Goal: Task Accomplishment & Management: Use online tool/utility

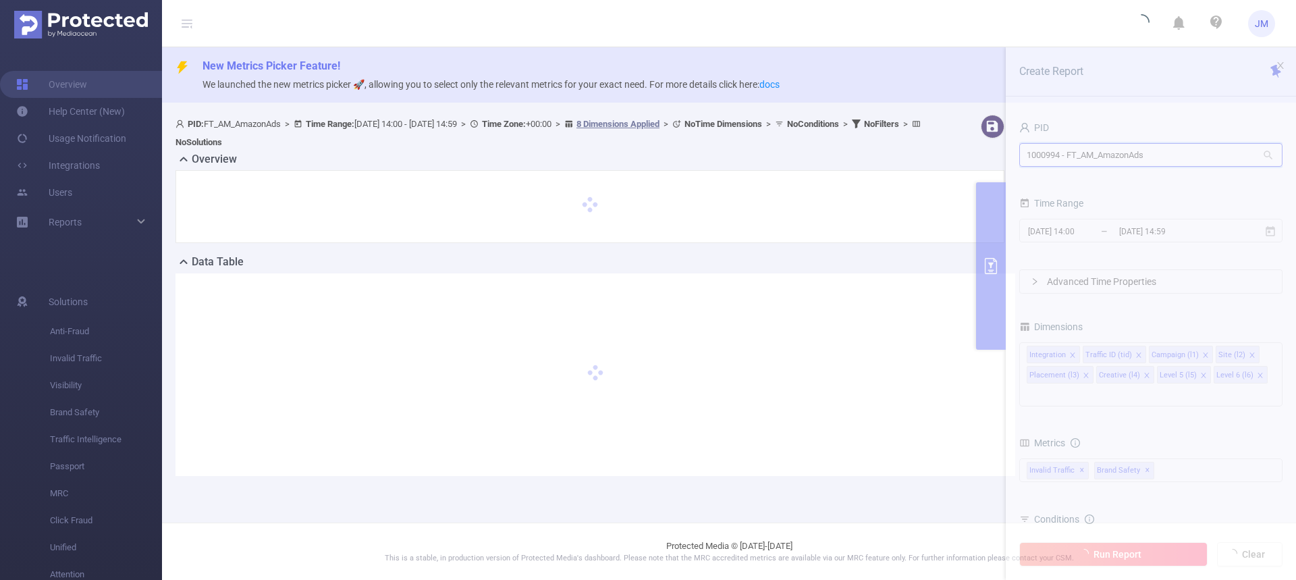
click at [1174, 153] on input "1000994 - FT_AM_AmazonAds" at bounding box center [1151, 155] width 263 height 24
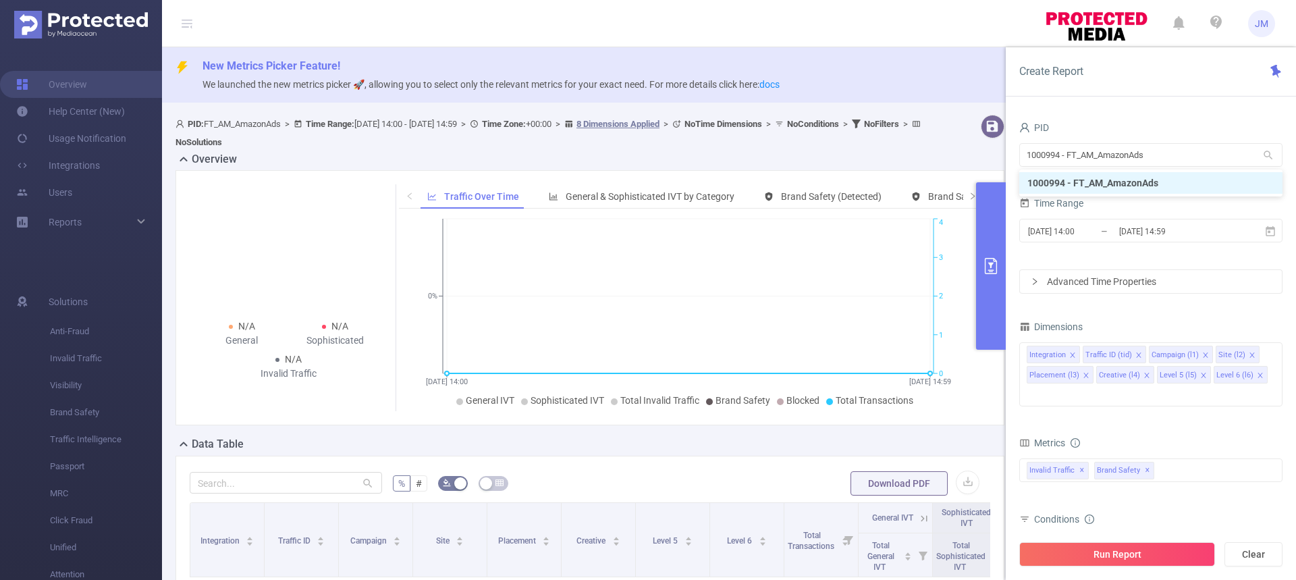
click at [1197, 105] on div "PID 1000994 - FT_AM_AmazonAds 1000994 - FT_AM_AmazonAds Time Range [DATE] 14:00…" at bounding box center [1151, 354] width 290 height 499
click at [1161, 149] on input "1000994 - FT_AM_AmazonAds" at bounding box center [1151, 155] width 263 height 24
click at [1154, 90] on div "Create Report" at bounding box center [1151, 71] width 290 height 49
click at [1271, 153] on icon at bounding box center [1269, 155] width 12 height 12
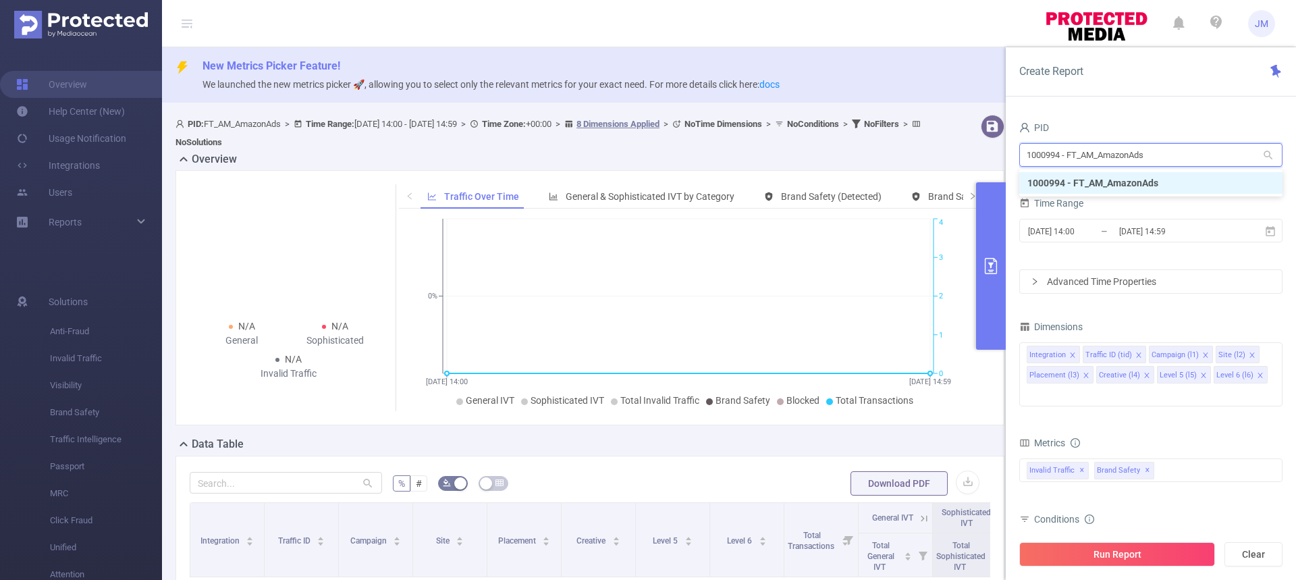
drag, startPoint x: 1168, startPoint y: 153, endPoint x: 913, endPoint y: 117, distance: 257.7
click at [913, 117] on section "PID: FT_AM_AmazonAds > Time Range: [DATE] 14:00 - [DATE] 14:59 > Time Zone: +00…" at bounding box center [729, 457] width 1134 height 697
click at [1134, 182] on li "1001025 - FT_AM_SECOM – PROPEG" at bounding box center [1151, 183] width 263 height 22
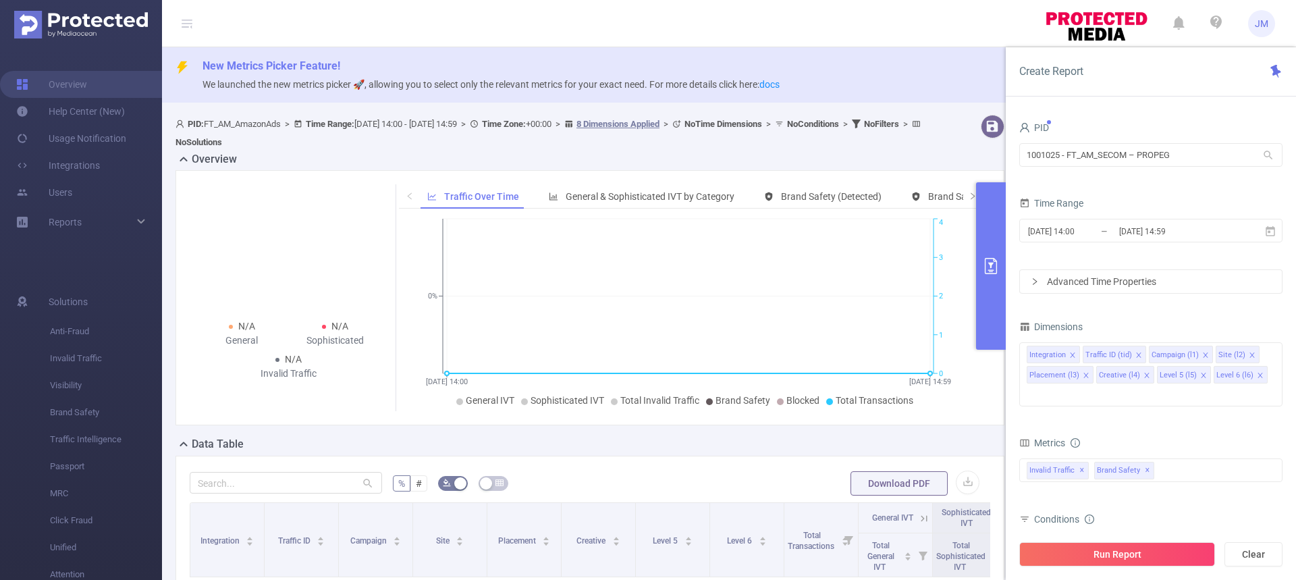
click at [1153, 194] on div "Time Range" at bounding box center [1151, 205] width 263 height 22
click at [1275, 234] on icon at bounding box center [1270, 231] width 9 height 10
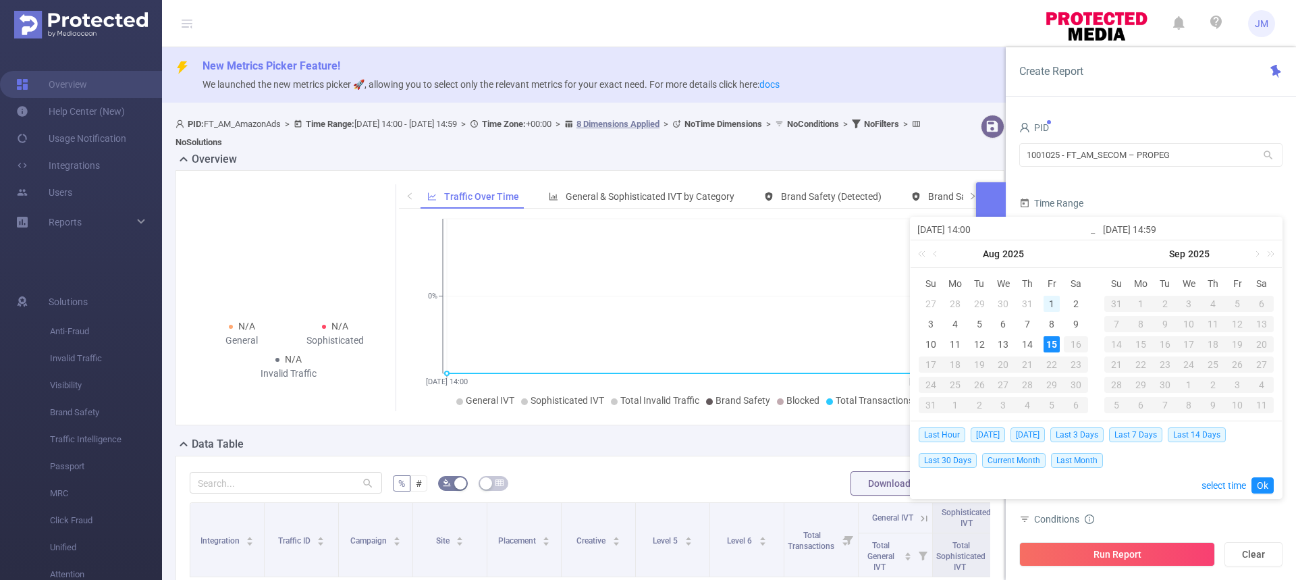
click at [1051, 305] on div "1" at bounding box center [1052, 304] width 16 height 16
click at [1032, 325] on div "7" at bounding box center [1028, 324] width 16 height 16
type input "[DATE] 14:00"
type input "[DATE] 14:59"
type input "[DATE] 14:00"
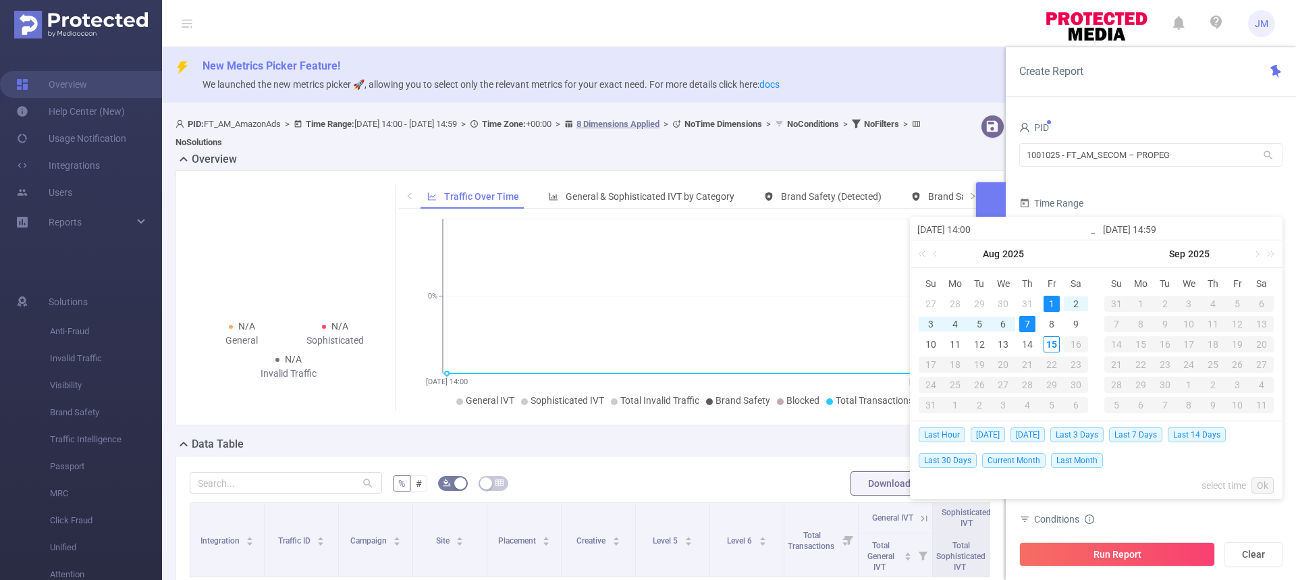
type input "[DATE] 14:59"
click at [1262, 485] on link "Ok" at bounding box center [1263, 485] width 22 height 16
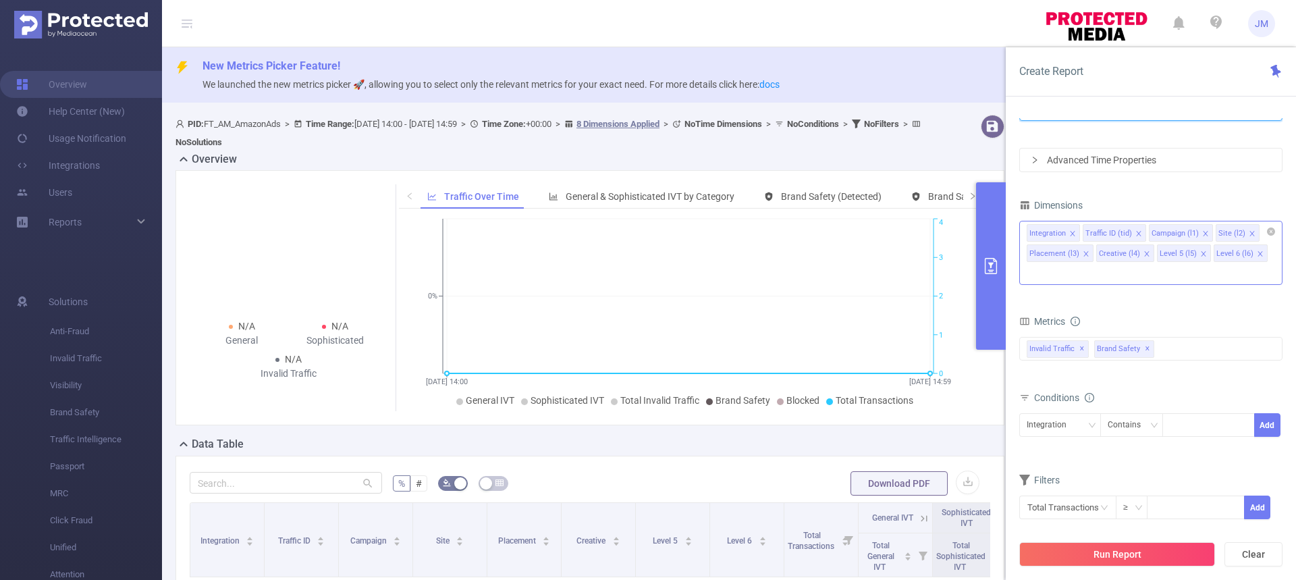
click at [1073, 230] on icon "icon: close" at bounding box center [1072, 233] width 7 height 7
click at [1073, 230] on div "Integration Traffic ID (tid) Campaign (l1) Site (l2) Placement (l3) Creative (l…" at bounding box center [1151, 232] width 248 height 22
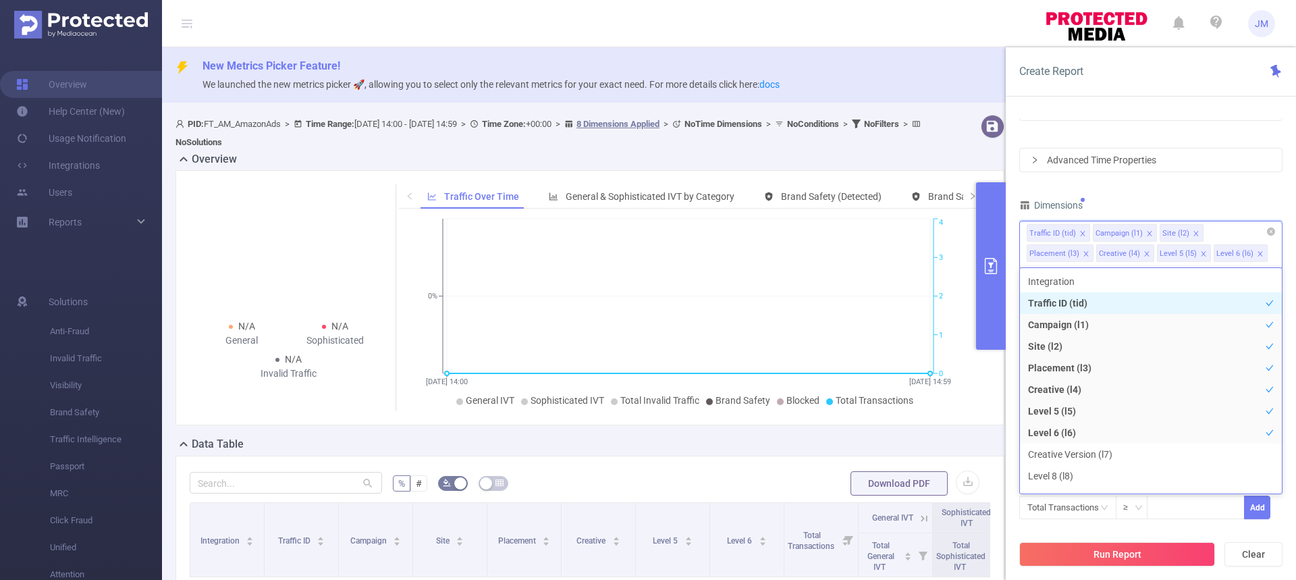
click at [1084, 236] on icon "icon: close" at bounding box center [1082, 233] width 5 height 5
click at [1082, 235] on icon "icon: close" at bounding box center [1083, 233] width 7 height 7
click at [1070, 255] on icon "icon: close" at bounding box center [1073, 253] width 7 height 7
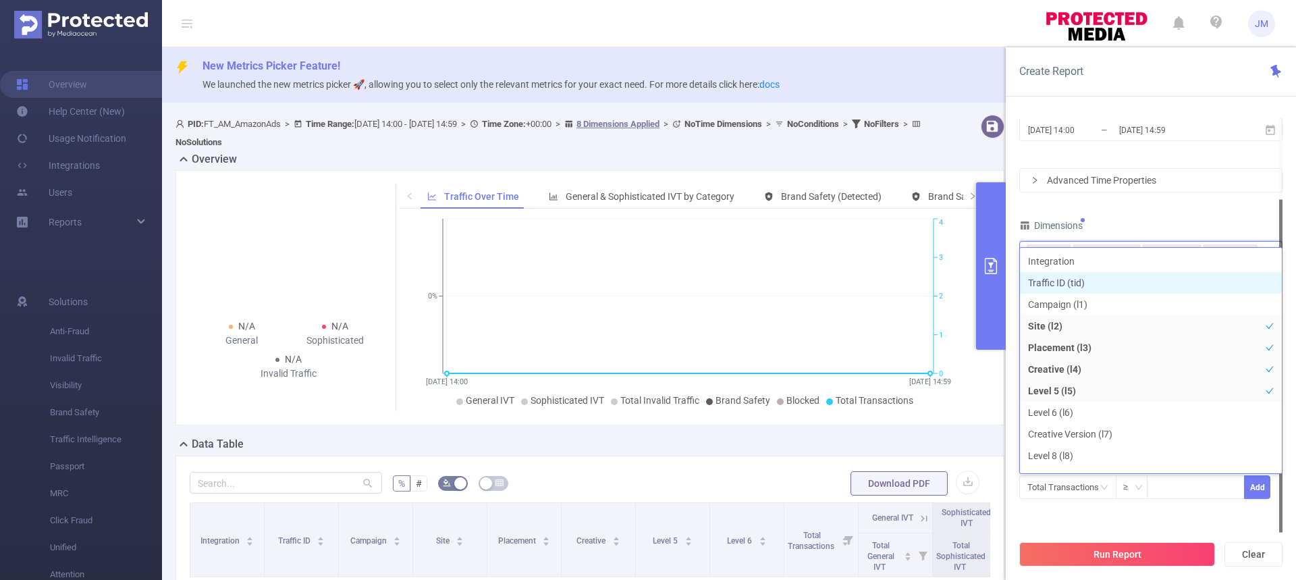
click at [1060, 234] on div "Dimensions" at bounding box center [1151, 227] width 263 height 22
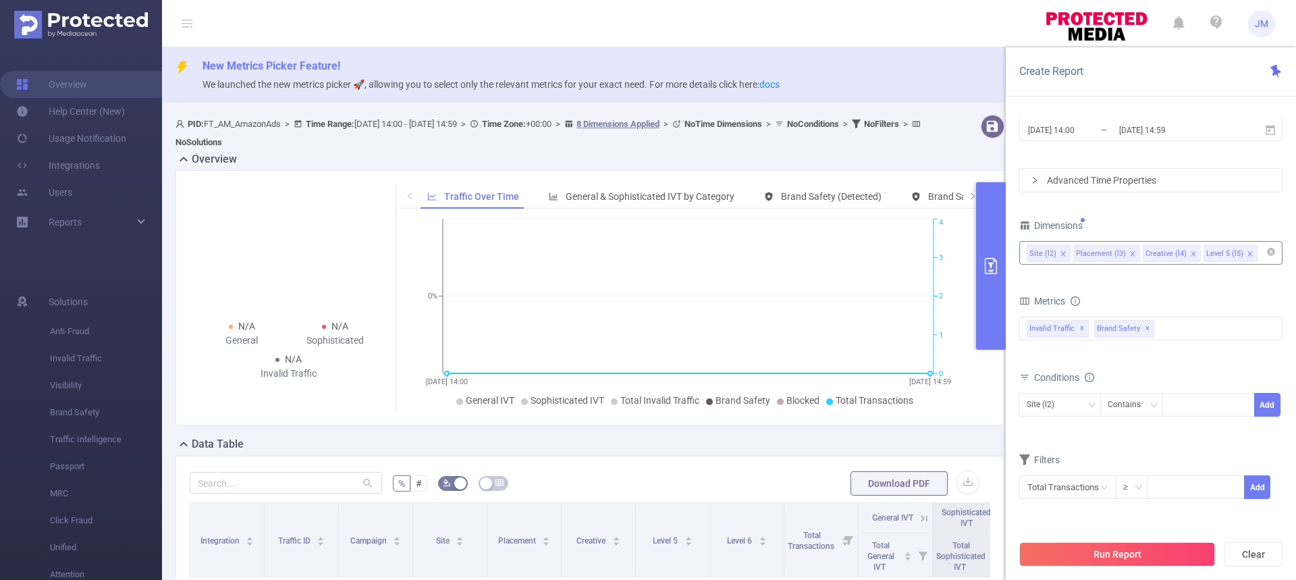
click at [1061, 253] on icon "icon: close" at bounding box center [1063, 253] width 5 height 5
click at [1144, 254] on icon "icon: close" at bounding box center [1147, 253] width 7 height 7
click at [1140, 254] on icon "icon: close" at bounding box center [1143, 253] width 7 height 7
click at [1080, 328] on span "✕" at bounding box center [1082, 329] width 5 height 16
drag, startPoint x: 1077, startPoint y: 328, endPoint x: 1087, endPoint y: 334, distance: 11.8
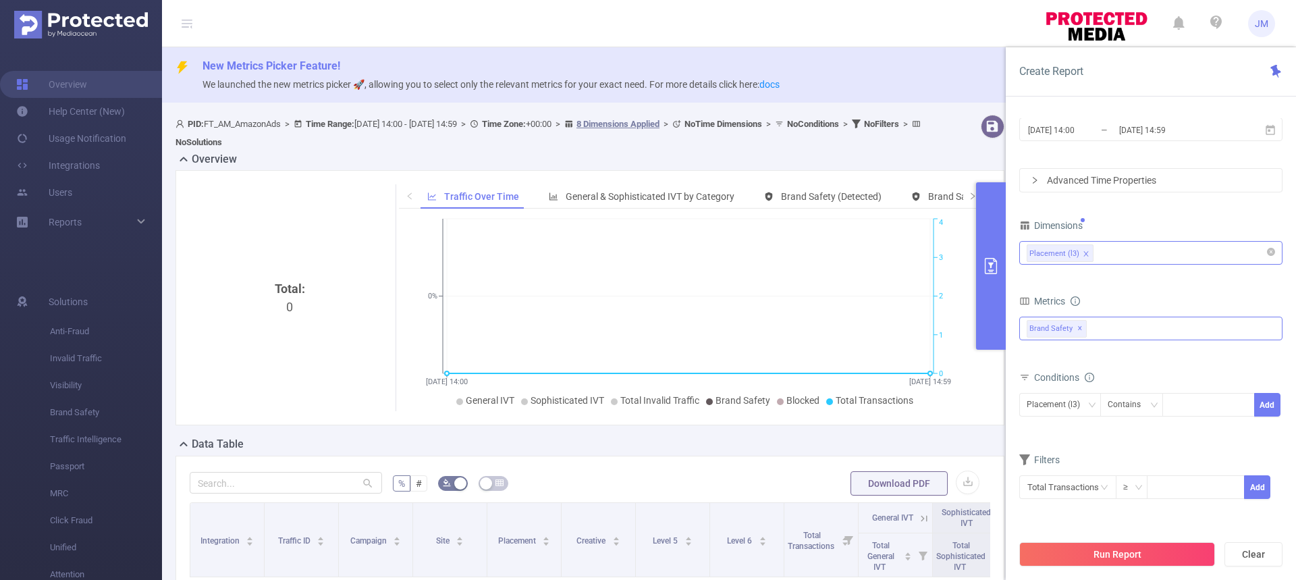
click at [1078, 328] on span "✕" at bounding box center [1080, 329] width 5 height 16
click at [1099, 329] on div at bounding box center [1151, 330] width 263 height 22
click at [1046, 361] on span at bounding box center [1041, 359] width 11 height 11
click at [1024, 353] on span at bounding box center [1028, 358] width 16 height 16
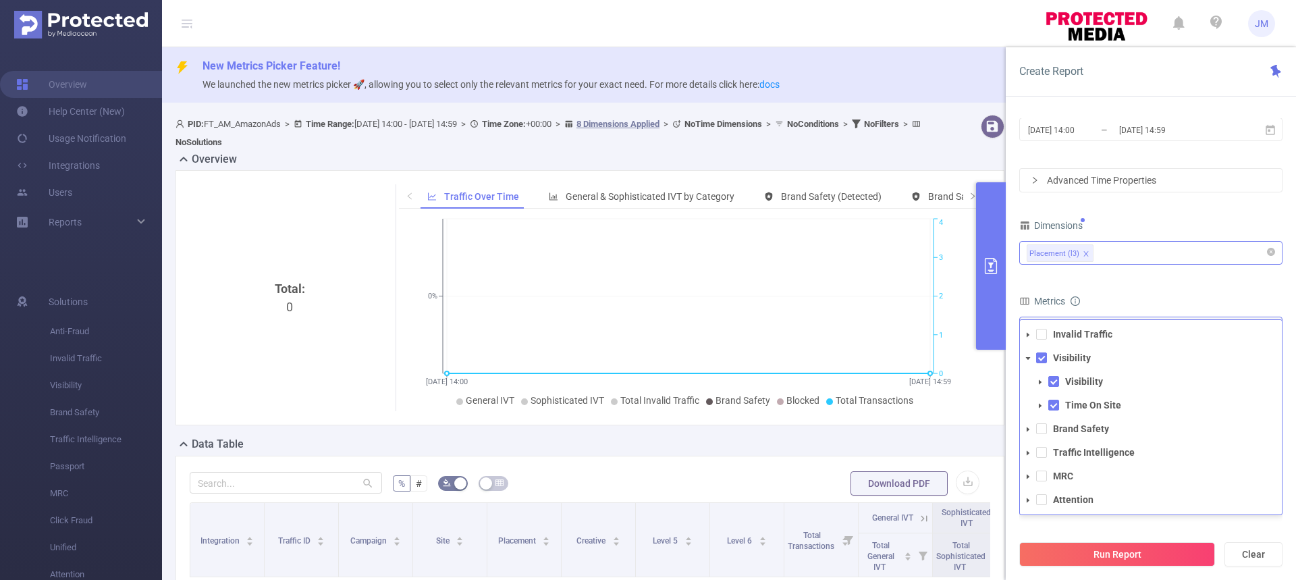
click at [1030, 450] on icon "icon: caret-down" at bounding box center [1028, 453] width 7 height 7
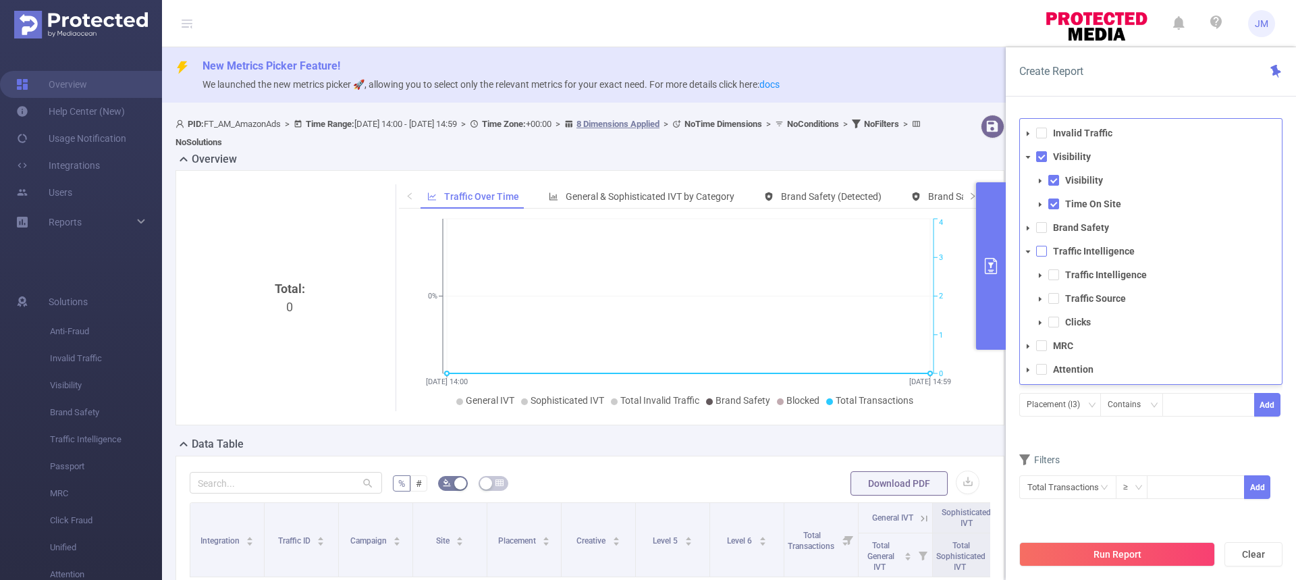
click at [1045, 255] on span at bounding box center [1041, 251] width 11 height 11
click at [1028, 346] on icon "icon: caret-down" at bounding box center [1028, 346] width 3 height 5
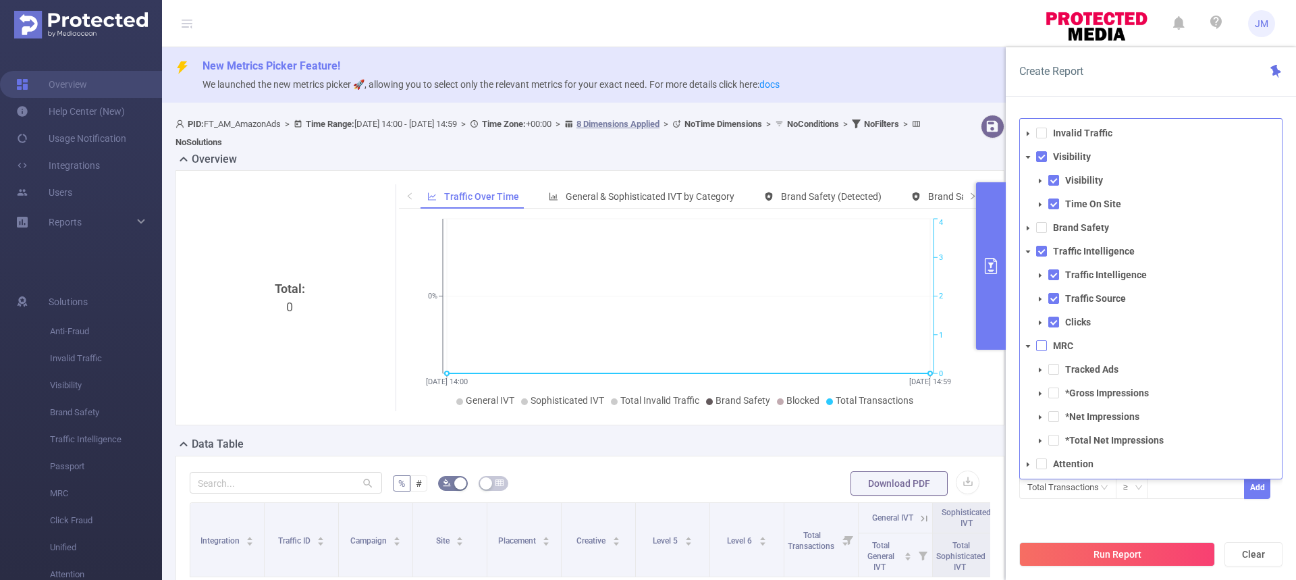
click at [1045, 346] on span at bounding box center [1041, 345] width 11 height 11
click at [1028, 469] on span at bounding box center [1028, 464] width 16 height 16
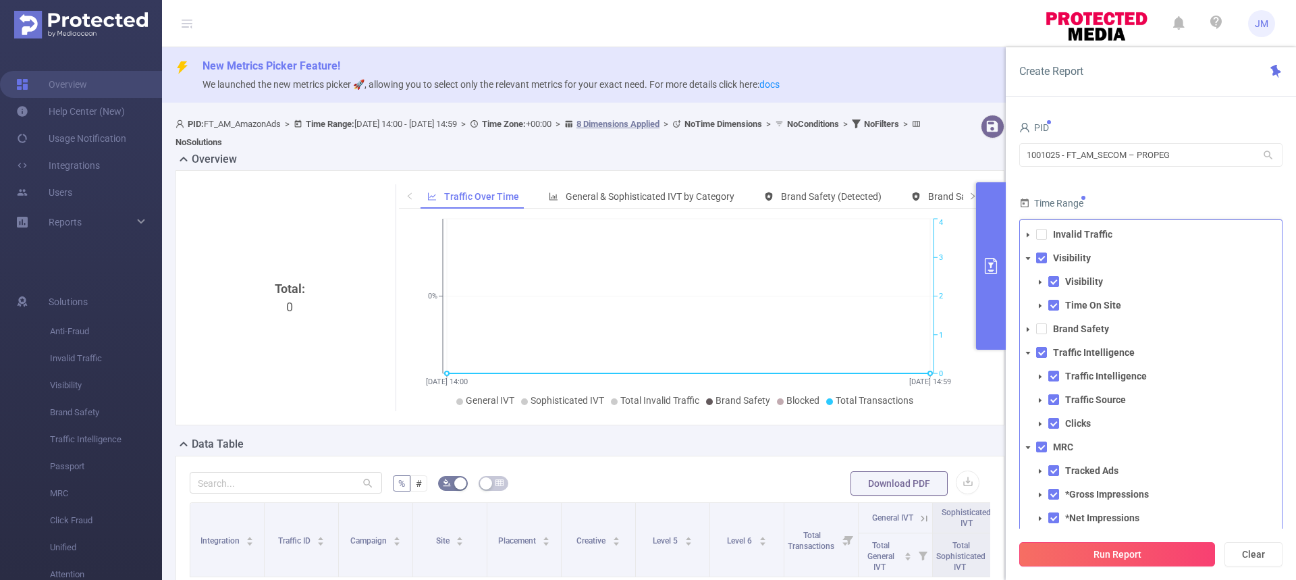
click at [1164, 544] on button "Run Report" at bounding box center [1118, 554] width 196 height 24
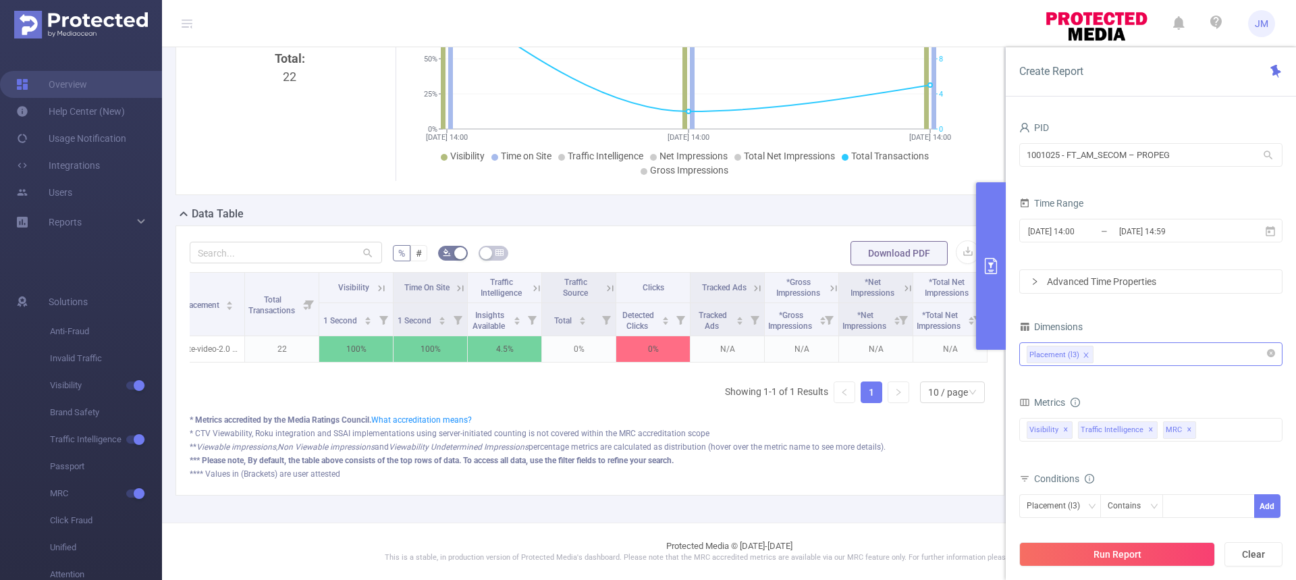
scroll to position [0, 27]
click at [990, 259] on icon "primary" at bounding box center [991, 266] width 16 height 16
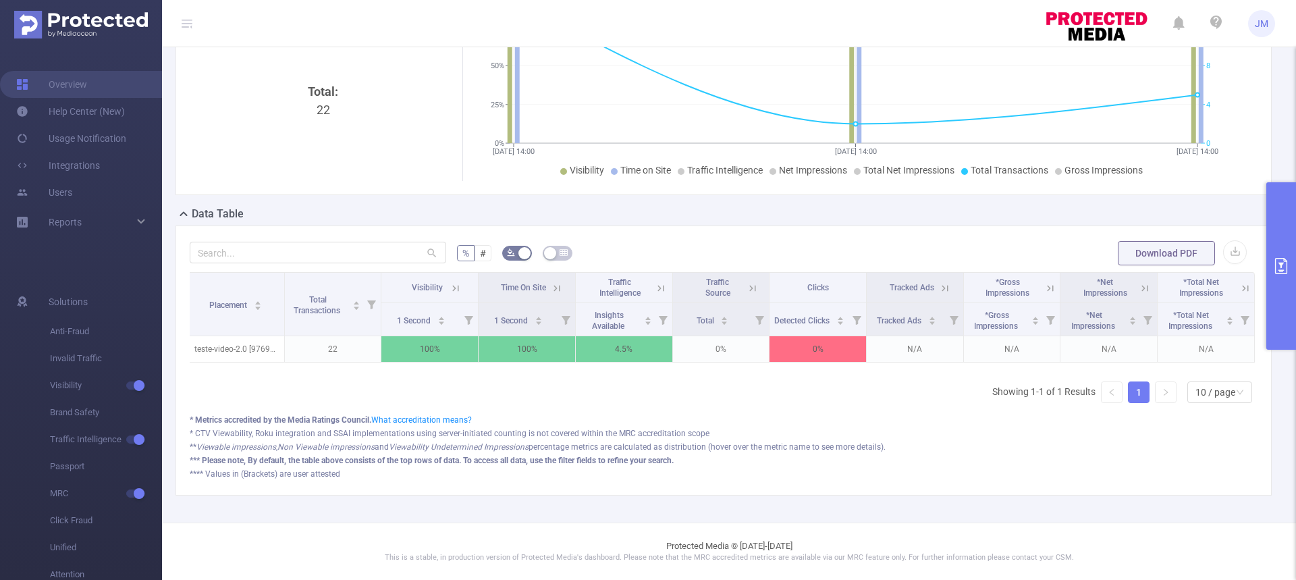
scroll to position [160, 0]
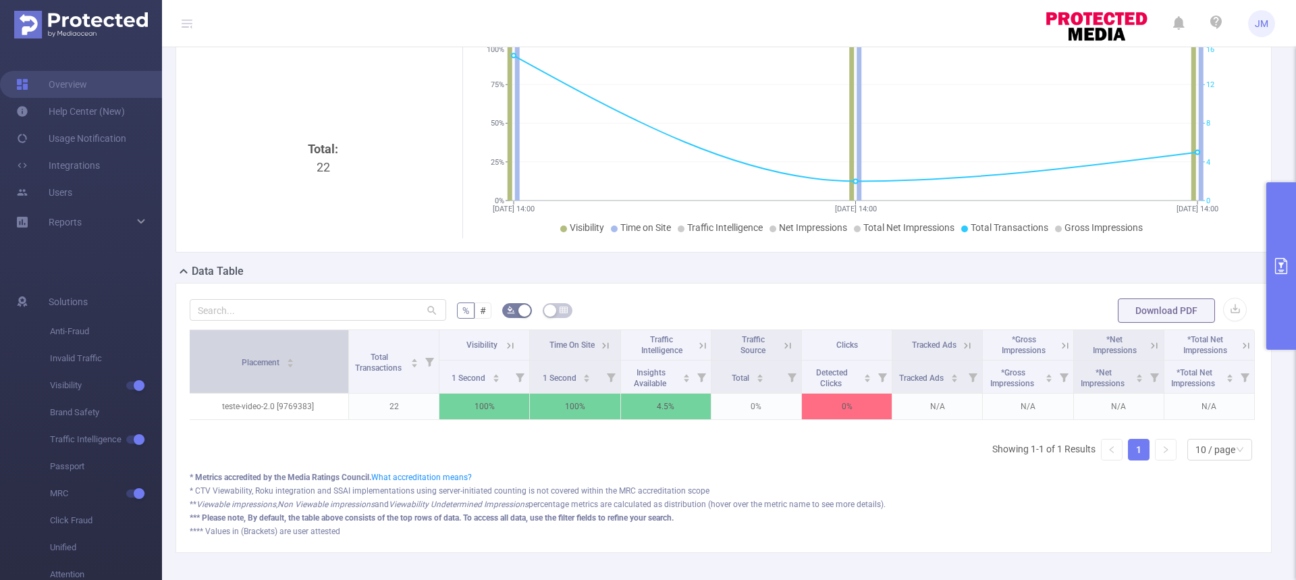
drag, startPoint x: 282, startPoint y: 347, endPoint x: 340, endPoint y: 338, distance: 58.8
click at [340, 338] on th "Placement" at bounding box center [268, 361] width 161 height 63
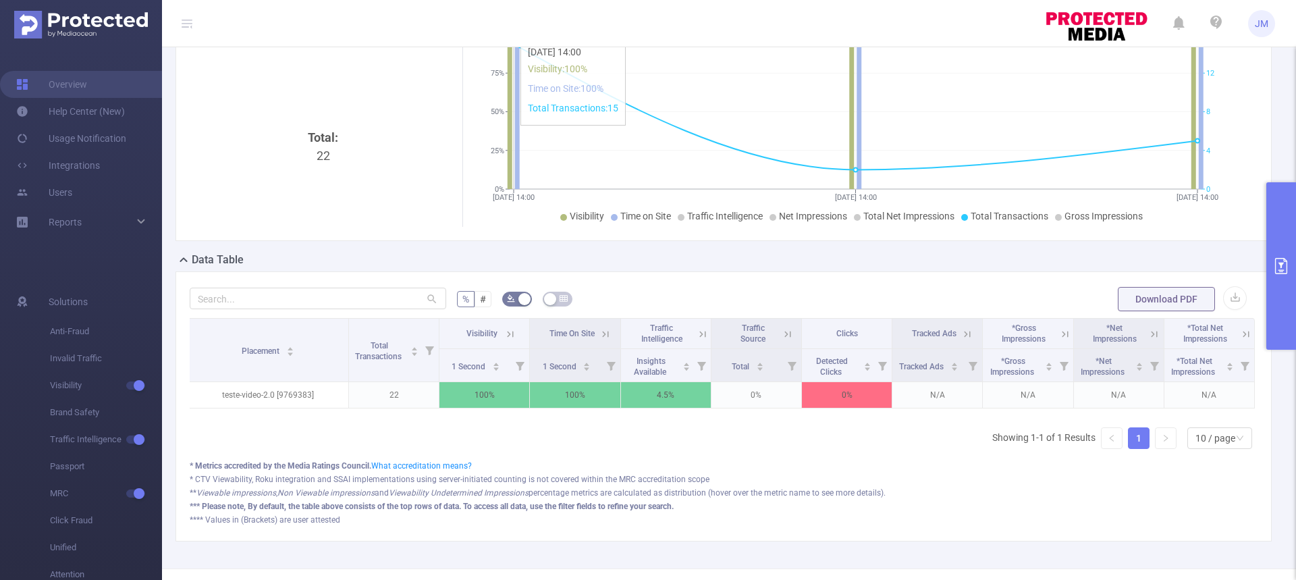
scroll to position [203, 0]
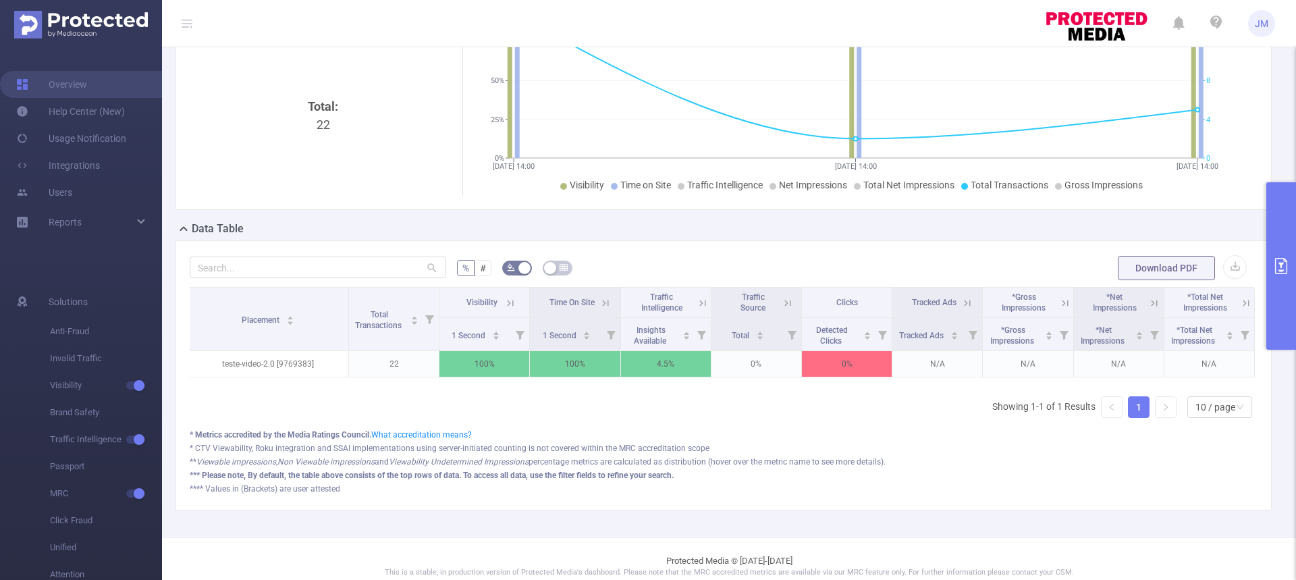
click at [506, 308] on icon at bounding box center [510, 303] width 12 height 12
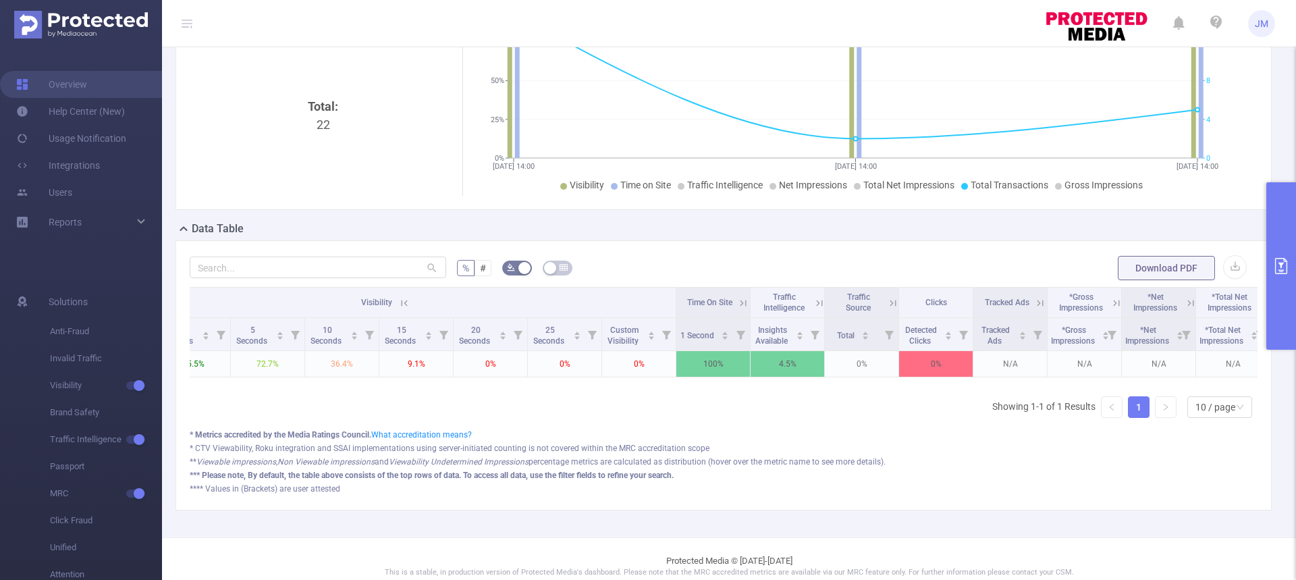
scroll to position [0, 340]
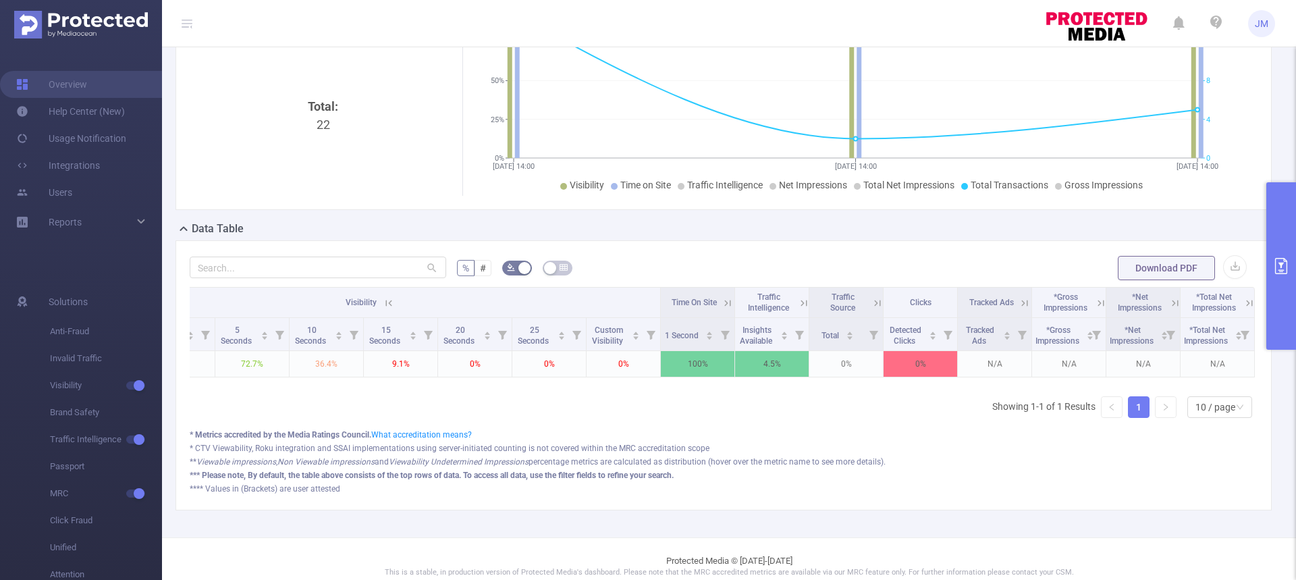
click at [798, 300] on icon at bounding box center [804, 303] width 12 height 12
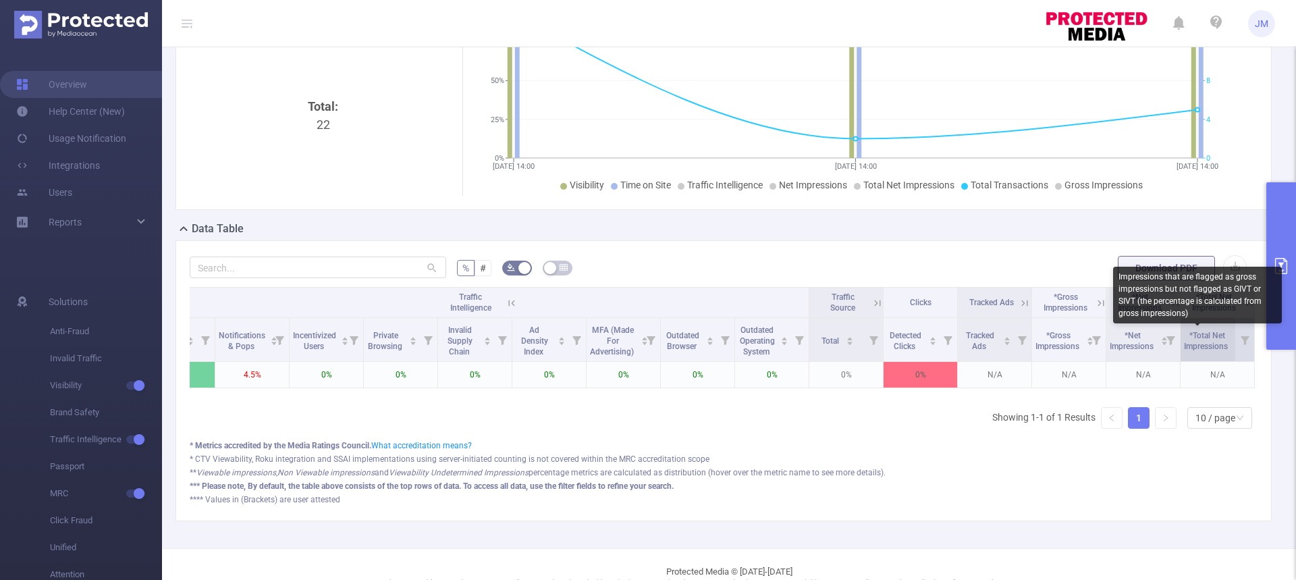
scroll to position [0, 0]
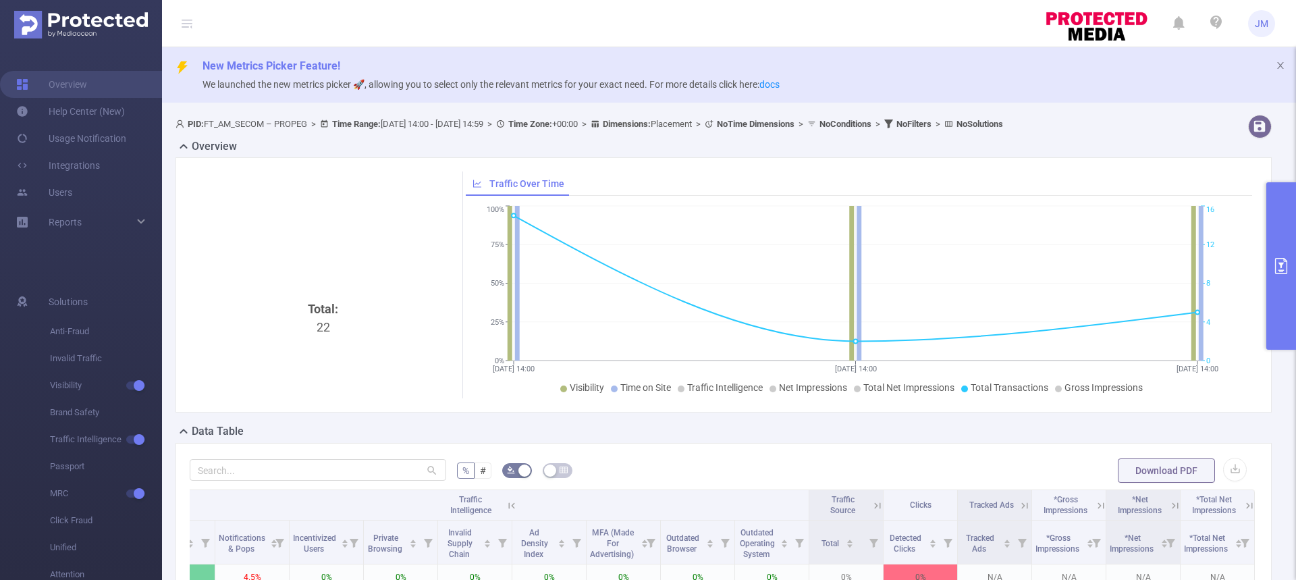
click at [1283, 243] on button "primary" at bounding box center [1282, 265] width 30 height 167
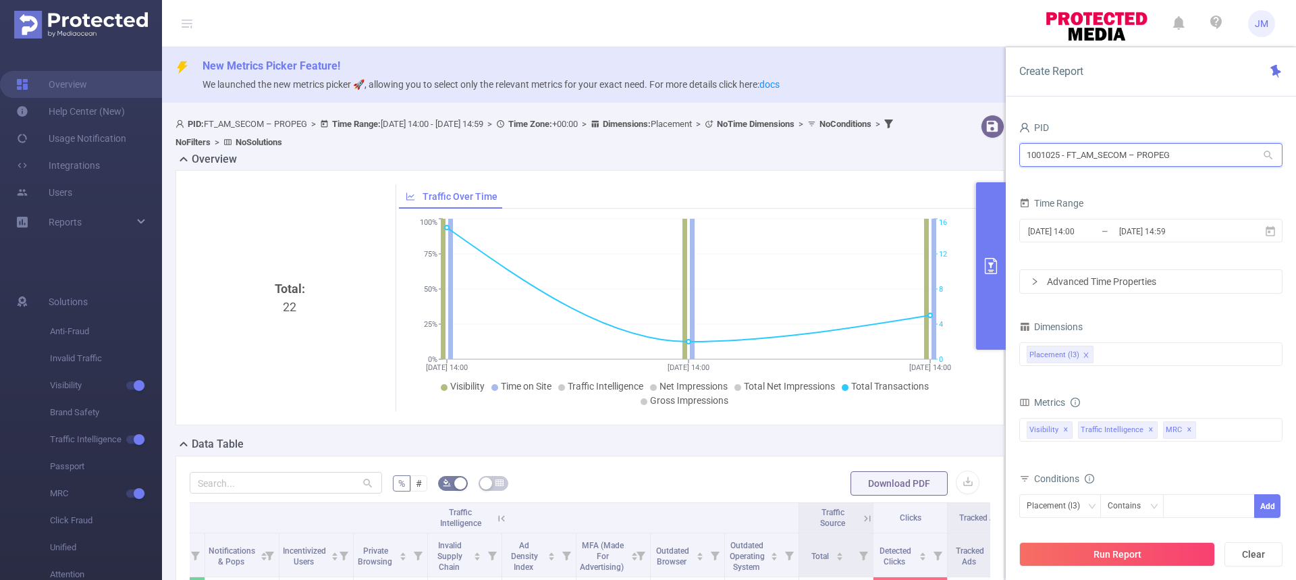
click at [1192, 155] on input "1001025 - FT_AM_SECOM – PROPEG" at bounding box center [1151, 155] width 263 height 24
click at [1185, 178] on li "1001025 - FT_AM_SECOM – PROPEG" at bounding box center [1151, 183] width 263 height 22
click at [1225, 188] on form "PID 1001025 - FT_AM_SECOM – PROPEG 1001025 - FT_AM_SECOM – PROPEG Time Range [D…" at bounding box center [1151, 206] width 263 height 176
click at [1037, 278] on icon "icon: right" at bounding box center [1035, 282] width 8 height 8
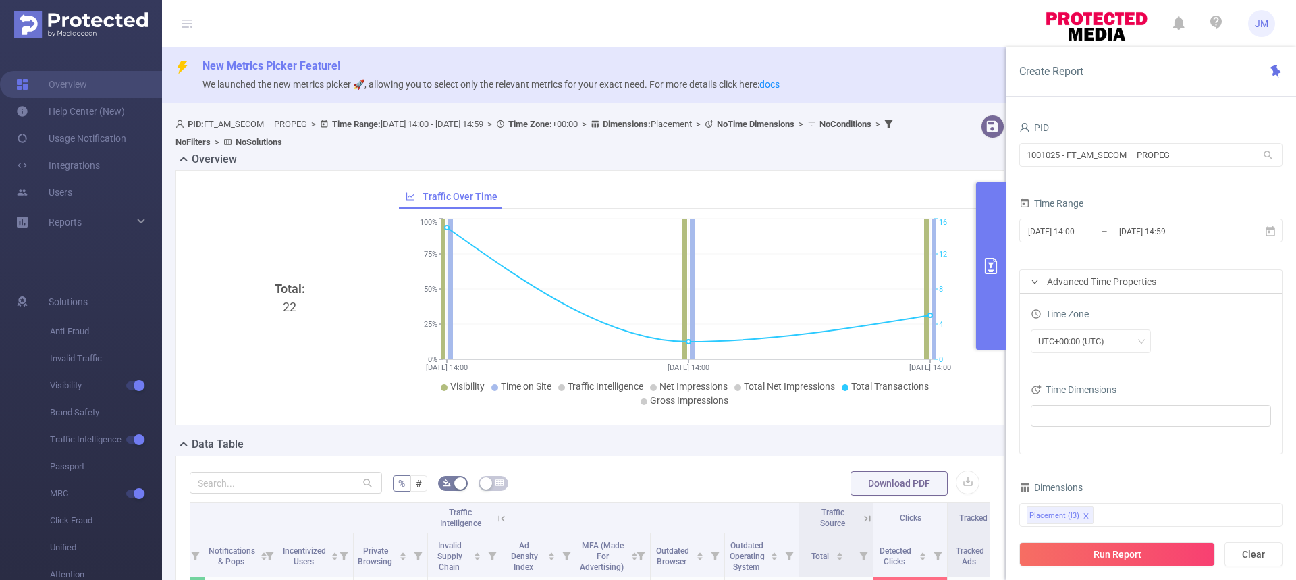
click at [1034, 274] on div "Advanced Time Properties" at bounding box center [1151, 281] width 262 height 23
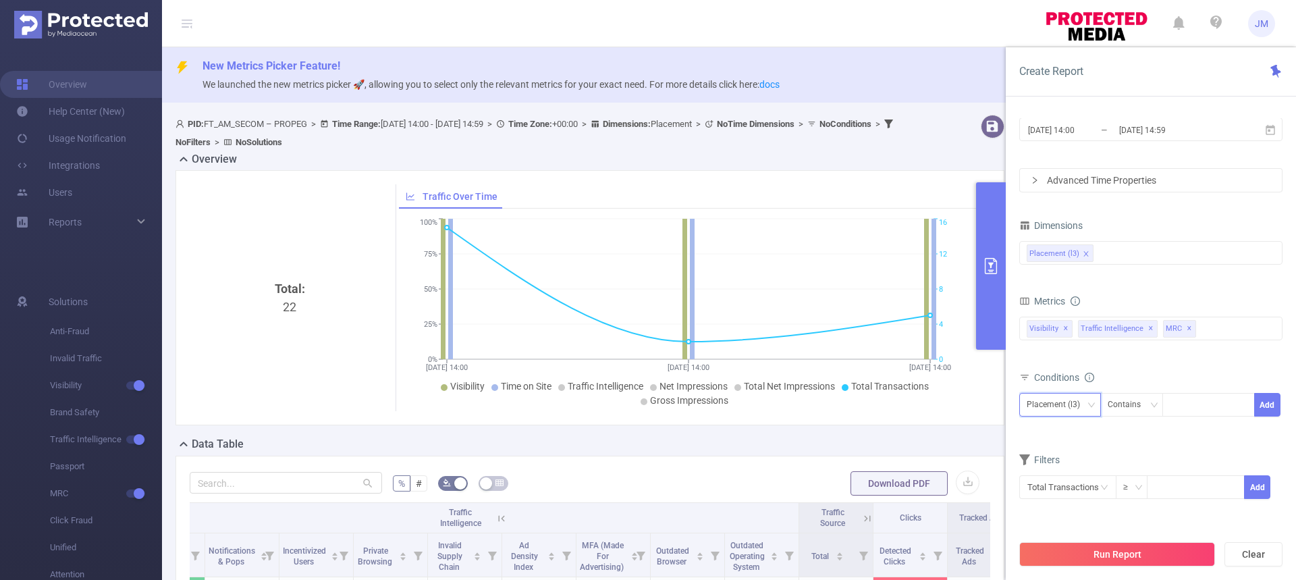
click at [1090, 404] on icon "icon: down" at bounding box center [1091, 404] width 7 height 5
click at [1090, 404] on icon "icon: down" at bounding box center [1092, 405] width 8 height 8
click at [1106, 485] on icon "icon: close-circle" at bounding box center [1105, 487] width 8 height 8
click at [1192, 457] on div "Filters" at bounding box center [1151, 461] width 263 height 22
click at [1140, 551] on button "Run Report" at bounding box center [1118, 554] width 196 height 24
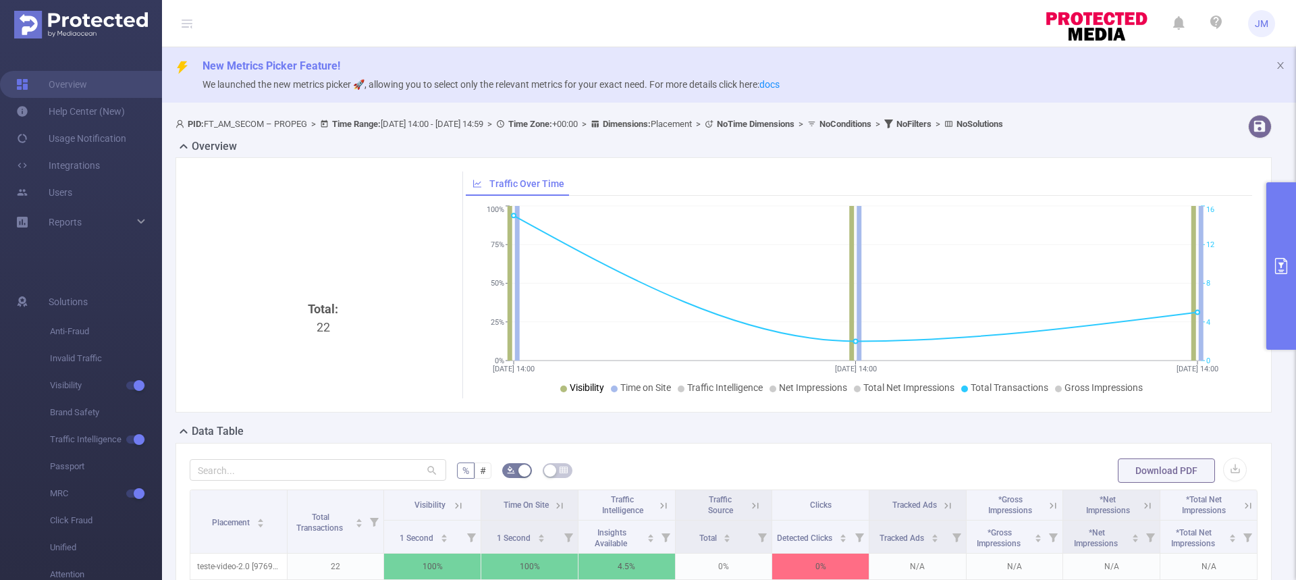
click at [552, 126] on b "Time Zone:" at bounding box center [530, 124] width 44 height 10
click at [1279, 268] on icon "primary" at bounding box center [1281, 266] width 16 height 16
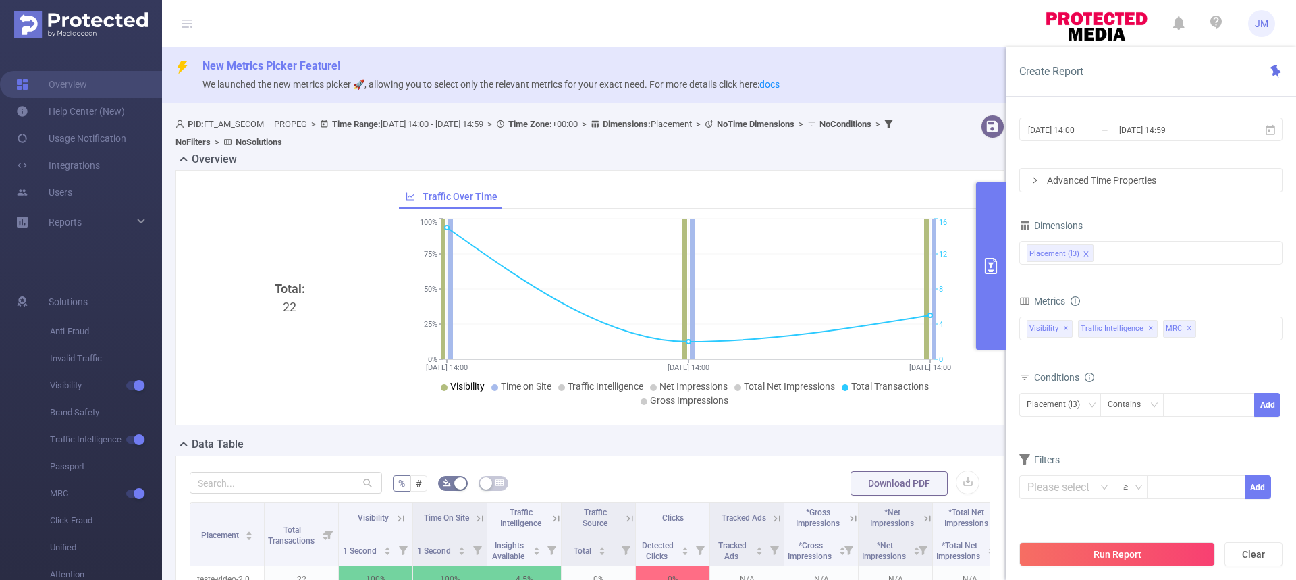
click at [1131, 181] on div "Advanced Time Properties" at bounding box center [1151, 180] width 262 height 23
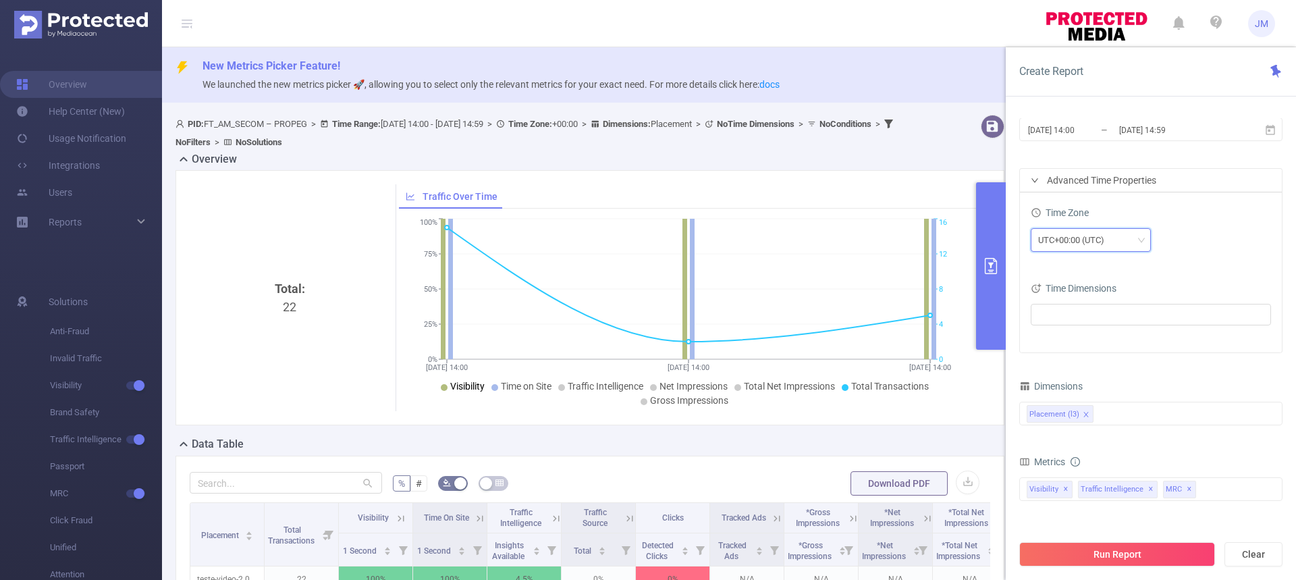
click at [1142, 242] on icon "icon: down" at bounding box center [1142, 240] width 8 height 8
click at [1086, 367] on li "UTC-03:00" at bounding box center [1091, 372] width 120 height 22
click at [1132, 558] on button "Run Report" at bounding box center [1118, 554] width 196 height 24
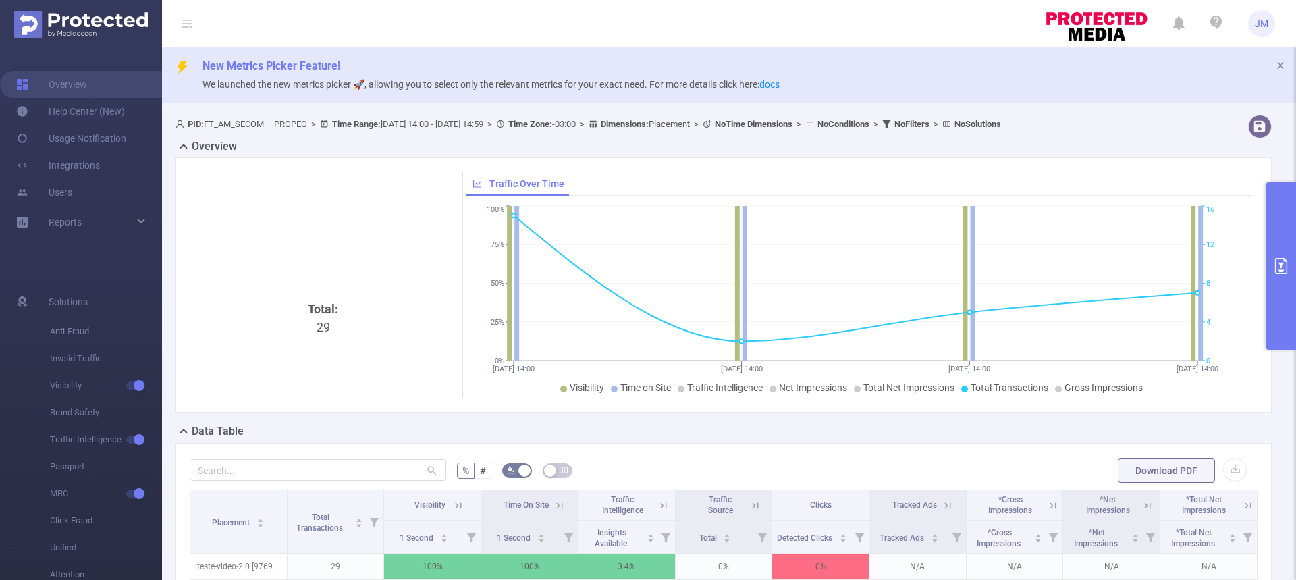
click at [1275, 265] on icon "primary" at bounding box center [1281, 266] width 12 height 16
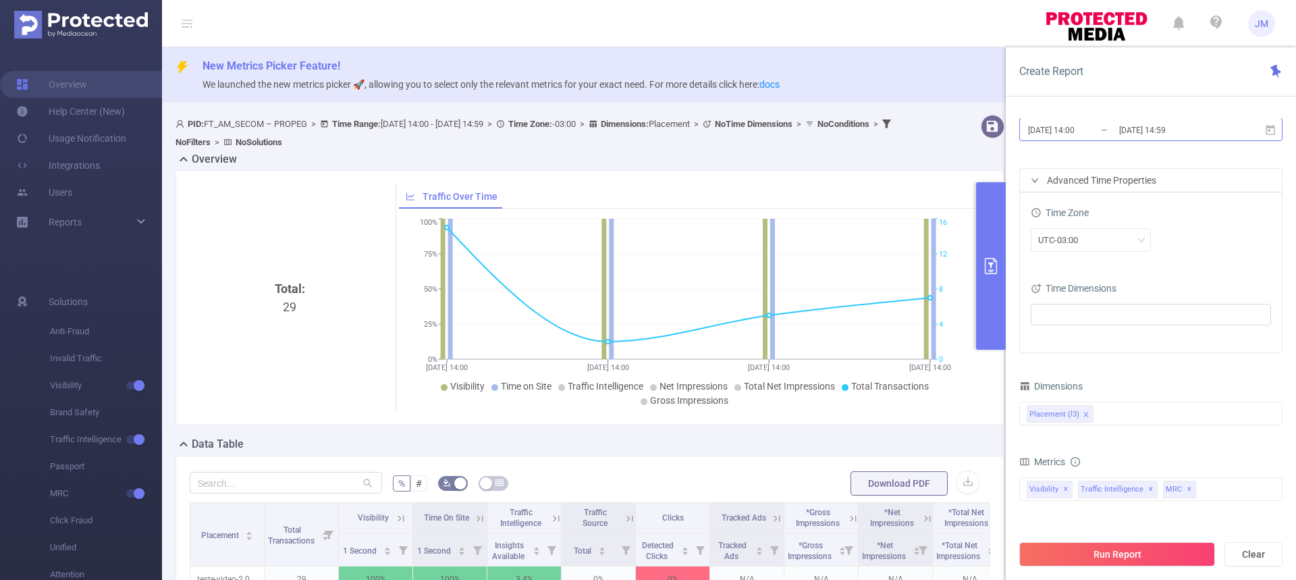
click at [1202, 125] on input "[DATE] 14:59" at bounding box center [1172, 130] width 109 height 18
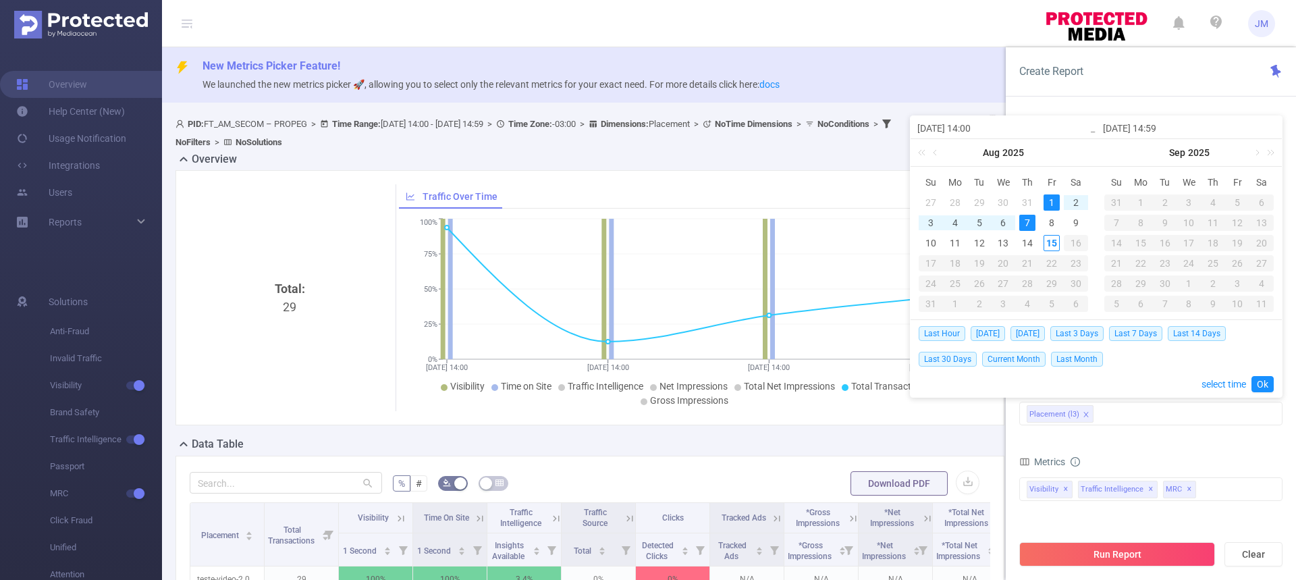
click at [1052, 203] on div "1" at bounding box center [1052, 202] width 16 height 16
click at [1053, 216] on div "8" at bounding box center [1052, 223] width 16 height 16
type input "[DATE] 14:59"
click at [1265, 385] on link "Ok" at bounding box center [1263, 384] width 22 height 16
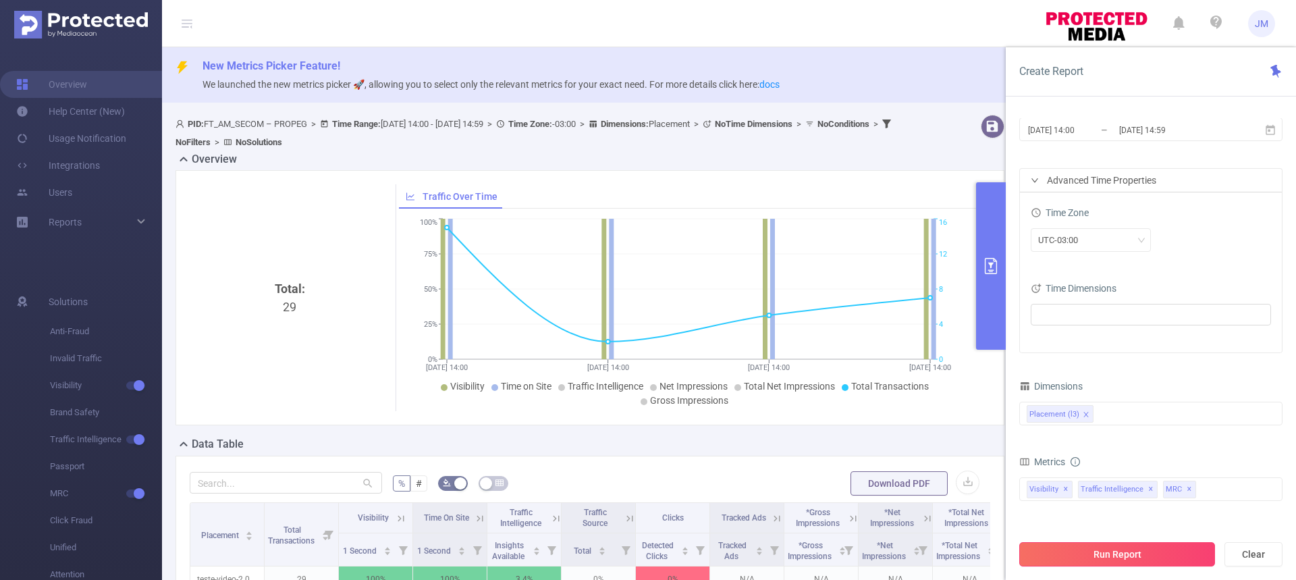
click at [1131, 546] on button "Run Report" at bounding box center [1118, 554] width 196 height 24
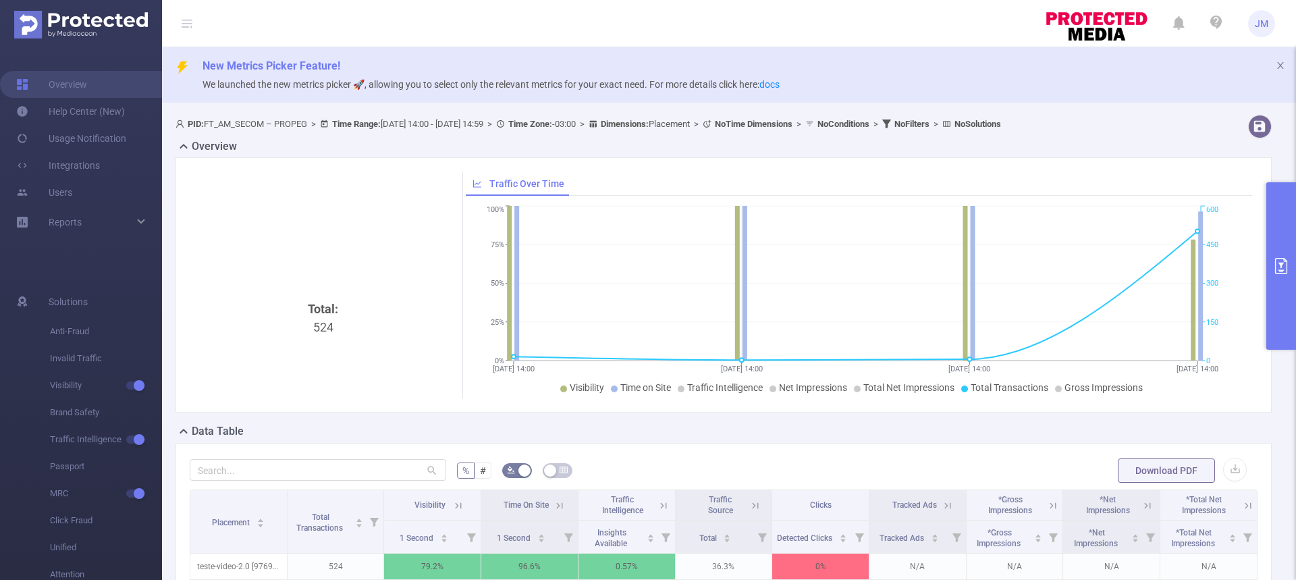
click at [1254, 24] on span "JM" at bounding box center [1261, 23] width 27 height 27
drag, startPoint x: 986, startPoint y: 35, endPoint x: 988, endPoint y: 47, distance: 11.7
click at [986, 35] on header "JM" at bounding box center [648, 23] width 1296 height 47
click at [1283, 275] on button "primary" at bounding box center [1282, 265] width 30 height 167
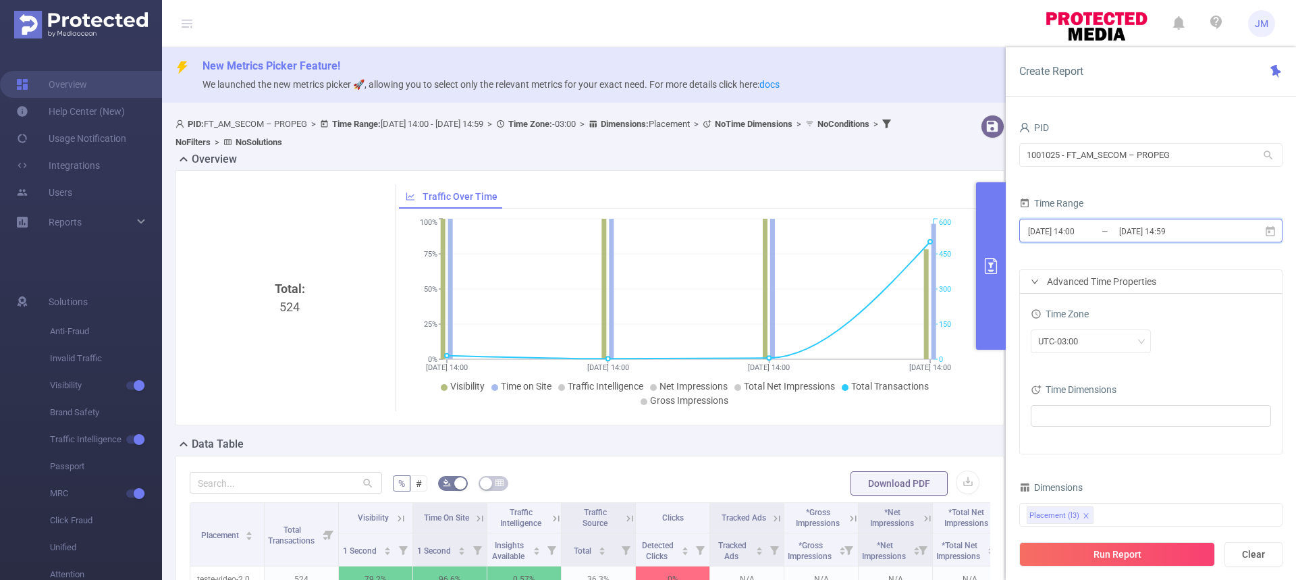
click at [1269, 233] on icon at bounding box center [1271, 232] width 12 height 12
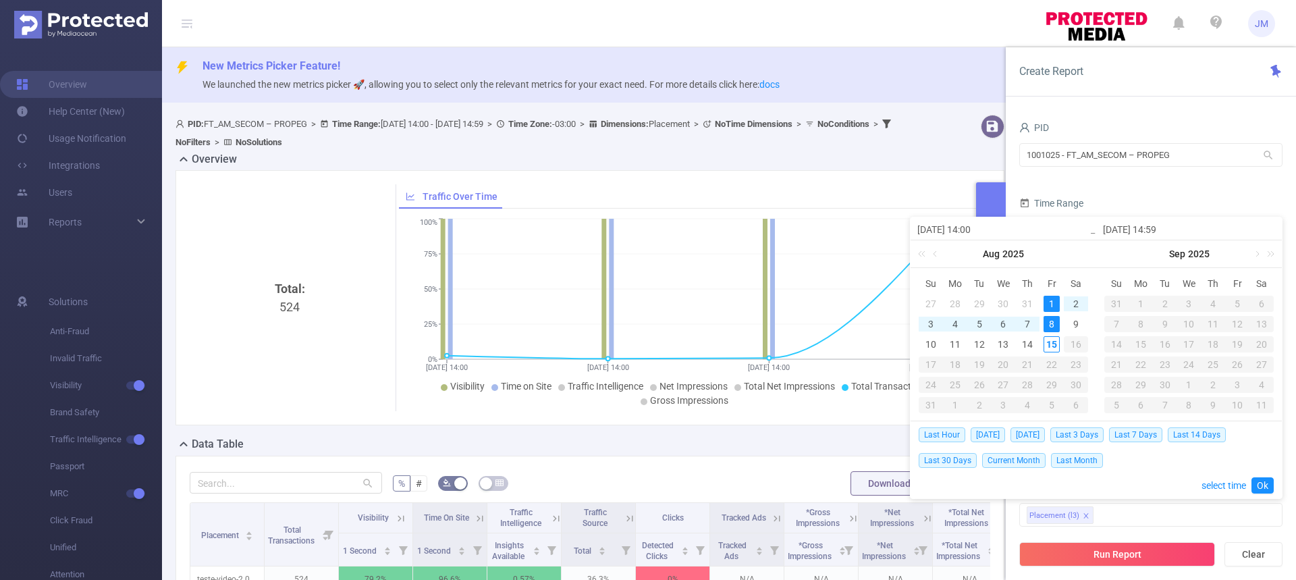
drag, startPoint x: 970, startPoint y: 228, endPoint x: 1007, endPoint y: 231, distance: 37.2
click at [1007, 231] on input "[DATE] 14:00" at bounding box center [1004, 229] width 172 height 16
type input "[DATE] 00:0"
type input "[DATE] 00:00"
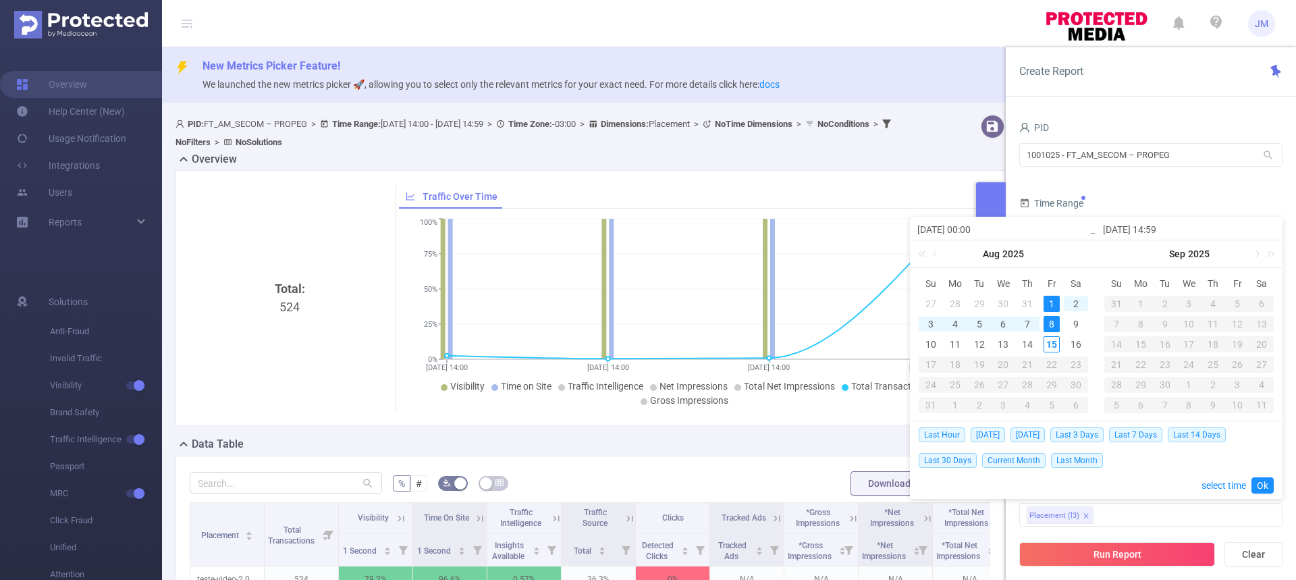
click at [1137, 229] on input "[DATE] 14:59" at bounding box center [1189, 229] width 172 height 16
drag, startPoint x: 1156, startPoint y: 227, endPoint x: 1194, endPoint y: 234, distance: 38.5
click at [1194, 234] on input "[DATE] 14:59" at bounding box center [1189, 229] width 172 height 16
type input "[DATE] 14:59"
click at [1265, 484] on link "Ok" at bounding box center [1263, 485] width 22 height 16
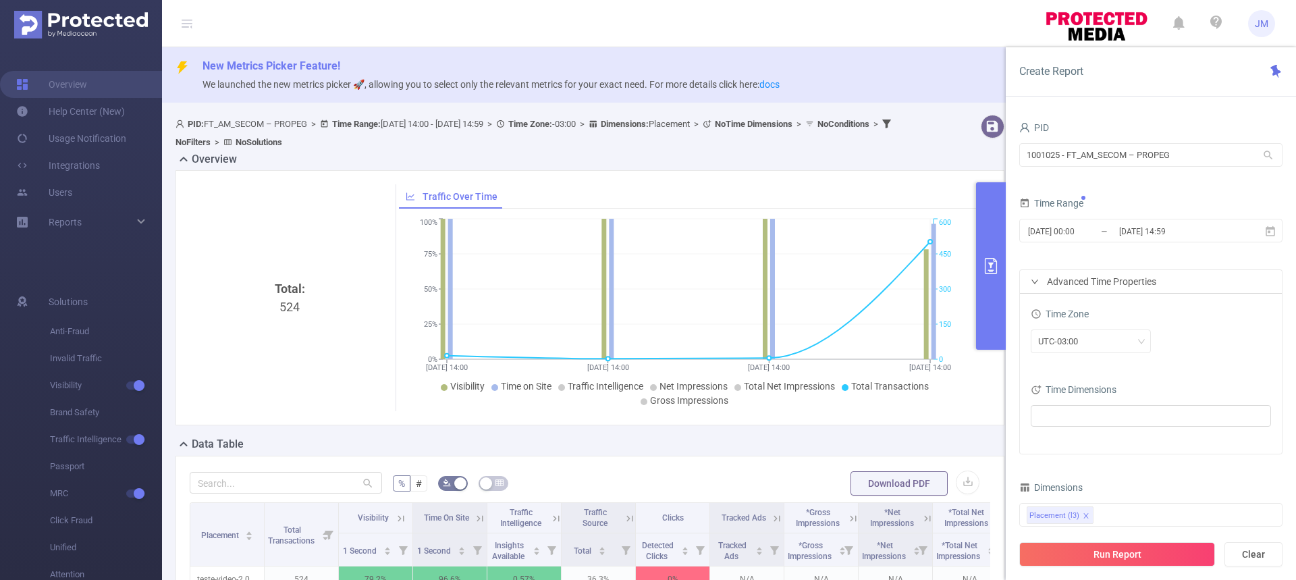
drag, startPoint x: 1094, startPoint y: 544, endPoint x: 1296, endPoint y: 494, distance: 208.1
click at [1094, 544] on button "Run Report" at bounding box center [1118, 554] width 196 height 24
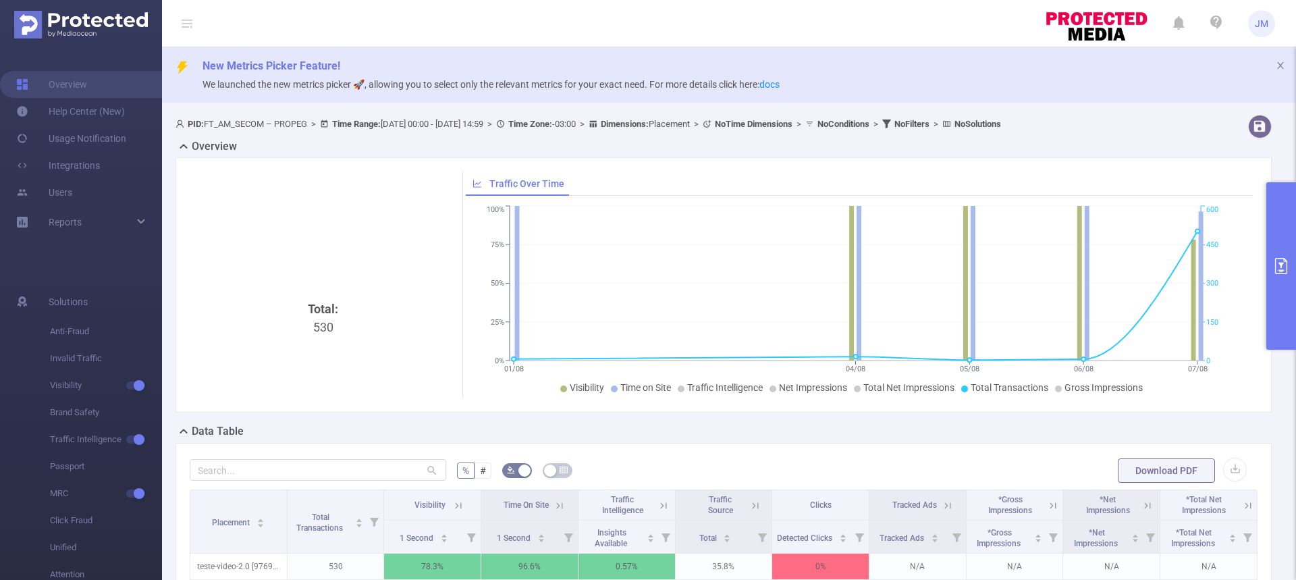
click at [1282, 282] on button "primary" at bounding box center [1282, 265] width 30 height 167
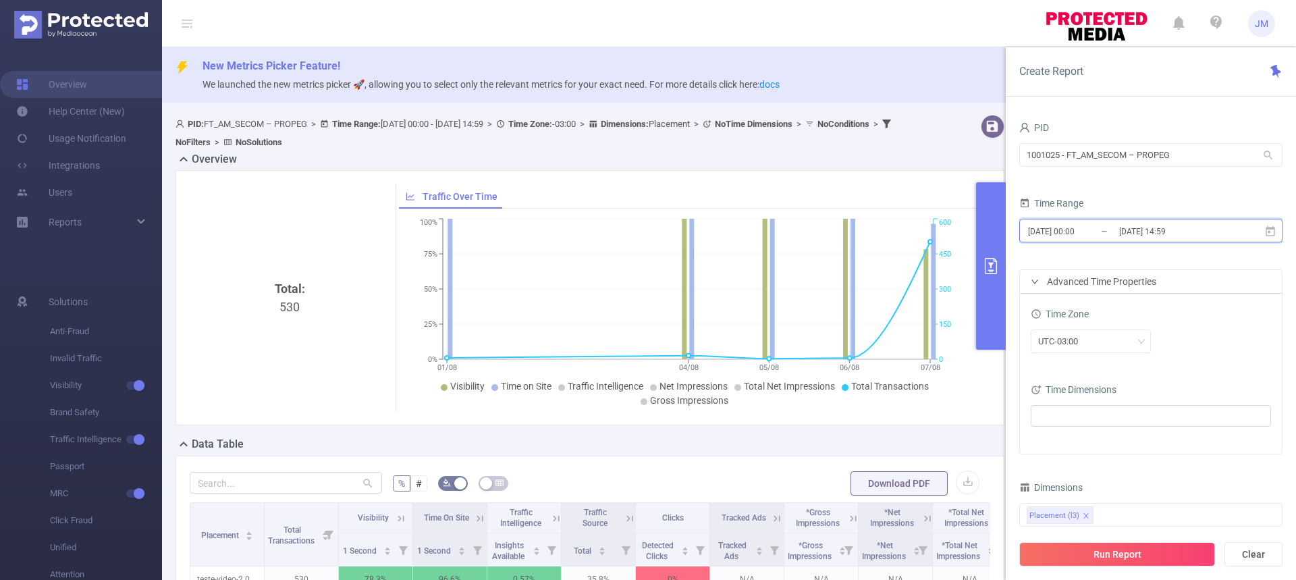
click at [1265, 228] on icon at bounding box center [1271, 232] width 12 height 12
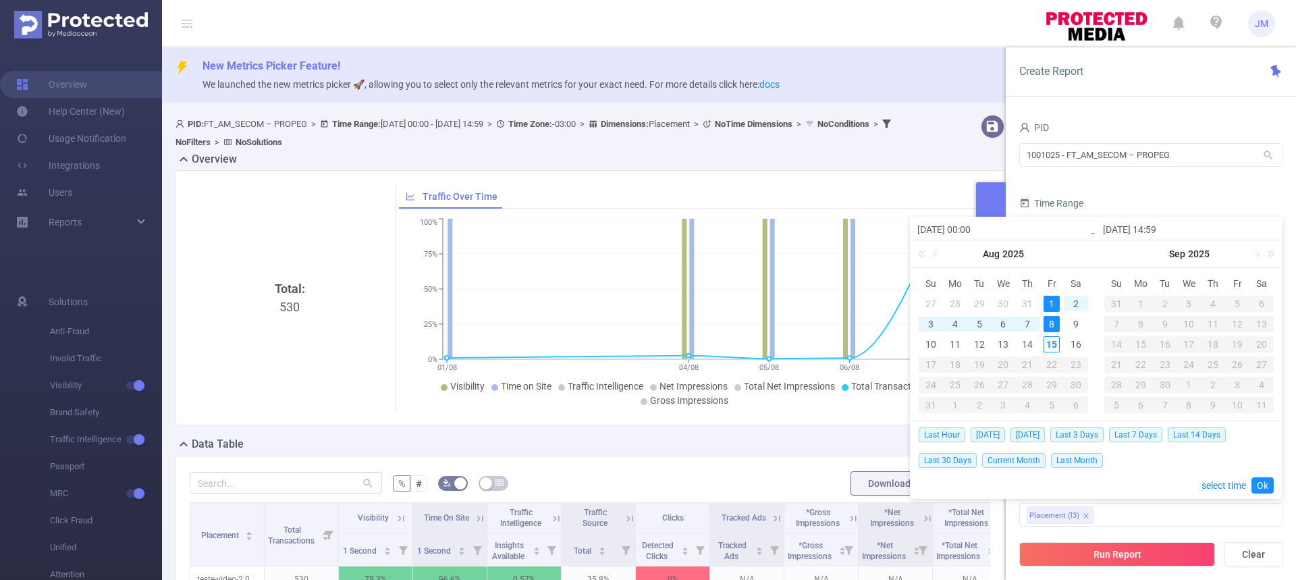
drag, startPoint x: 1155, startPoint y: 226, endPoint x: 1175, endPoint y: 227, distance: 20.3
click at [1175, 227] on input "[DATE] 14:59" at bounding box center [1189, 229] width 172 height 16
click at [1031, 323] on div "7" at bounding box center [1028, 324] width 16 height 16
click at [1178, 223] on input "[DATE] 14:59" at bounding box center [1189, 229] width 172 height 16
click at [1026, 323] on div "7" at bounding box center [1028, 324] width 16 height 16
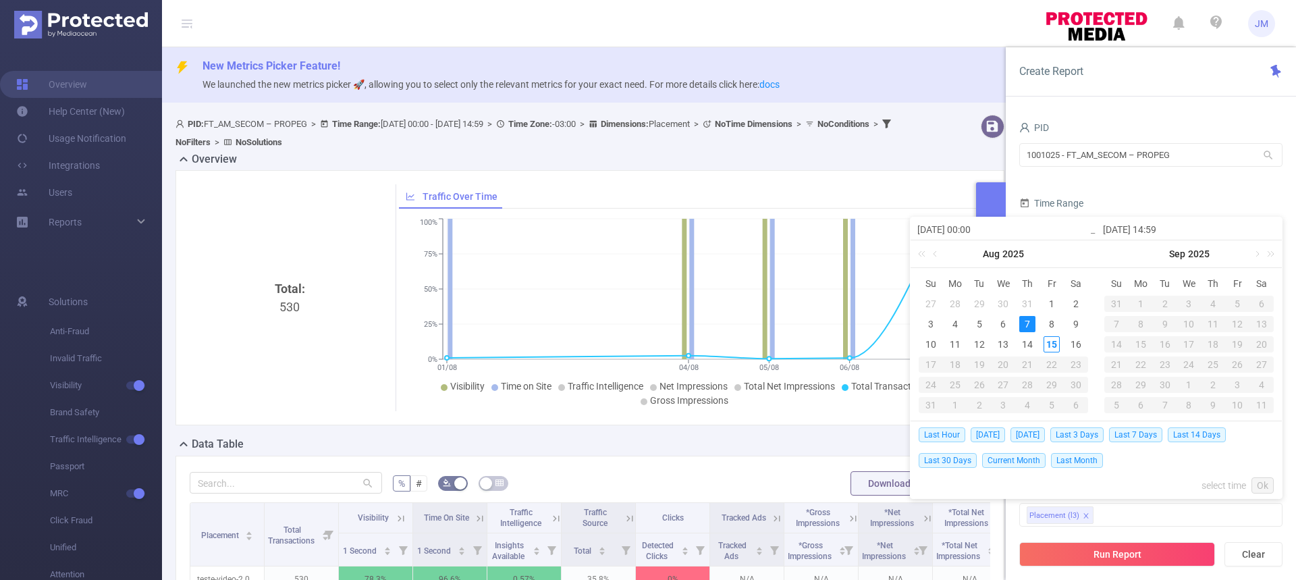
type input "[DATE] 00:00"
type input "[DATE] 14:59"
type input "[DATE] 00:00"
type input "[DATE] 14:59"
click at [1049, 302] on div "1" at bounding box center [1052, 304] width 16 height 16
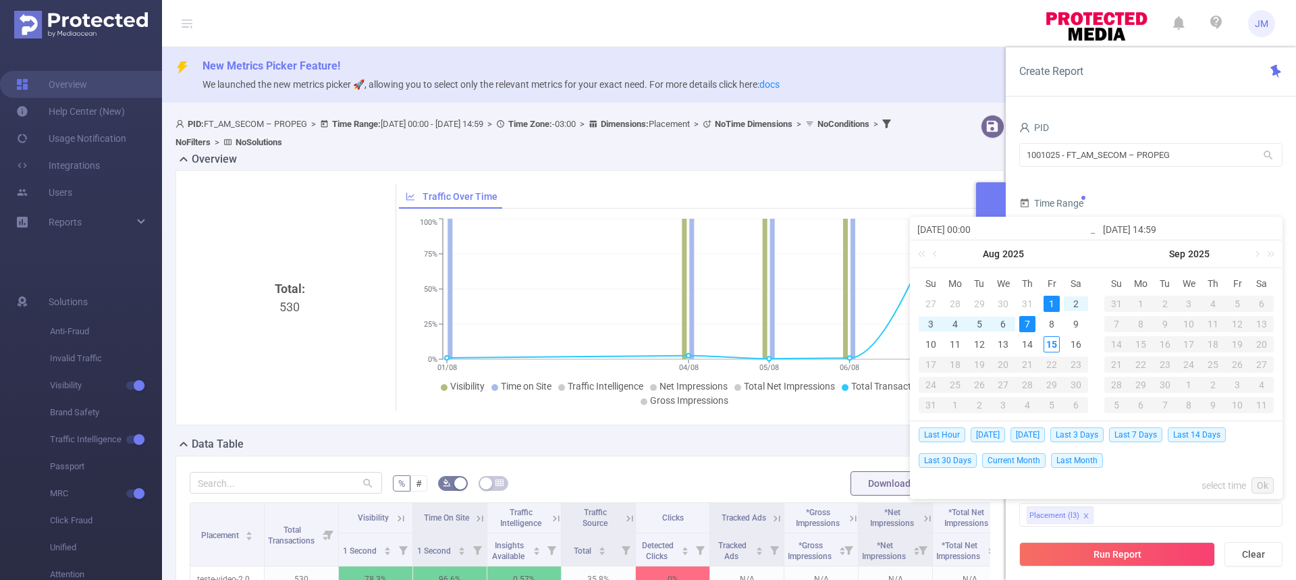
click at [1032, 325] on div "7" at bounding box center [1028, 324] width 16 height 16
type input "[DATE] 00:00"
drag, startPoint x: 1154, startPoint y: 228, endPoint x: 1187, endPoint y: 229, distance: 33.1
click at [1187, 228] on input "[DATE] 14:59" at bounding box center [1189, 229] width 172 height 16
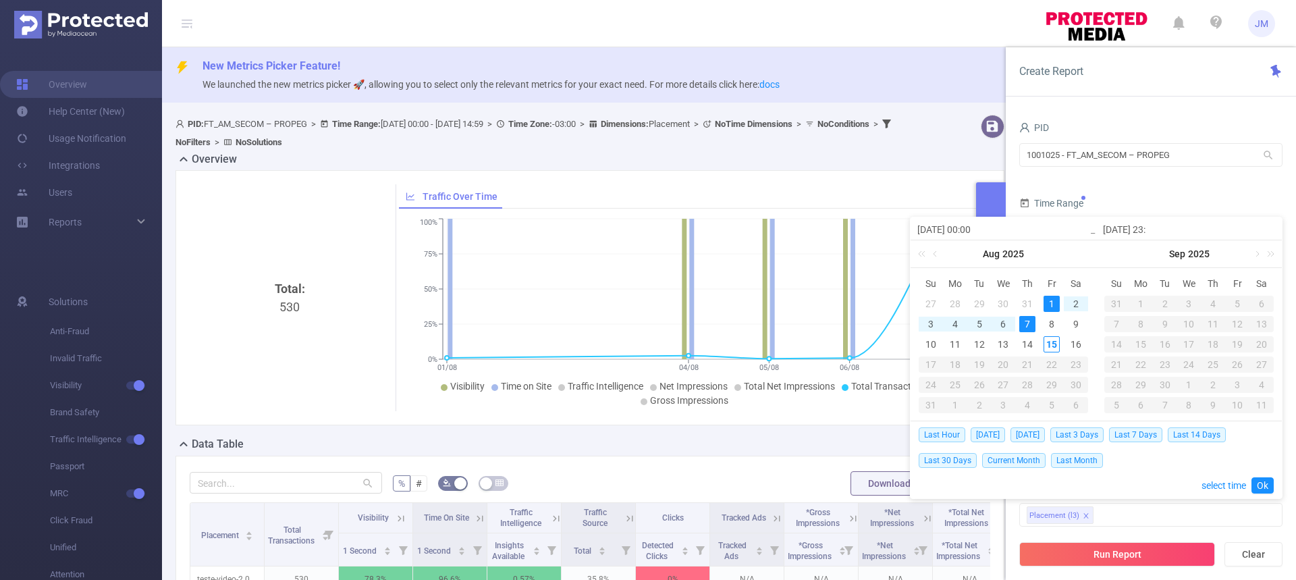
type input "[DATE] 23:5"
type input "[DATE] 23:59"
click at [1267, 481] on link "Ok" at bounding box center [1263, 485] width 22 height 16
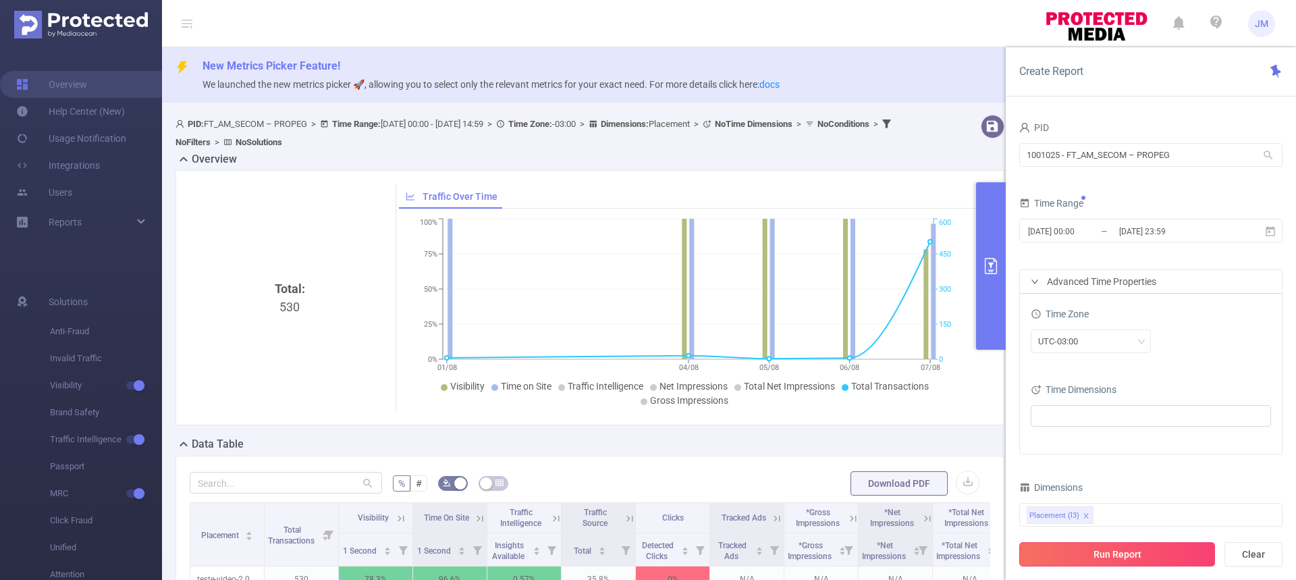
click at [1068, 554] on button "Run Report" at bounding box center [1118, 554] width 196 height 24
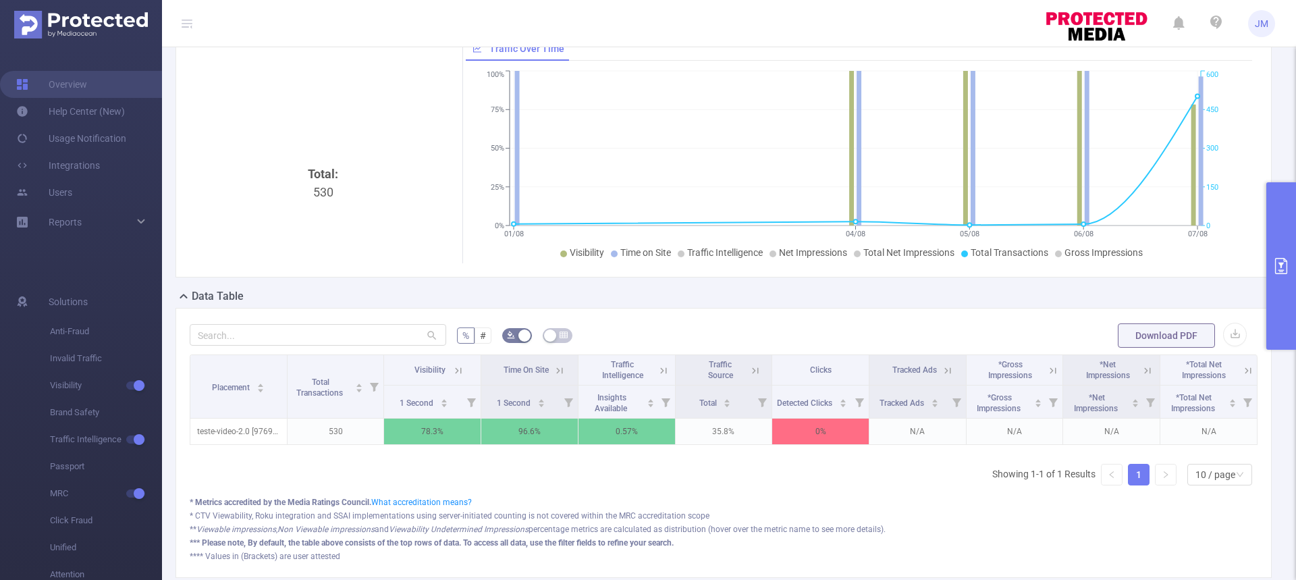
scroll to position [0, 3]
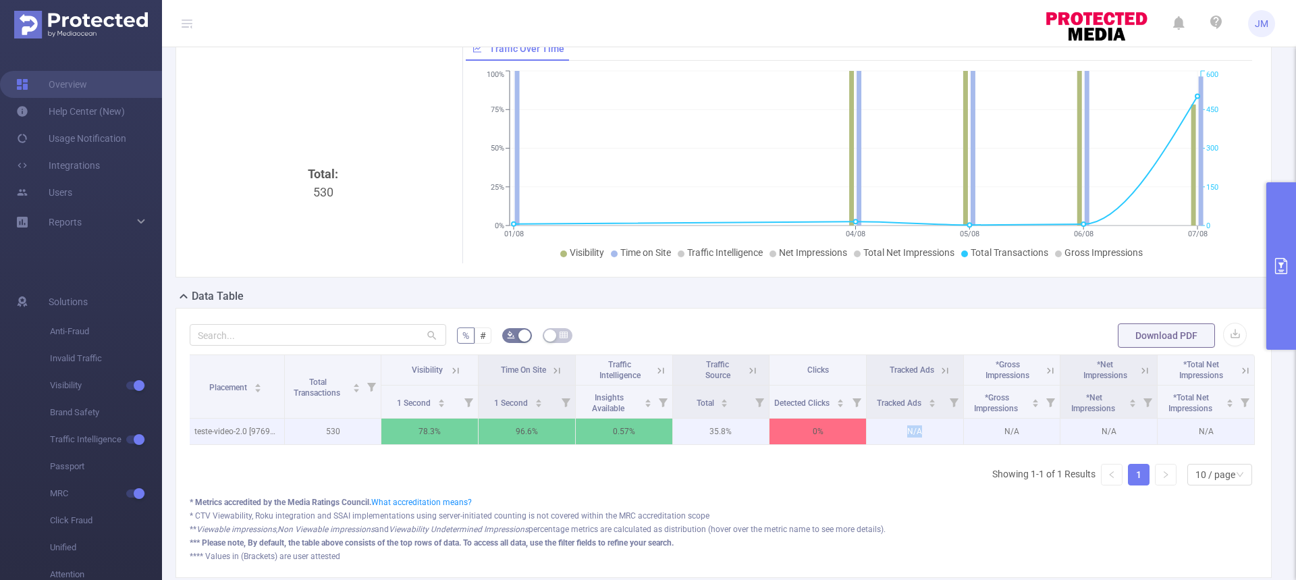
drag, startPoint x: 899, startPoint y: 430, endPoint x: 920, endPoint y: 432, distance: 20.4
click at [920, 432] on p "N/A" at bounding box center [915, 432] width 97 height 26
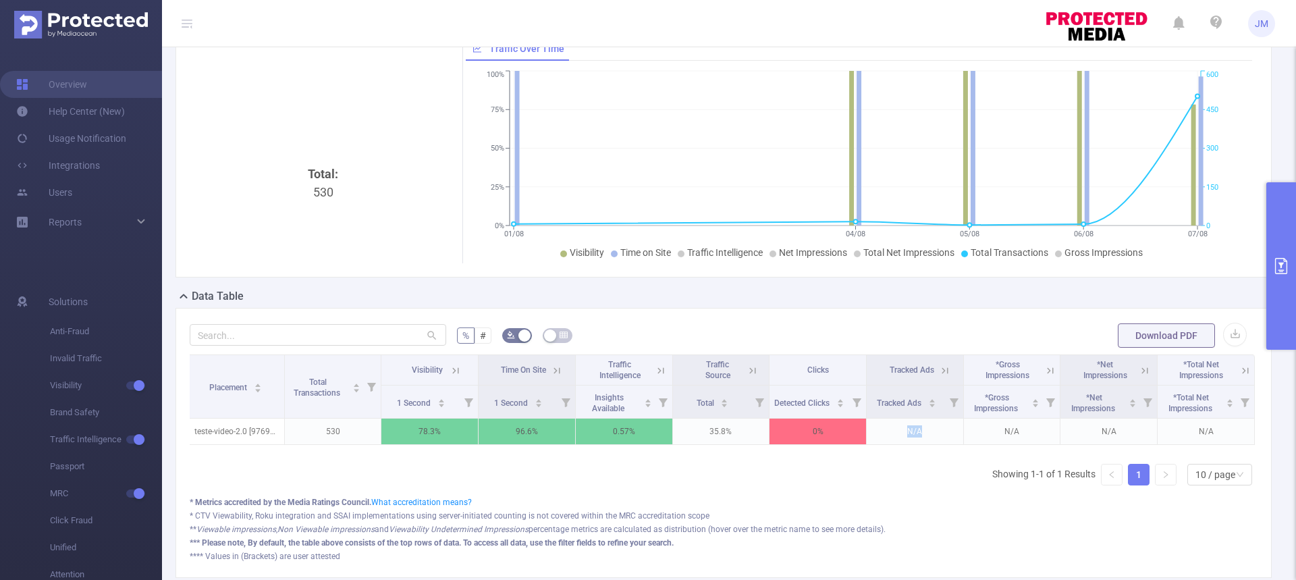
click at [939, 371] on icon at bounding box center [945, 371] width 12 height 12
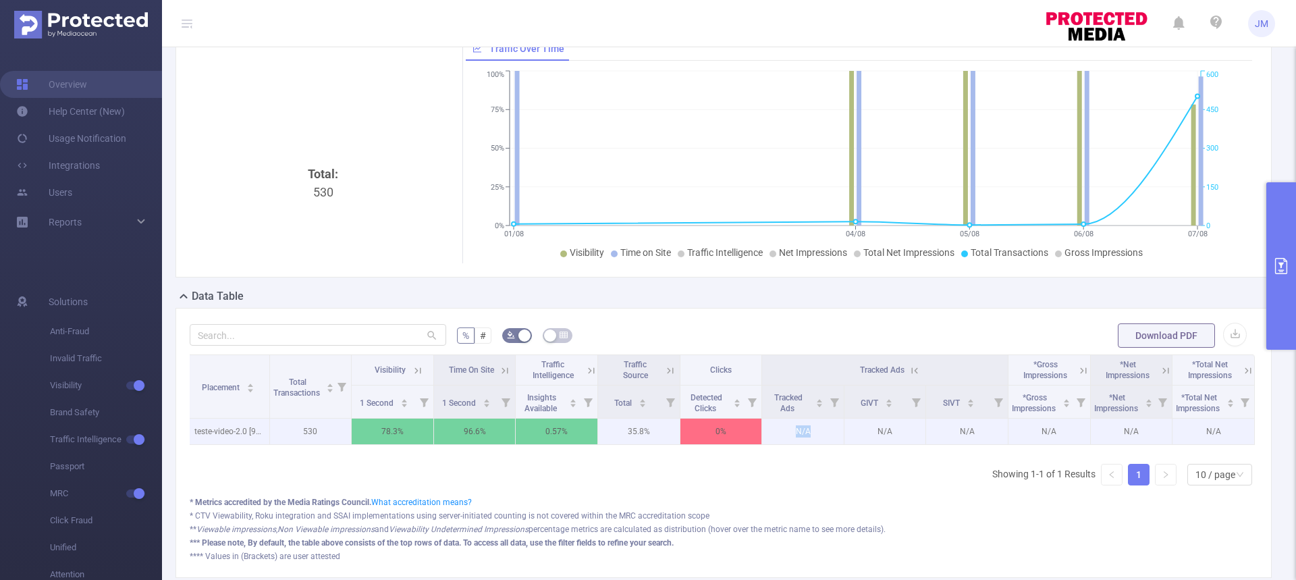
drag, startPoint x: 795, startPoint y: 431, endPoint x: 810, endPoint y: 431, distance: 14.9
click at [810, 431] on p "N/A" at bounding box center [803, 432] width 82 height 26
click at [792, 430] on p "N/A" at bounding box center [803, 432] width 82 height 26
drag, startPoint x: 786, startPoint y: 427, endPoint x: 809, endPoint y: 429, distance: 23.0
click at [809, 429] on p "N/A" at bounding box center [803, 432] width 82 height 26
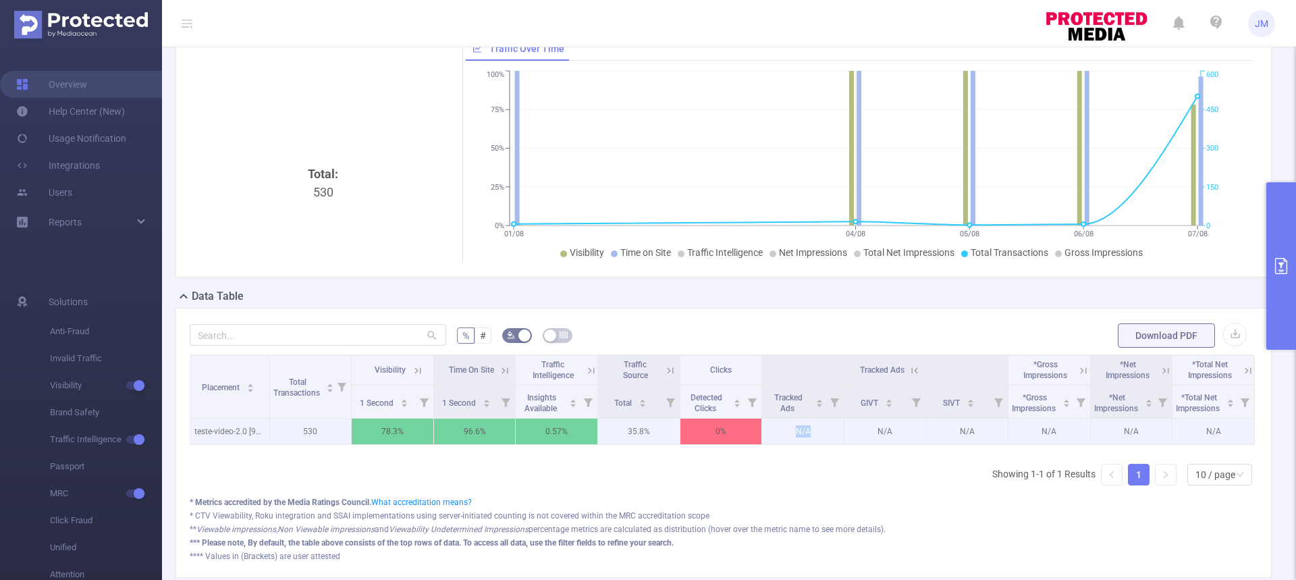
drag, startPoint x: 951, startPoint y: 429, endPoint x: 975, endPoint y: 433, distance: 23.9
click at [975, 433] on p "N/A" at bounding box center [967, 432] width 82 height 26
drag, startPoint x: 870, startPoint y: 427, endPoint x: 889, endPoint y: 430, distance: 19.1
click at [889, 430] on p "N/A" at bounding box center [886, 432] width 82 height 26
drag, startPoint x: 1038, startPoint y: 428, endPoint x: 1061, endPoint y: 433, distance: 24.1
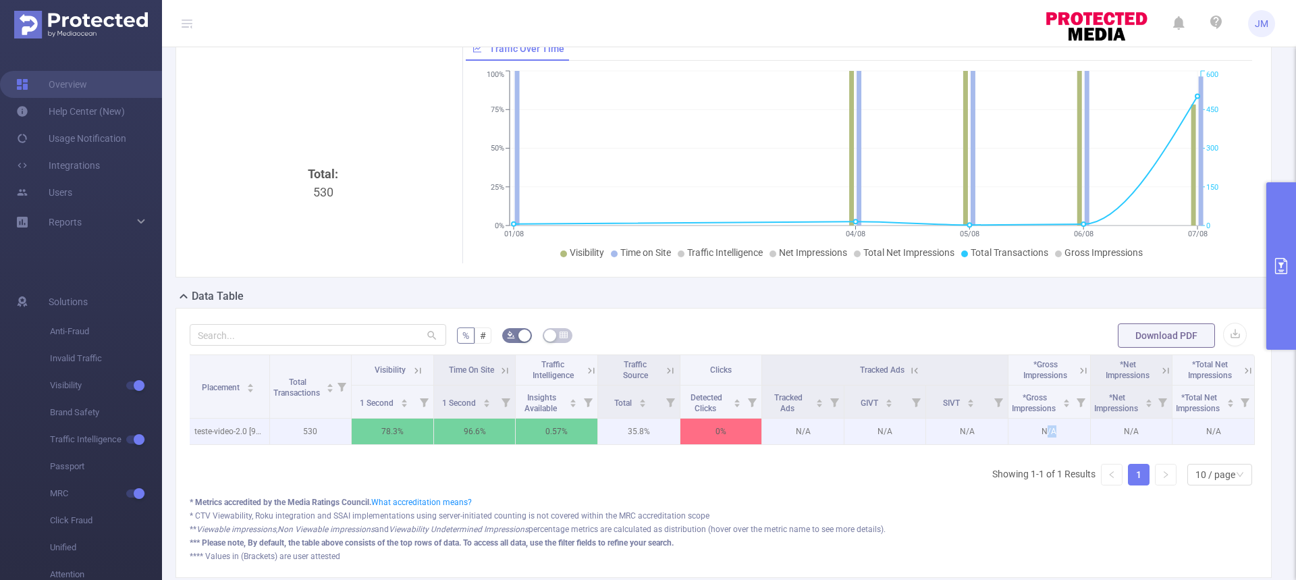
click at [1061, 433] on p "N/A" at bounding box center [1050, 432] width 82 height 26
drag, startPoint x: 1119, startPoint y: 430, endPoint x: 1154, endPoint y: 442, distance: 36.3
click at [1141, 435] on p "N/A" at bounding box center [1132, 432] width 82 height 26
drag, startPoint x: 1190, startPoint y: 431, endPoint x: 1200, endPoint y: 431, distance: 10.8
click at [1200, 431] on p "N/A" at bounding box center [1214, 432] width 82 height 26
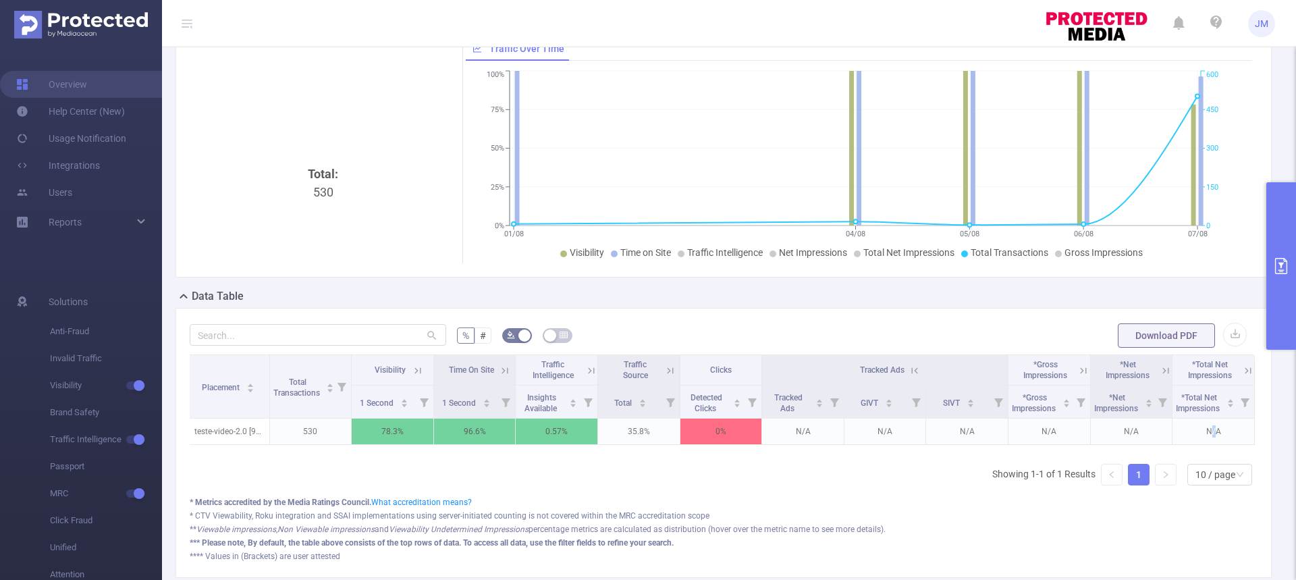
drag, startPoint x: 1283, startPoint y: 274, endPoint x: 1240, endPoint y: 316, distance: 59.7
click at [1283, 273] on button "primary" at bounding box center [1282, 265] width 30 height 167
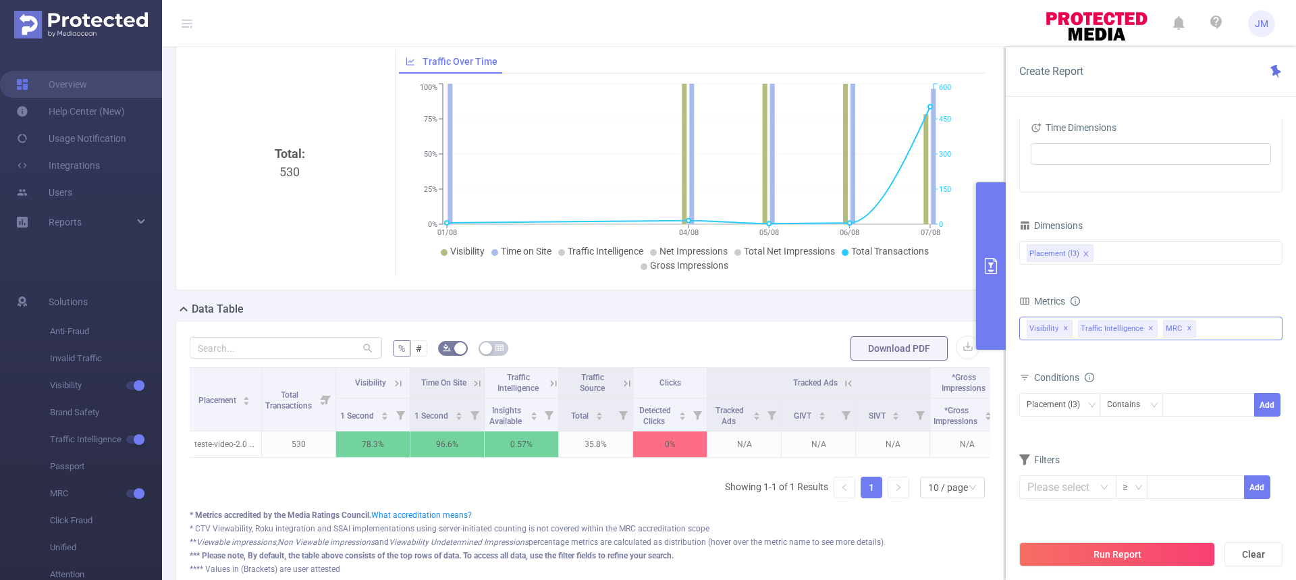
click at [1209, 325] on div "Invalid Traffic Visibility Visibility Time On Site Brand Safety Traffic Intelli…" at bounding box center [1151, 329] width 263 height 24
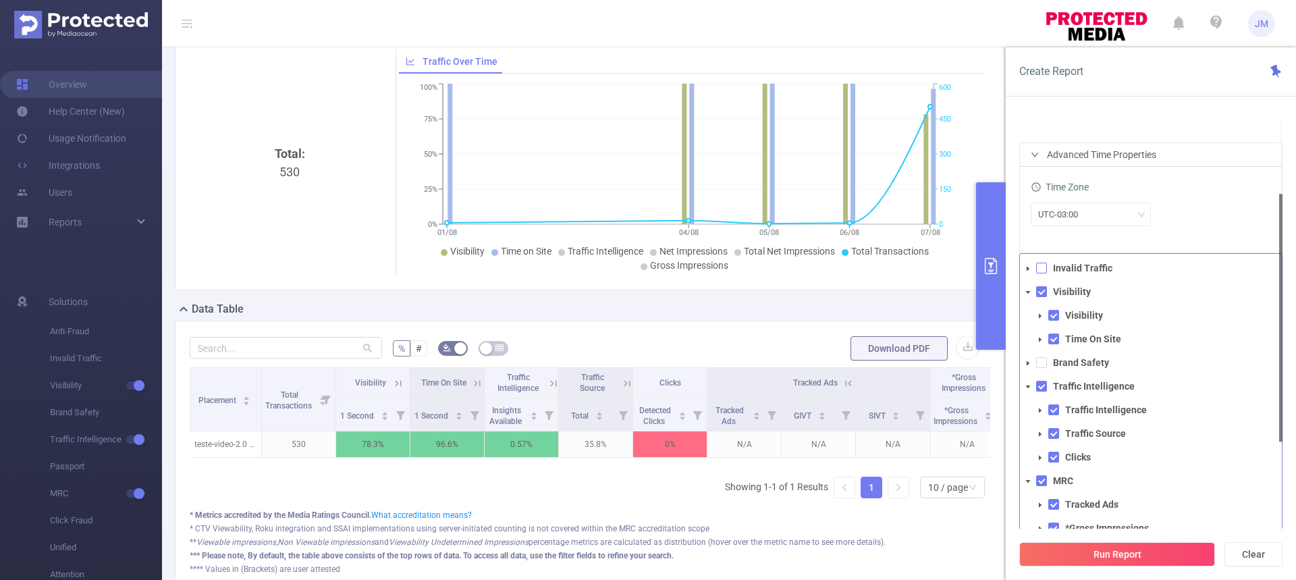
click at [1038, 270] on span at bounding box center [1041, 268] width 11 height 11
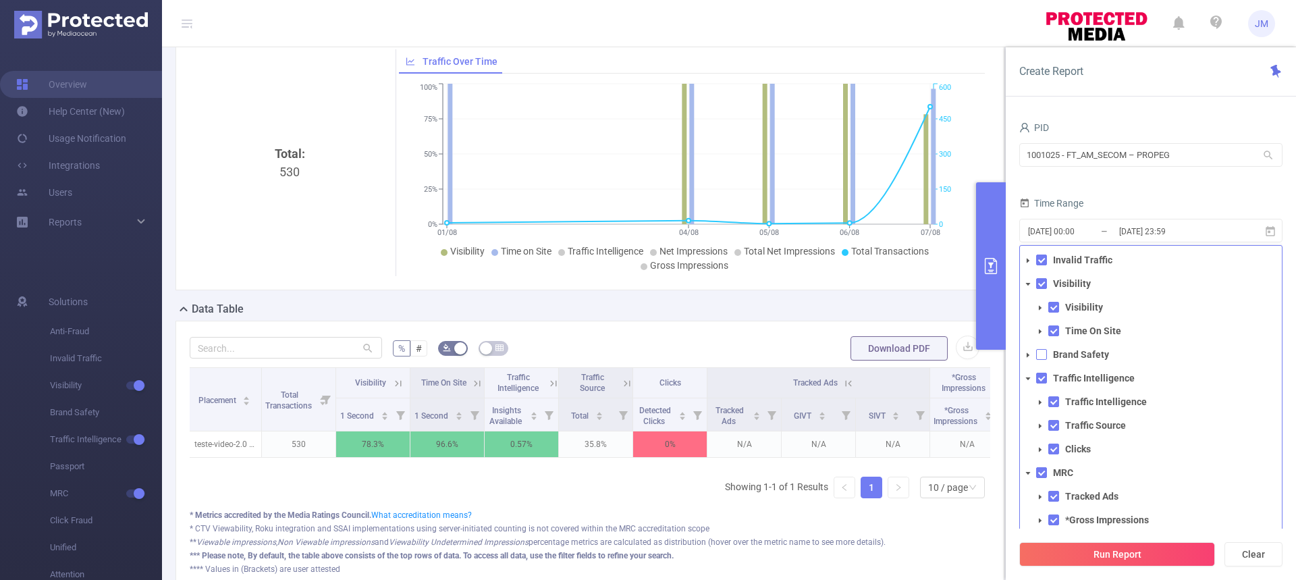
click at [1038, 355] on span at bounding box center [1041, 354] width 11 height 11
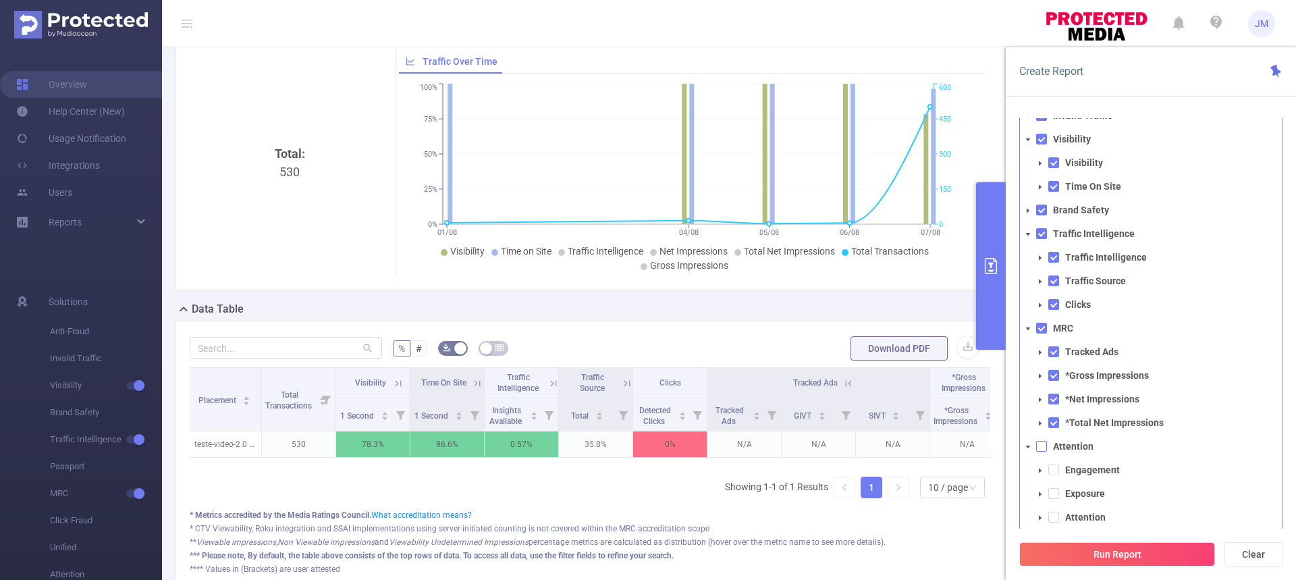
click at [1045, 442] on span at bounding box center [1041, 446] width 11 height 11
click at [1140, 548] on button "Run Report" at bounding box center [1118, 554] width 196 height 24
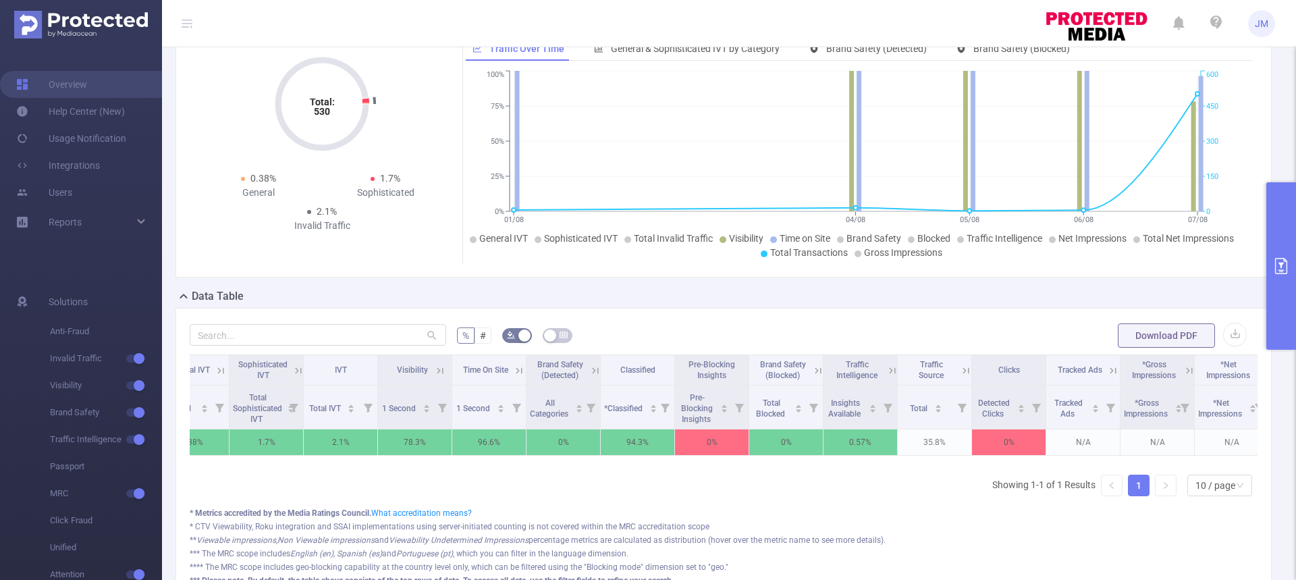
scroll to position [0, 325]
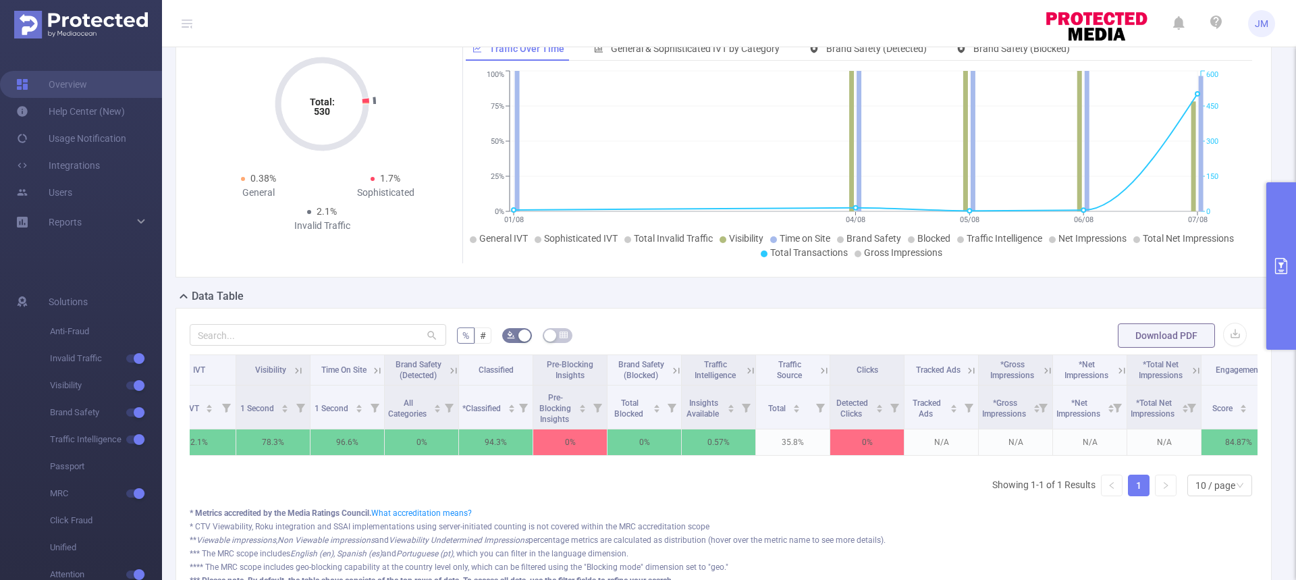
drag, startPoint x: 675, startPoint y: 365, endPoint x: 804, endPoint y: 456, distance: 158.9
click at [675, 365] on icon at bounding box center [676, 371] width 12 height 12
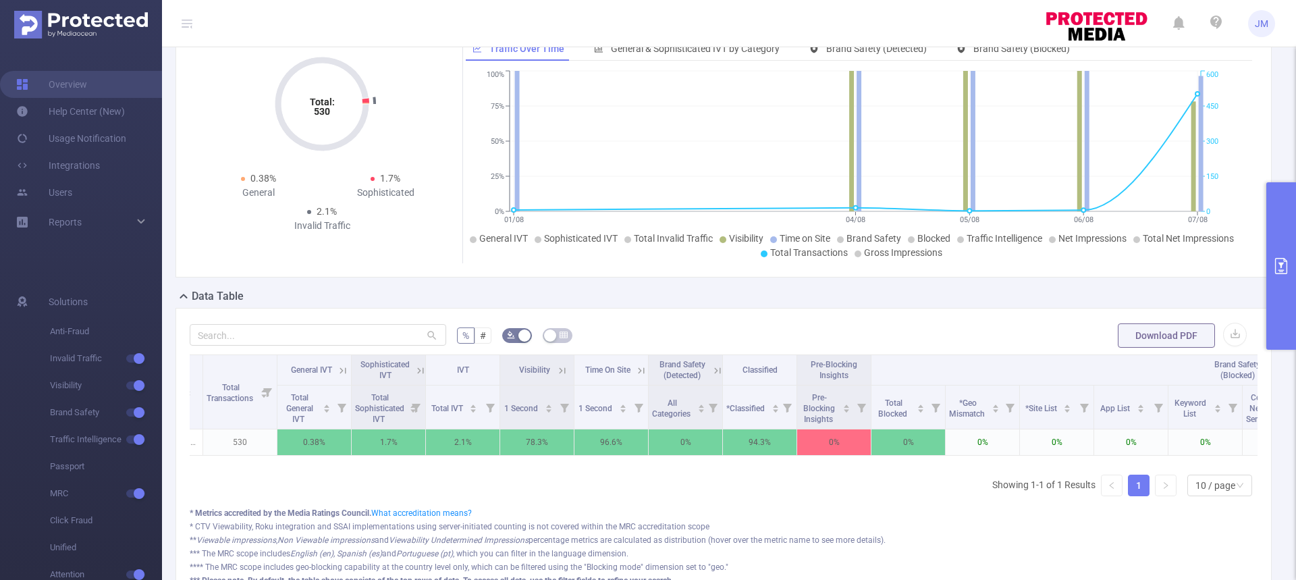
scroll to position [0, 0]
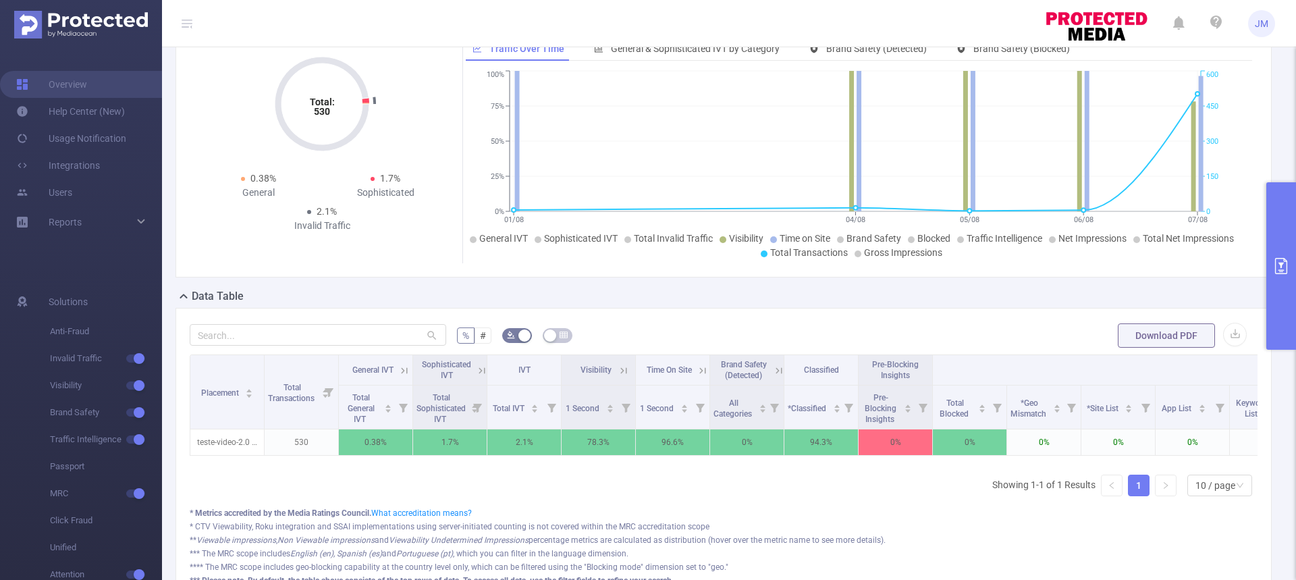
click at [412, 370] on th "General IVT" at bounding box center [376, 370] width 74 height 30
click at [402, 372] on icon at bounding box center [405, 370] width 6 height 6
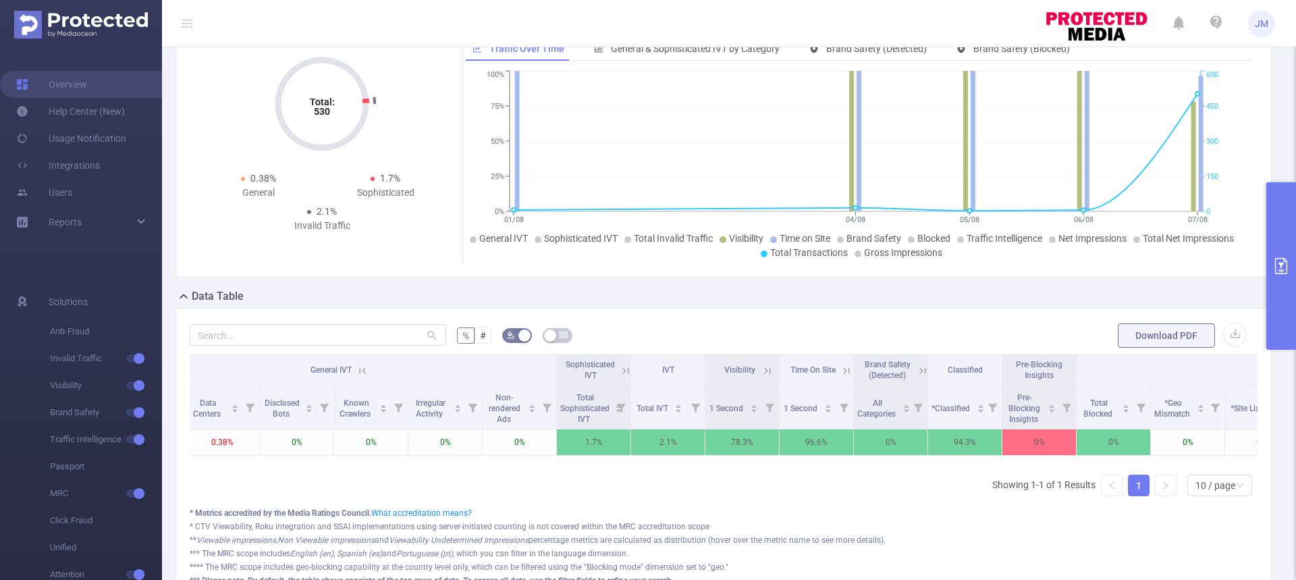
scroll to position [0, 270]
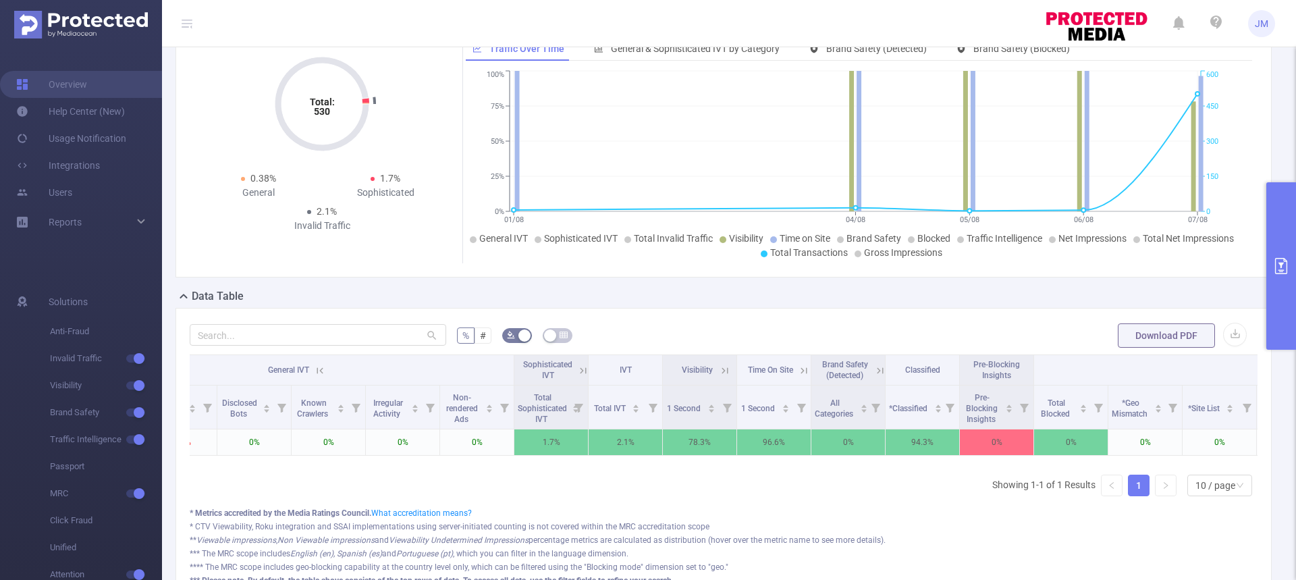
click at [581, 372] on icon at bounding box center [583, 370] width 6 height 6
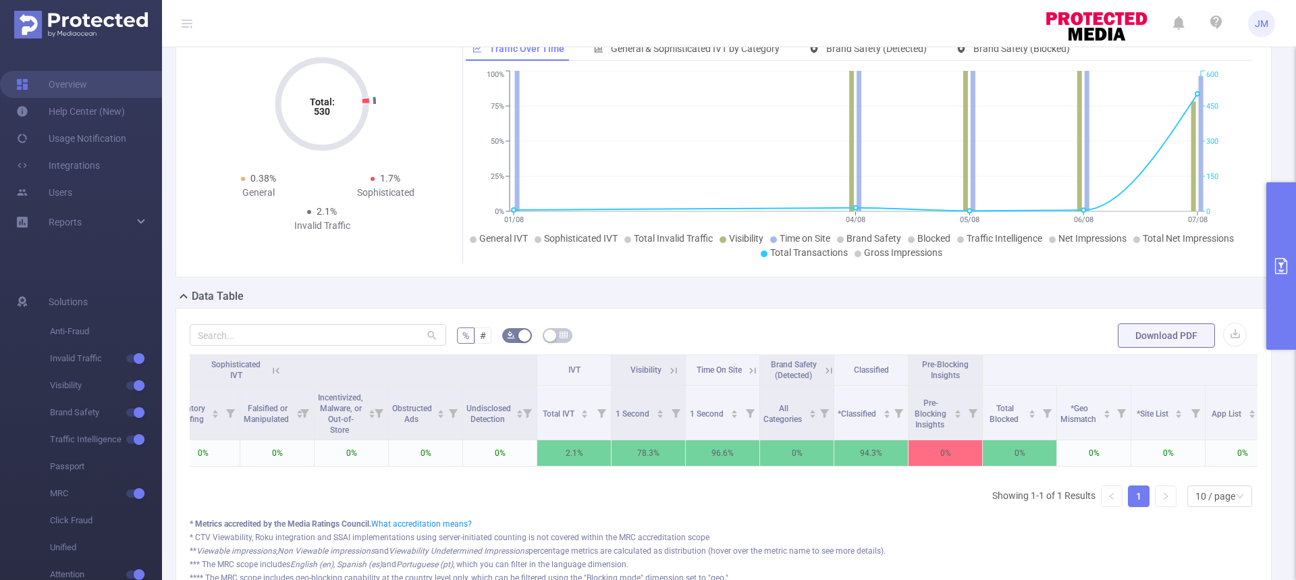
scroll to position [0, 870]
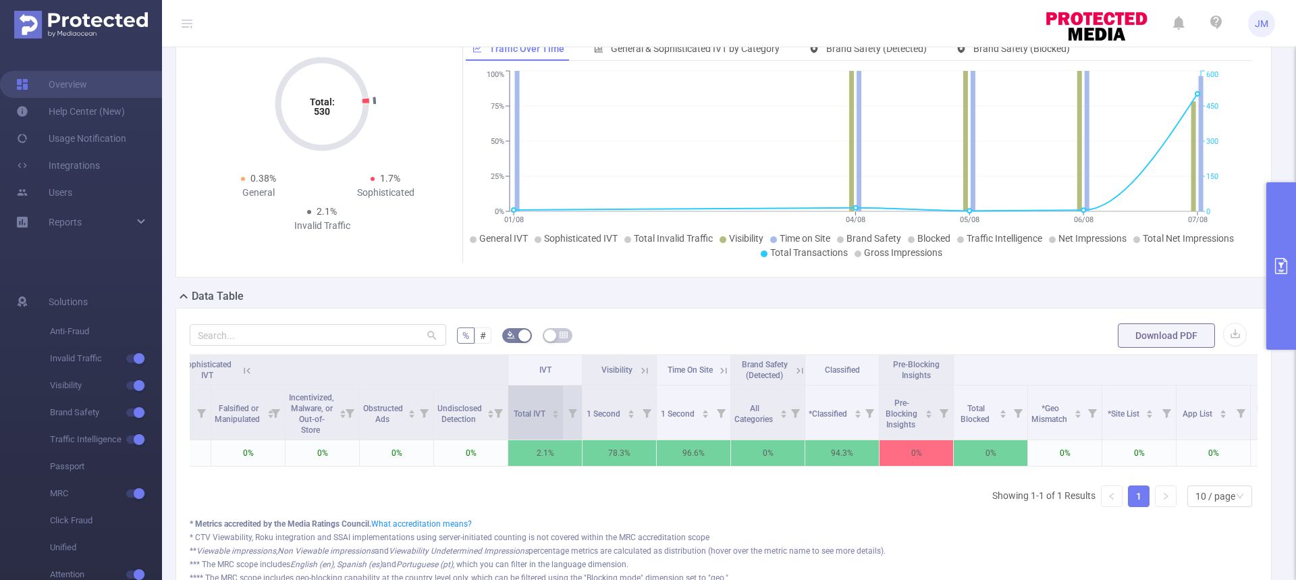
click at [555, 413] on icon "icon: caret-down" at bounding box center [555, 416] width 7 height 7
click at [555, 420] on icon "icon: caret-down" at bounding box center [555, 416] width 7 height 7
click at [554, 413] on icon "icon: caret-down" at bounding box center [555, 416] width 7 height 7
click at [645, 371] on icon at bounding box center [645, 371] width 12 height 12
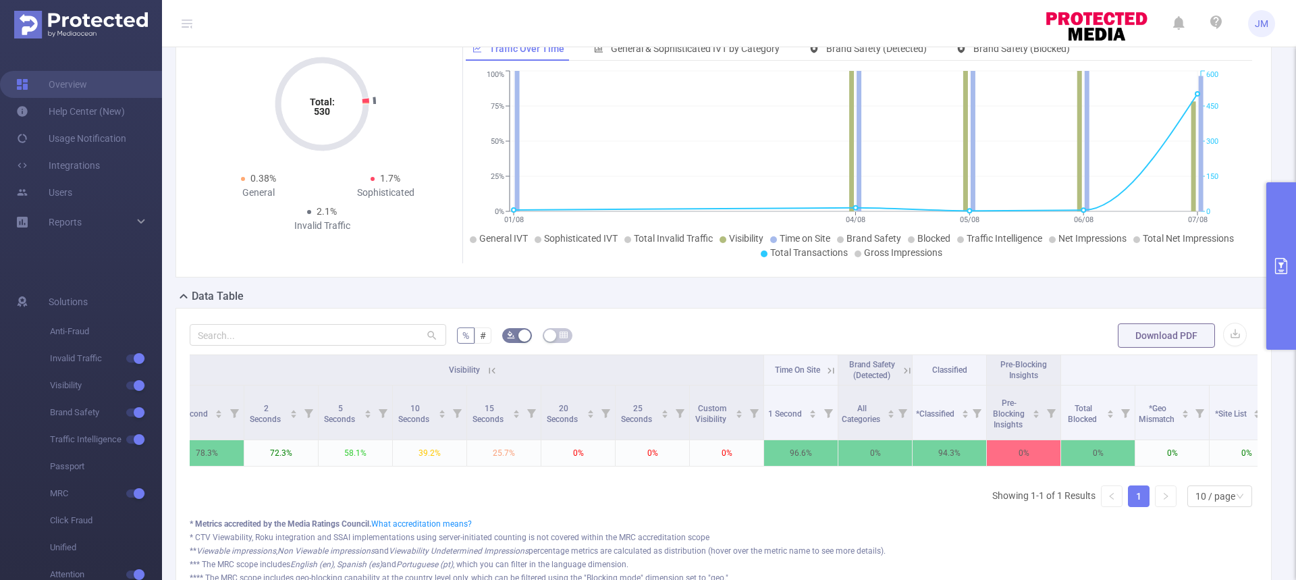
scroll to position [0, 1306]
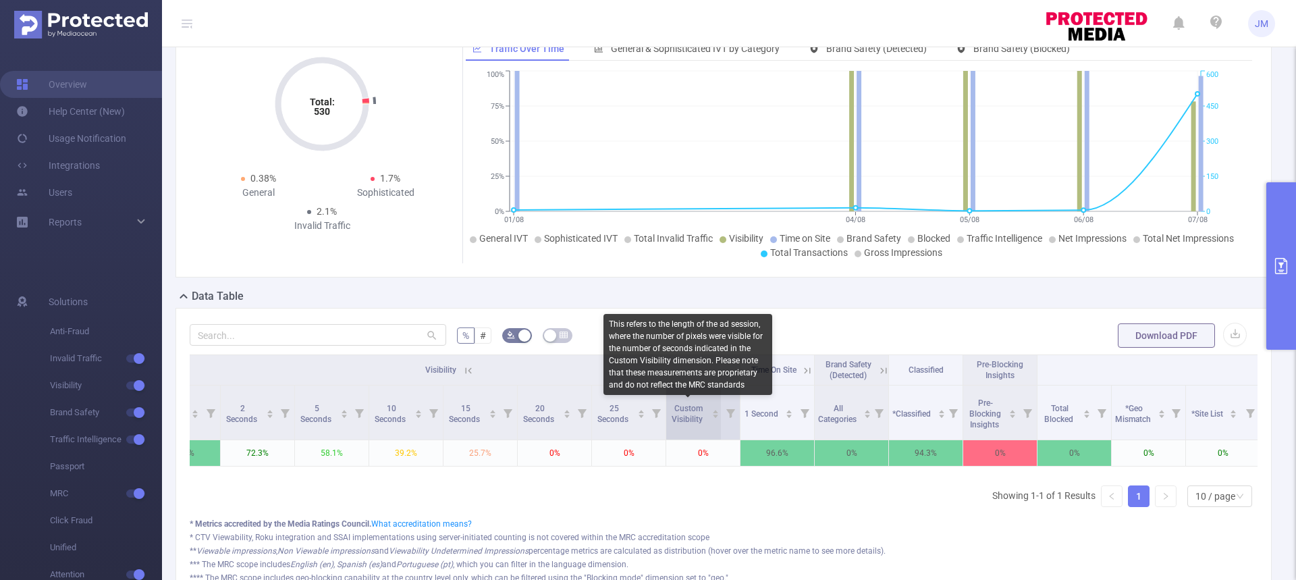
click at [699, 420] on span "Custom Visibility" at bounding box center [688, 414] width 33 height 20
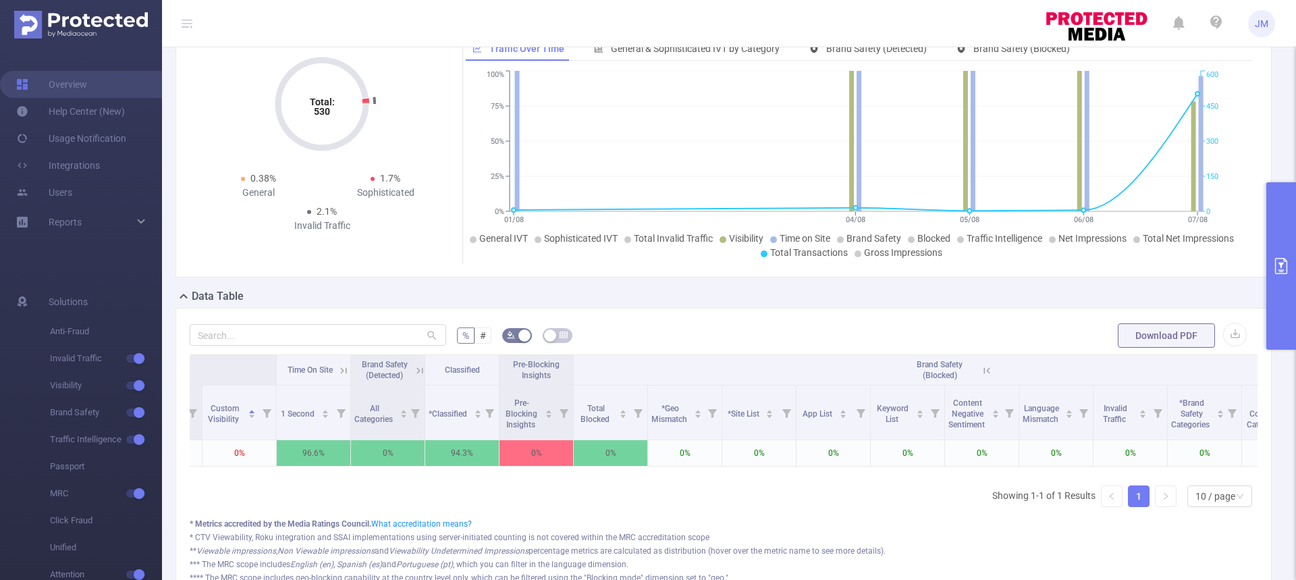
scroll to position [0, 1789]
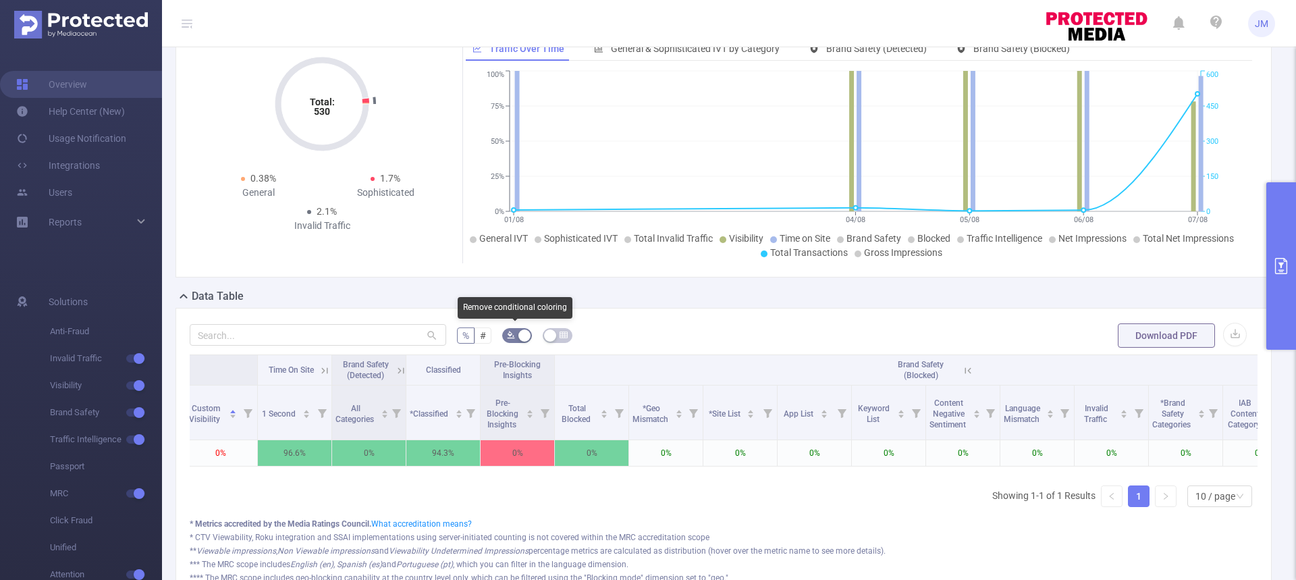
click at [521, 334] on button "button" at bounding box center [517, 335] width 30 height 15
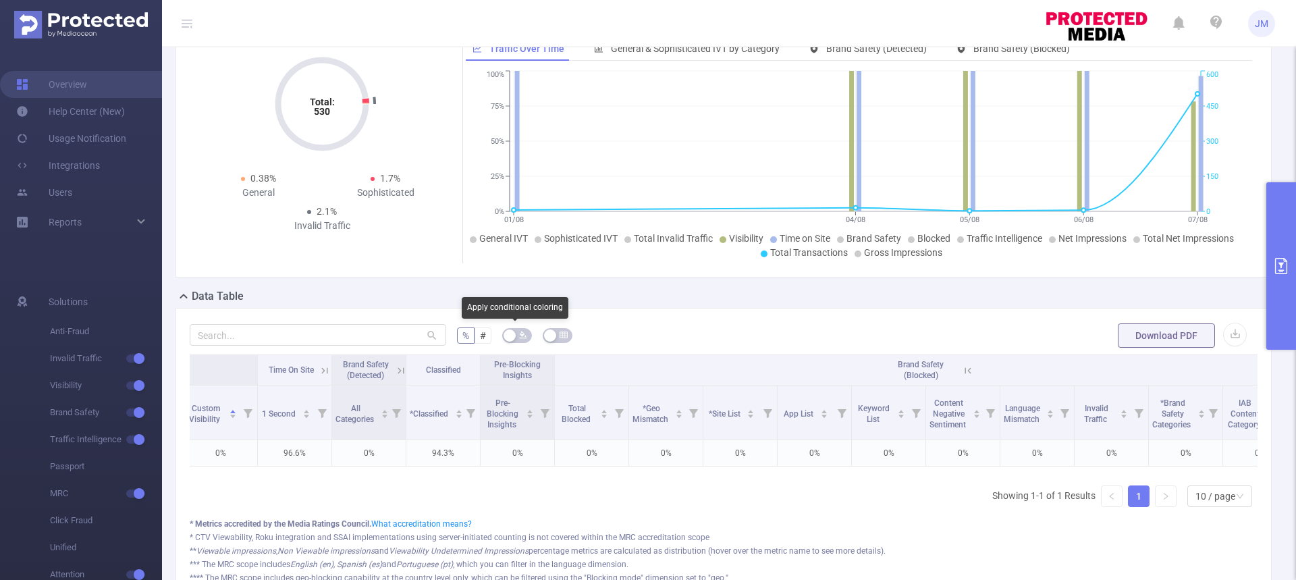
click at [521, 334] on icon "icon: bg-colors" at bounding box center [522, 335] width 7 height 7
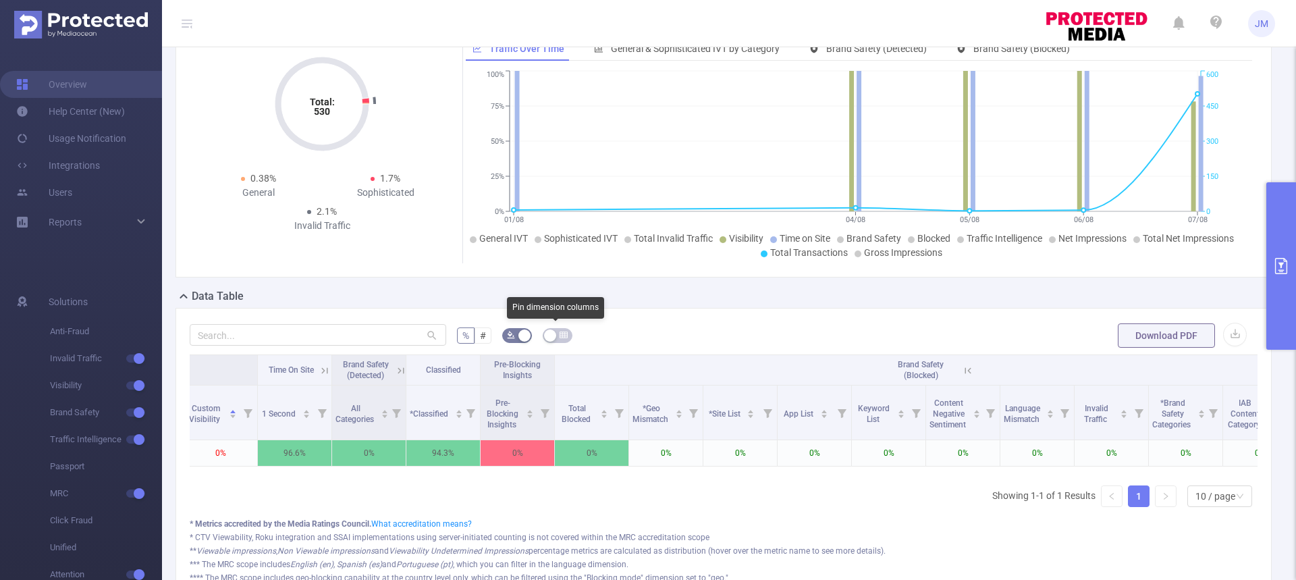
click at [550, 334] on button "button" at bounding box center [558, 335] width 30 height 15
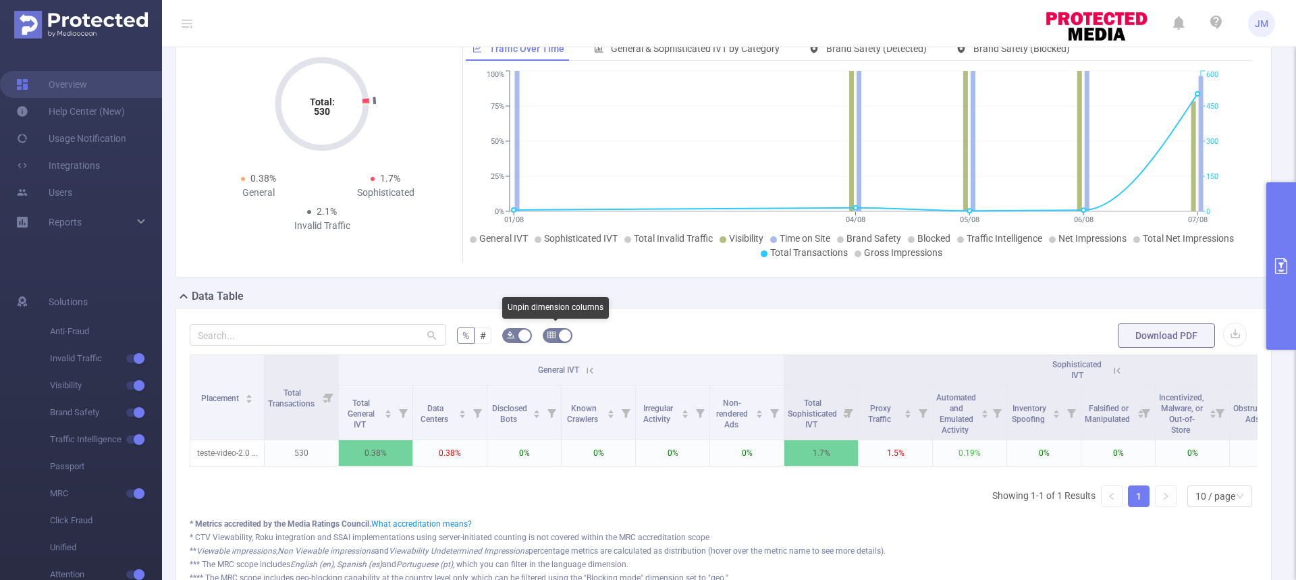
click at [552, 334] on icon "icon: table" at bounding box center [552, 335] width 8 height 6
click at [544, 337] on button "button" at bounding box center [558, 335] width 30 height 15
click at [564, 337] on button "button" at bounding box center [558, 335] width 30 height 15
click at [546, 334] on button "button" at bounding box center [558, 335] width 30 height 15
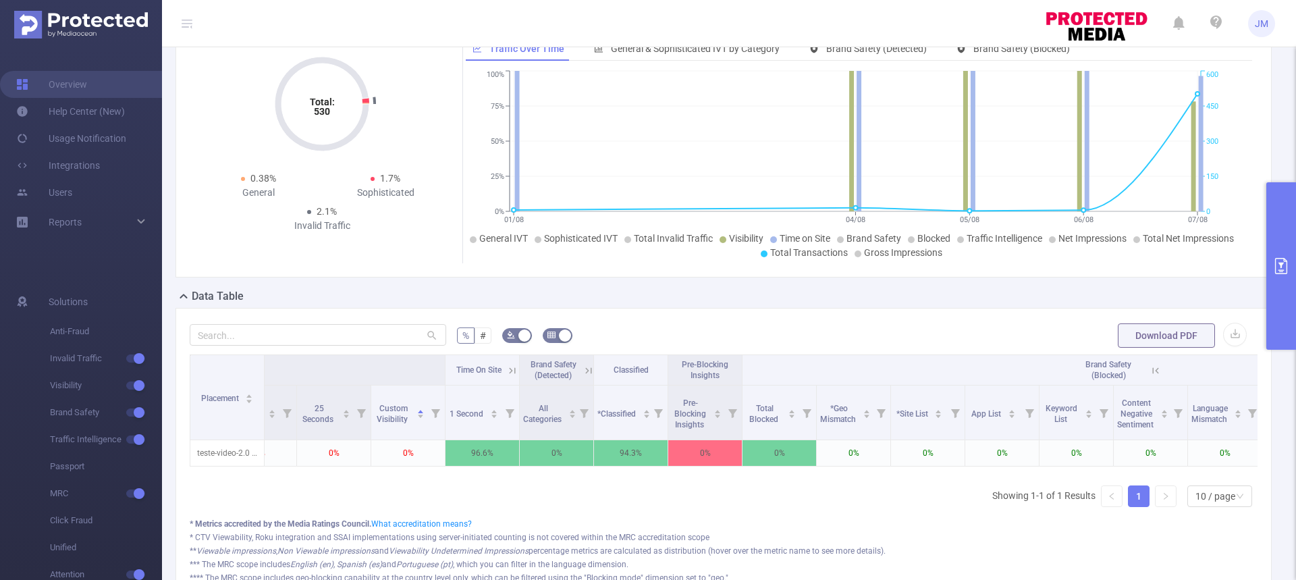
scroll to position [0, 1614]
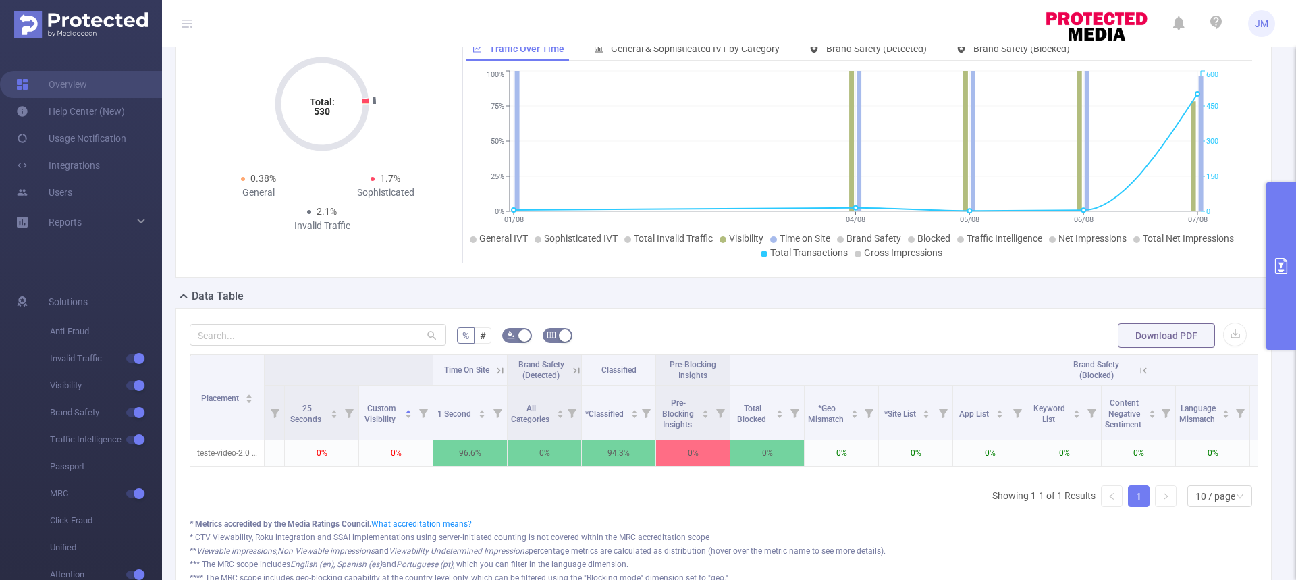
click at [496, 370] on icon at bounding box center [500, 371] width 12 height 12
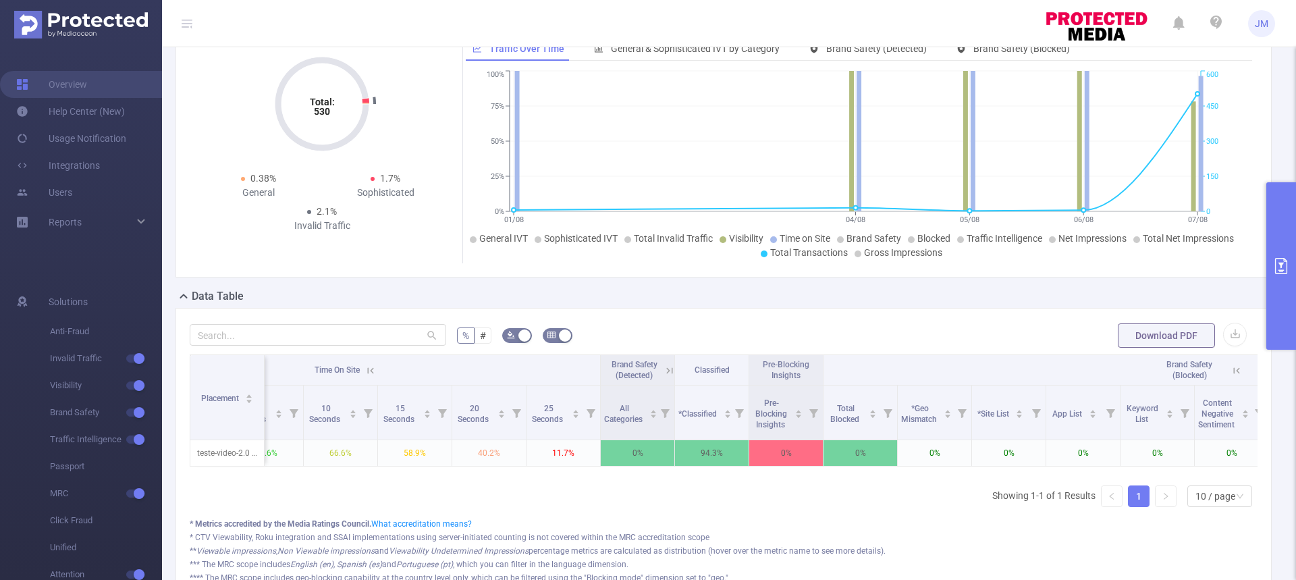
scroll to position [0, 2043]
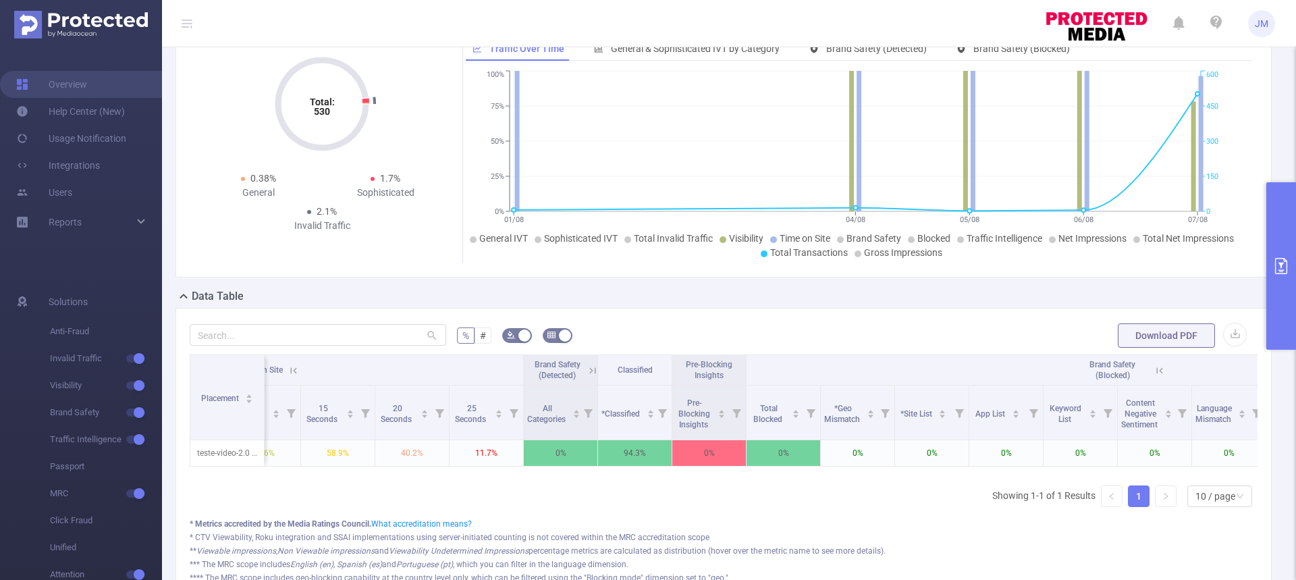
click at [592, 372] on icon at bounding box center [593, 371] width 12 height 12
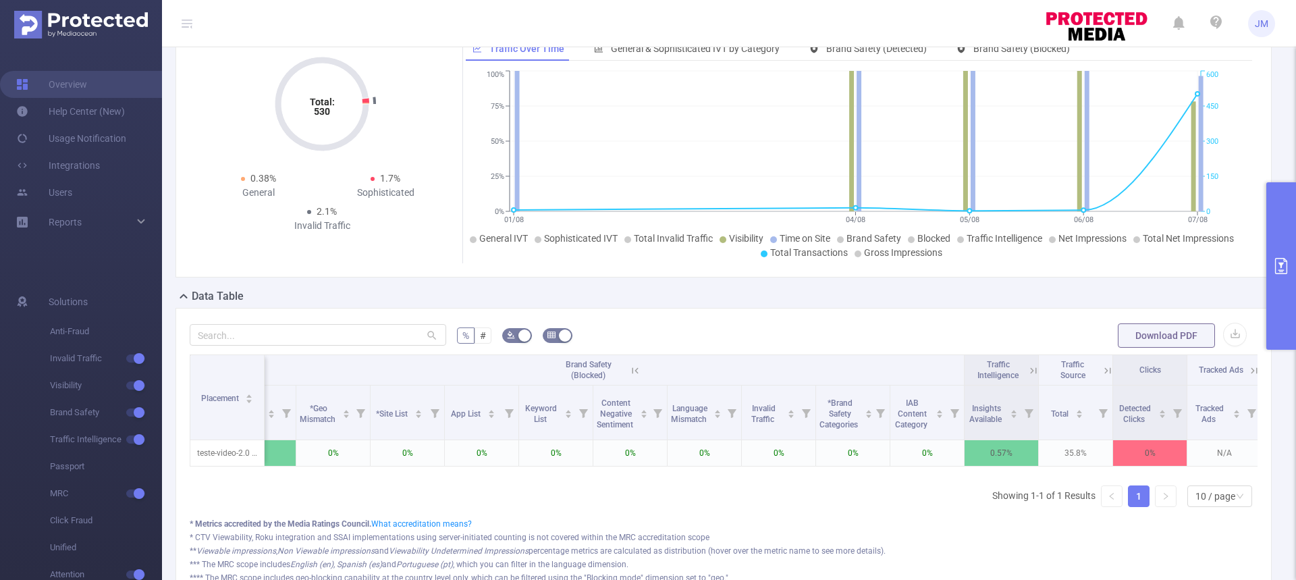
scroll to position [0, 3688]
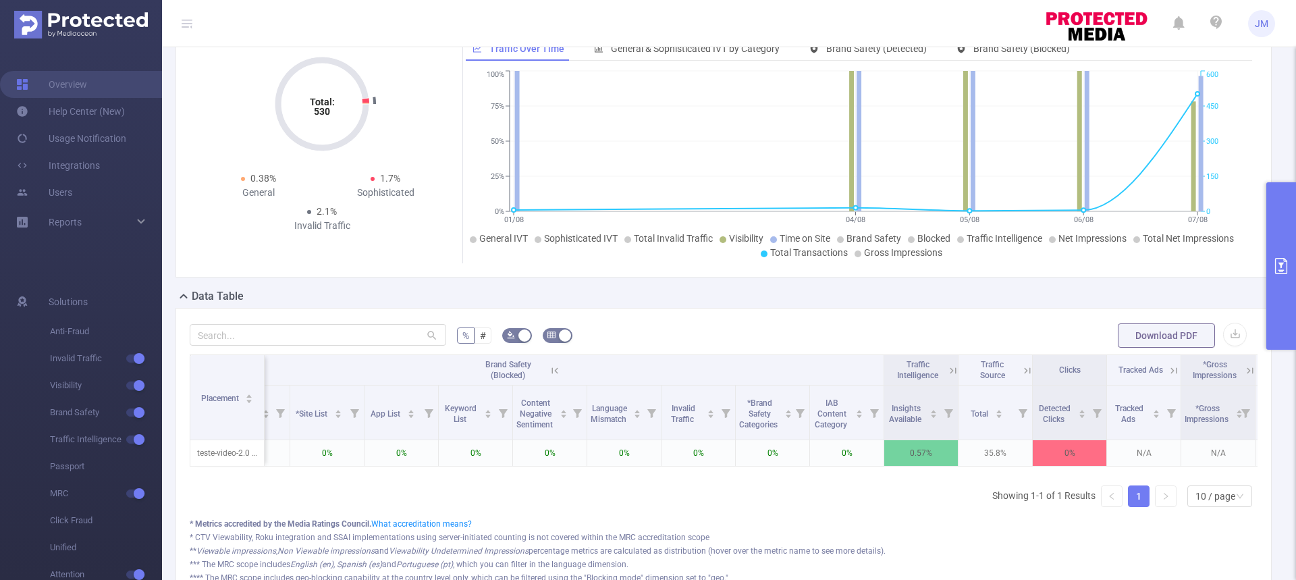
click at [955, 371] on icon at bounding box center [953, 371] width 12 height 12
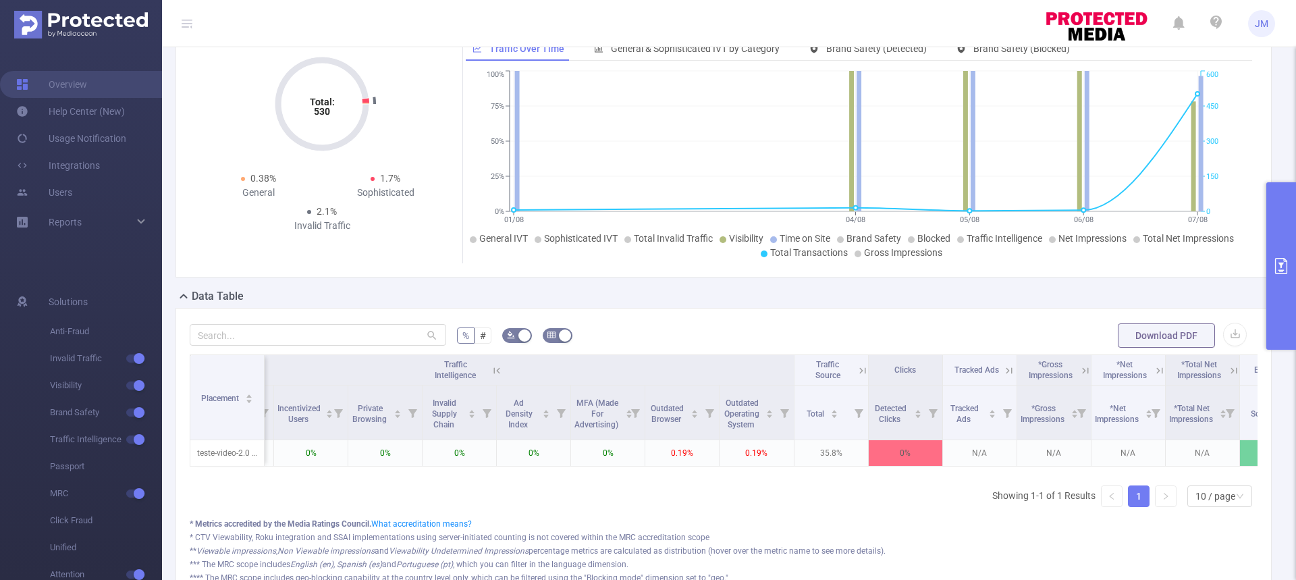
scroll to position [0, 4484]
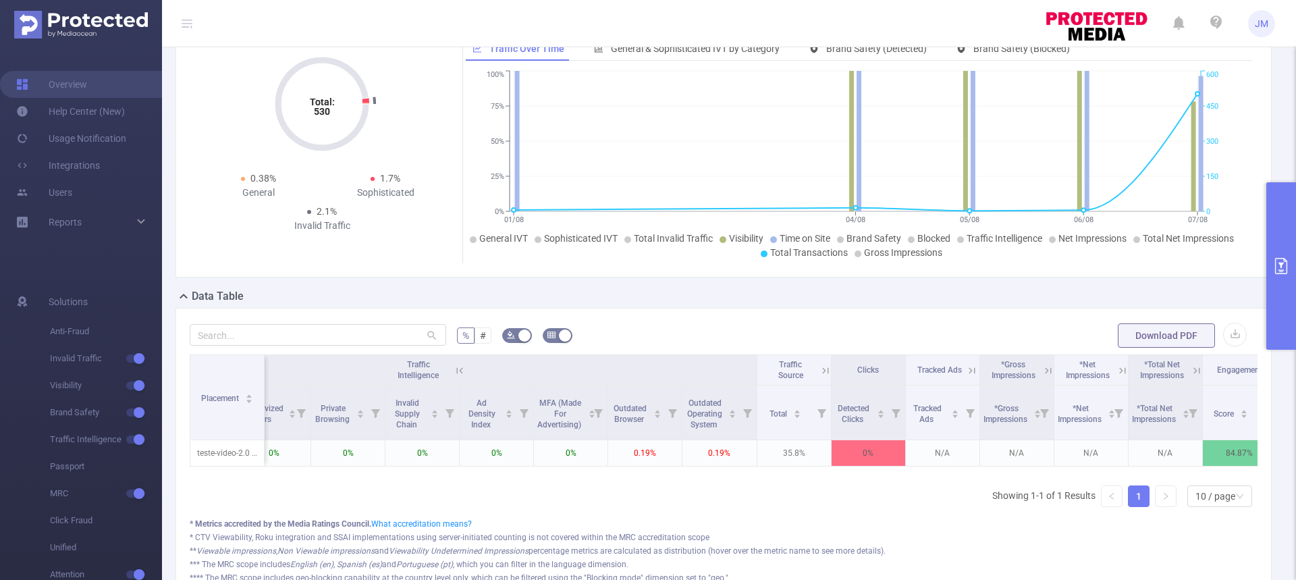
click at [820, 373] on icon at bounding box center [826, 371] width 12 height 12
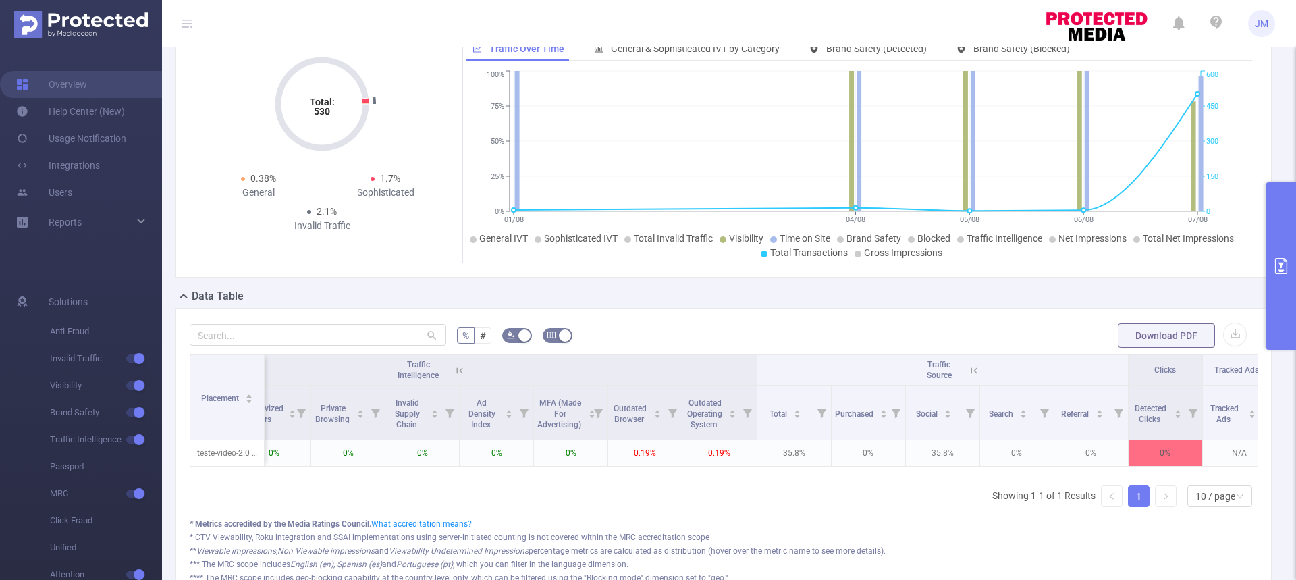
drag, startPoint x: 1124, startPoint y: 486, endPoint x: 1161, endPoint y: 485, distance: 37.1
click at [1161, 485] on div "Placement Total Transactions General IVT Sophisticated IVT IVT Visibility Time …" at bounding box center [724, 435] width 1068 height 163
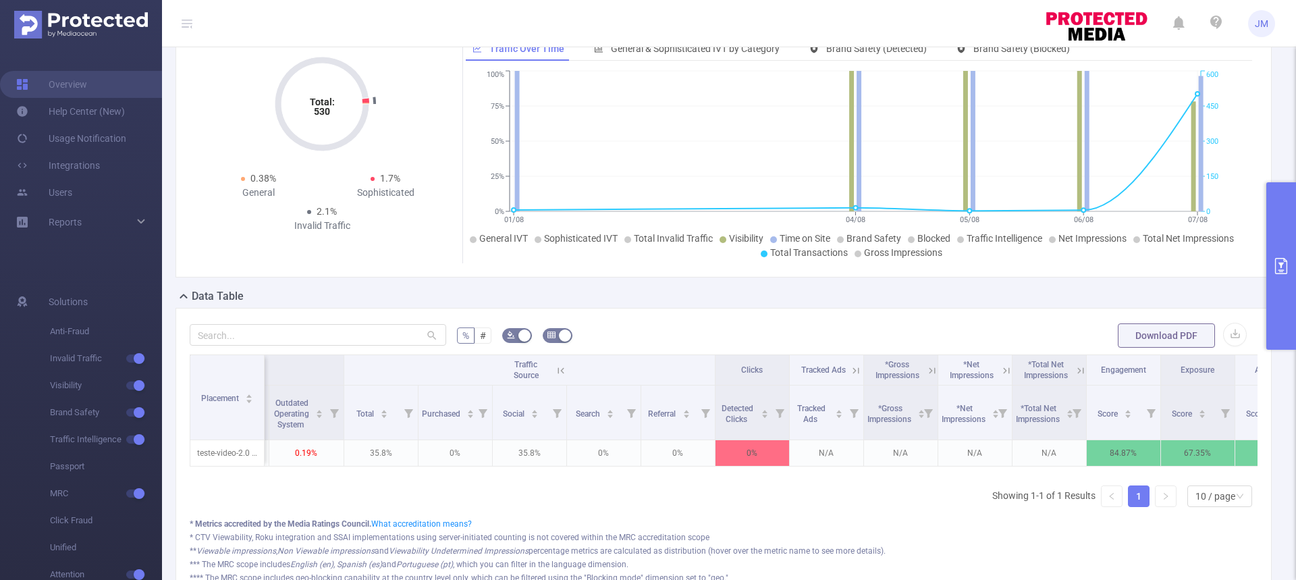
scroll to position [0, 4962]
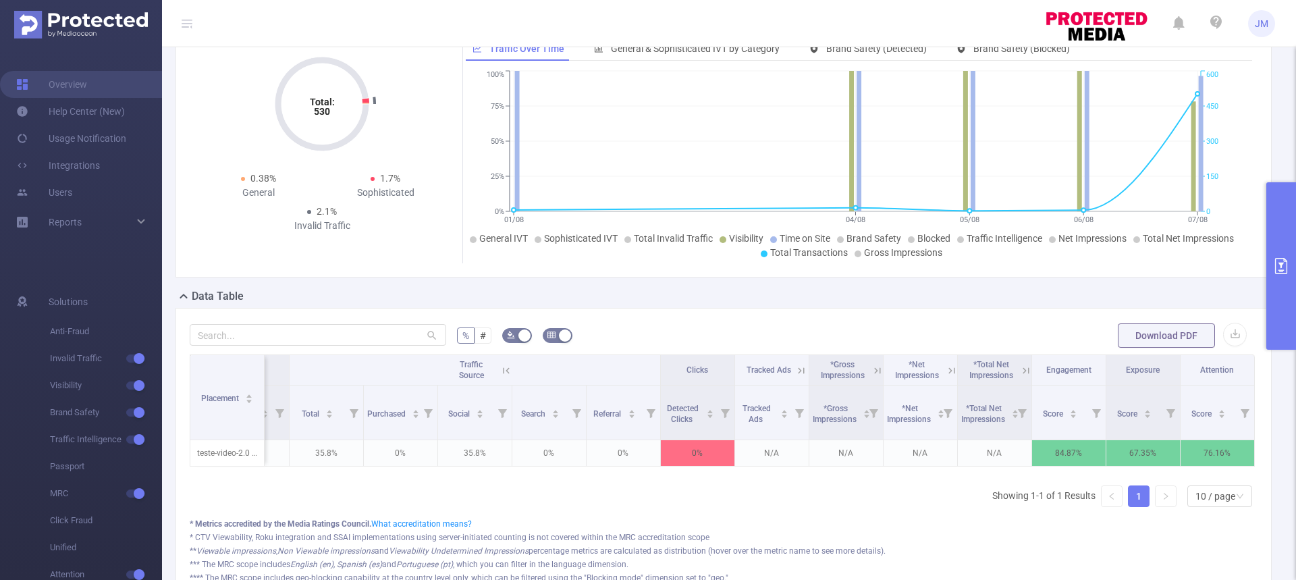
click at [795, 371] on icon at bounding box center [801, 371] width 12 height 12
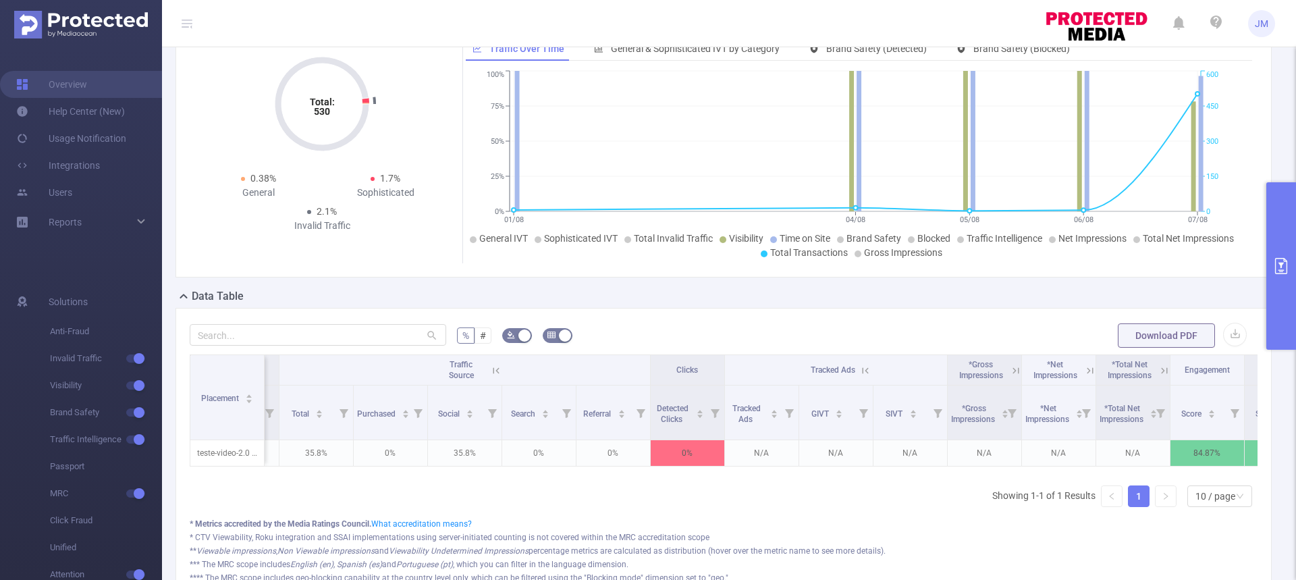
scroll to position [0, 5110]
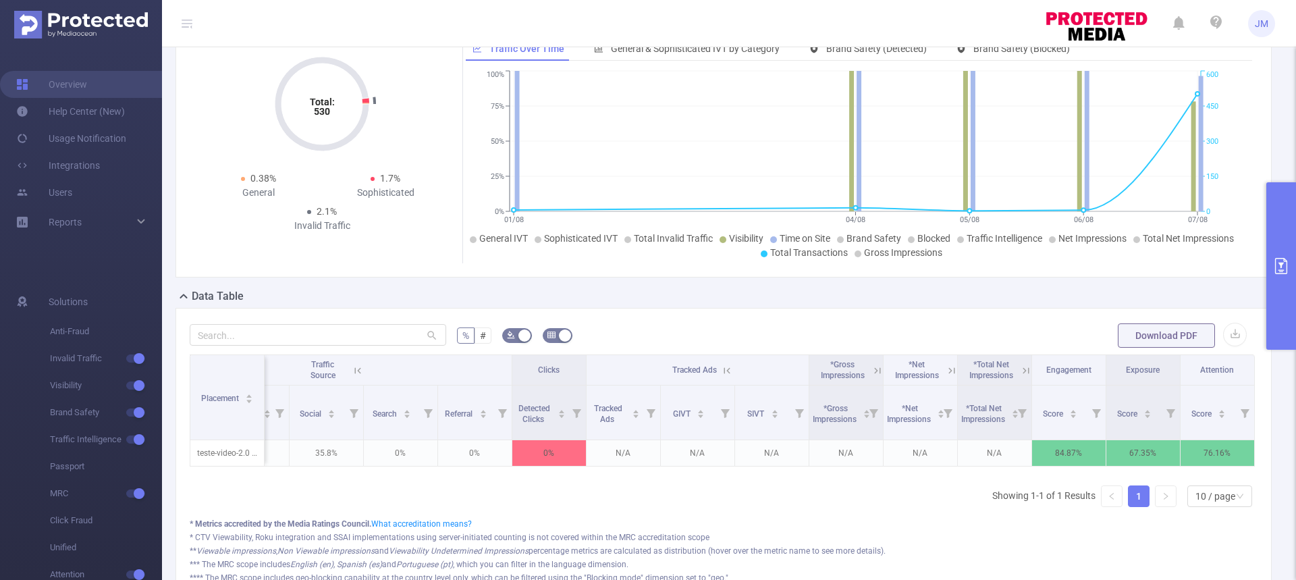
click at [872, 365] on icon at bounding box center [878, 371] width 12 height 12
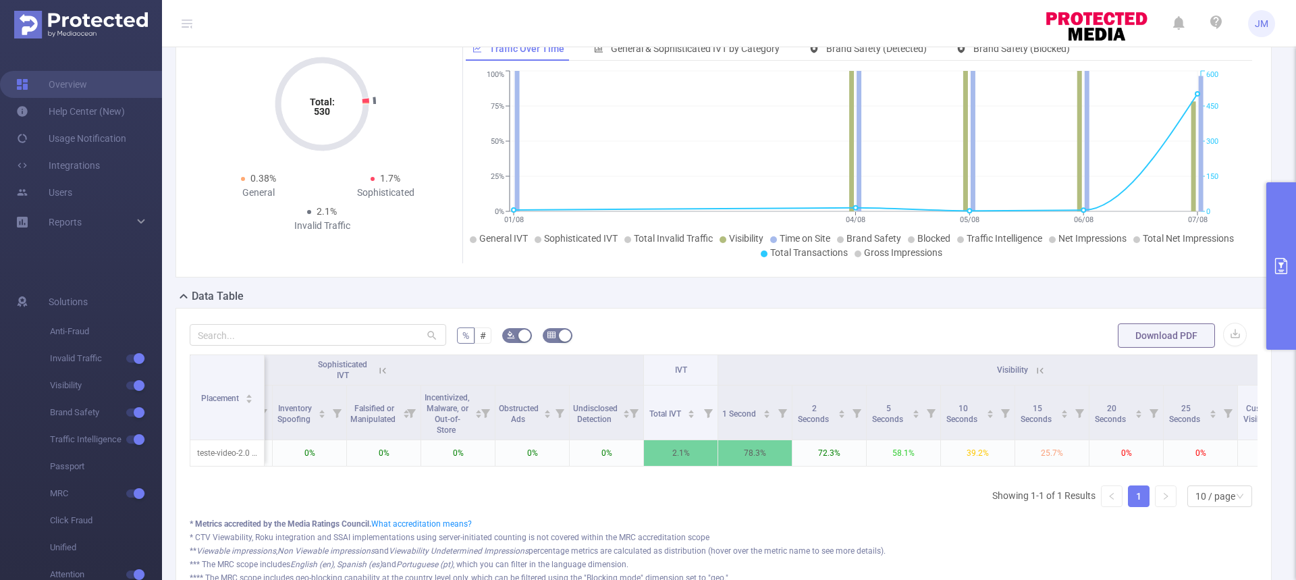
scroll to position [0, 0]
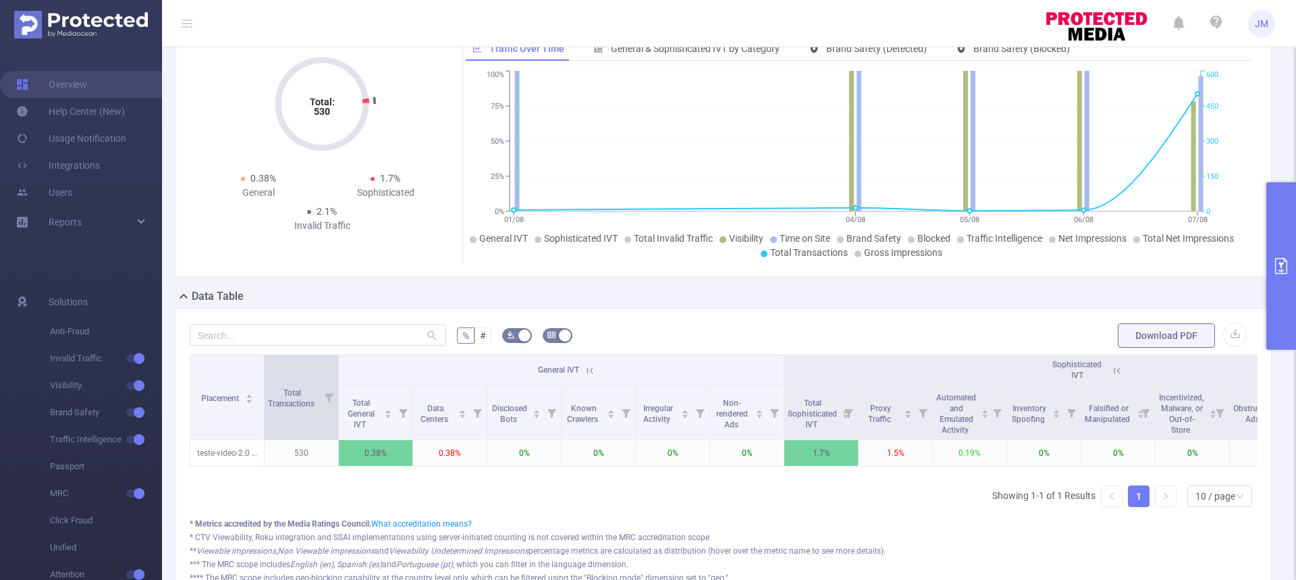
drag, startPoint x: 284, startPoint y: 390, endPoint x: 324, endPoint y: 390, distance: 40.5
click at [311, 402] on span "Total Transactions" at bounding box center [292, 398] width 49 height 20
drag, startPoint x: 296, startPoint y: 396, endPoint x: 116, endPoint y: 500, distance: 208.4
click at [33, 444] on li "Traffic Intelligence" at bounding box center [81, 439] width 162 height 27
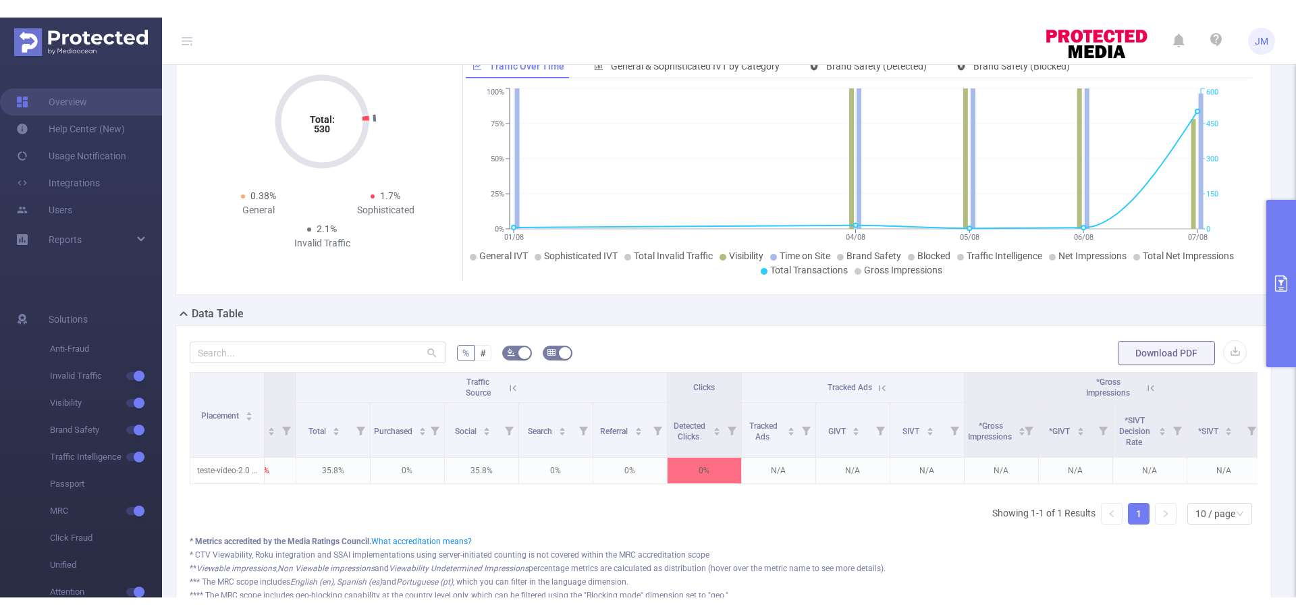
scroll to position [0, 4958]
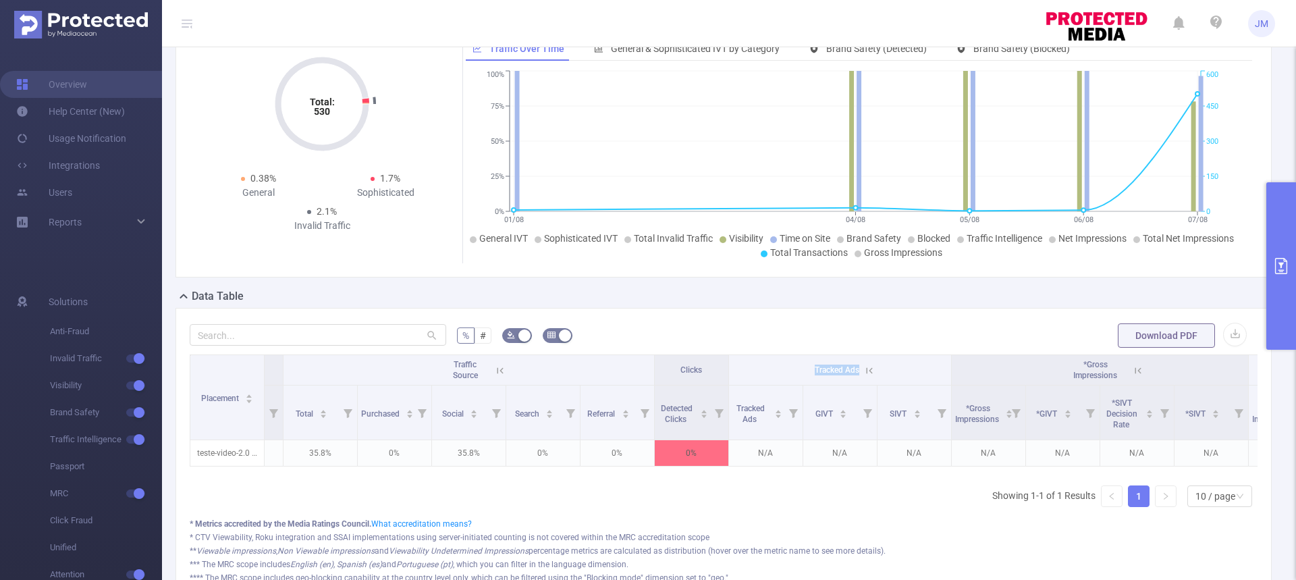
drag, startPoint x: 810, startPoint y: 367, endPoint x: 906, endPoint y: 369, distance: 95.9
click at [906, 369] on th "Tracked Ads" at bounding box center [840, 370] width 223 height 30
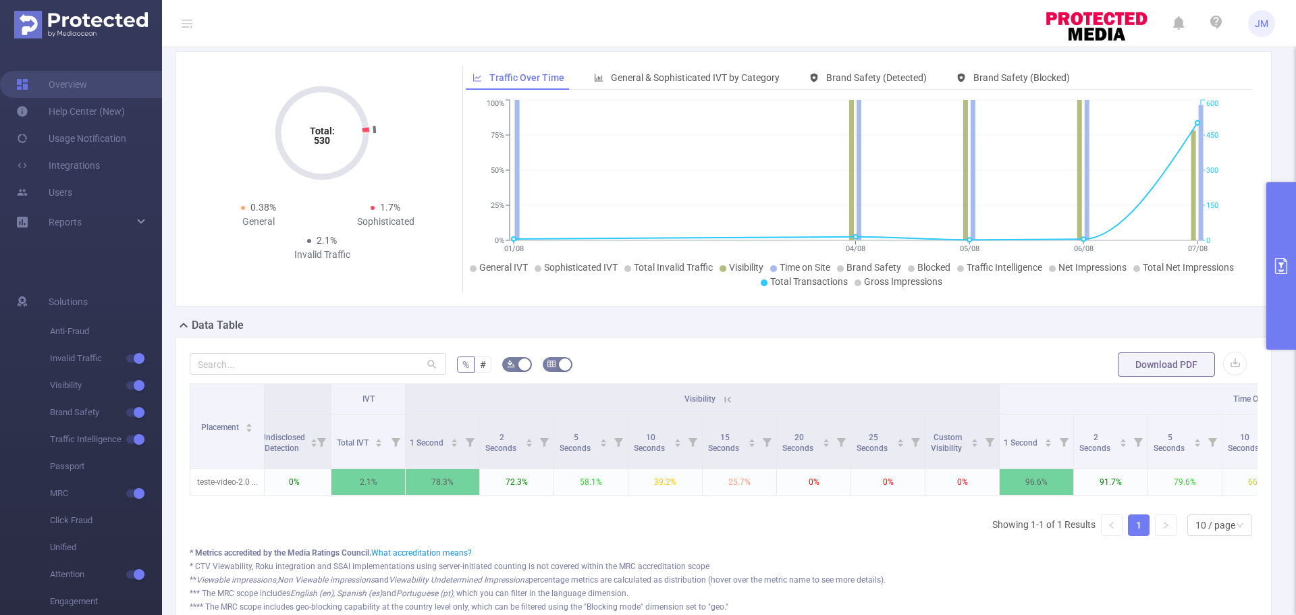
scroll to position [0, 1093]
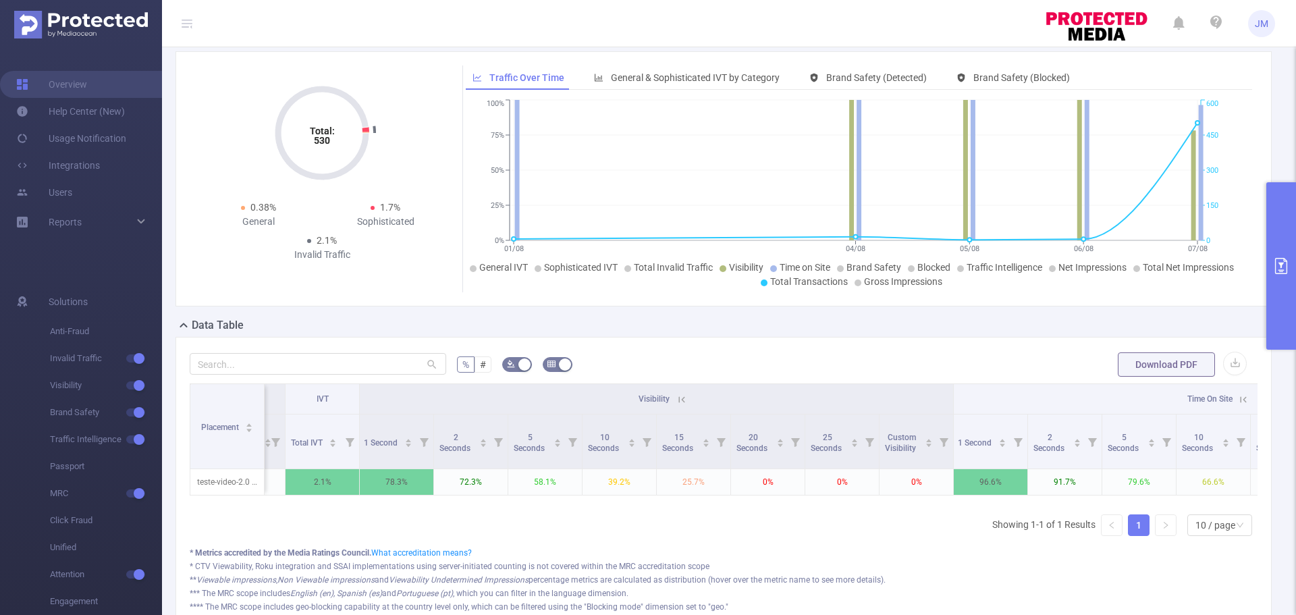
click at [429, 514] on div "Placement Total Transactions General IVT Sophisticated IVT IVT Visibility Time …" at bounding box center [724, 465] width 1068 height 163
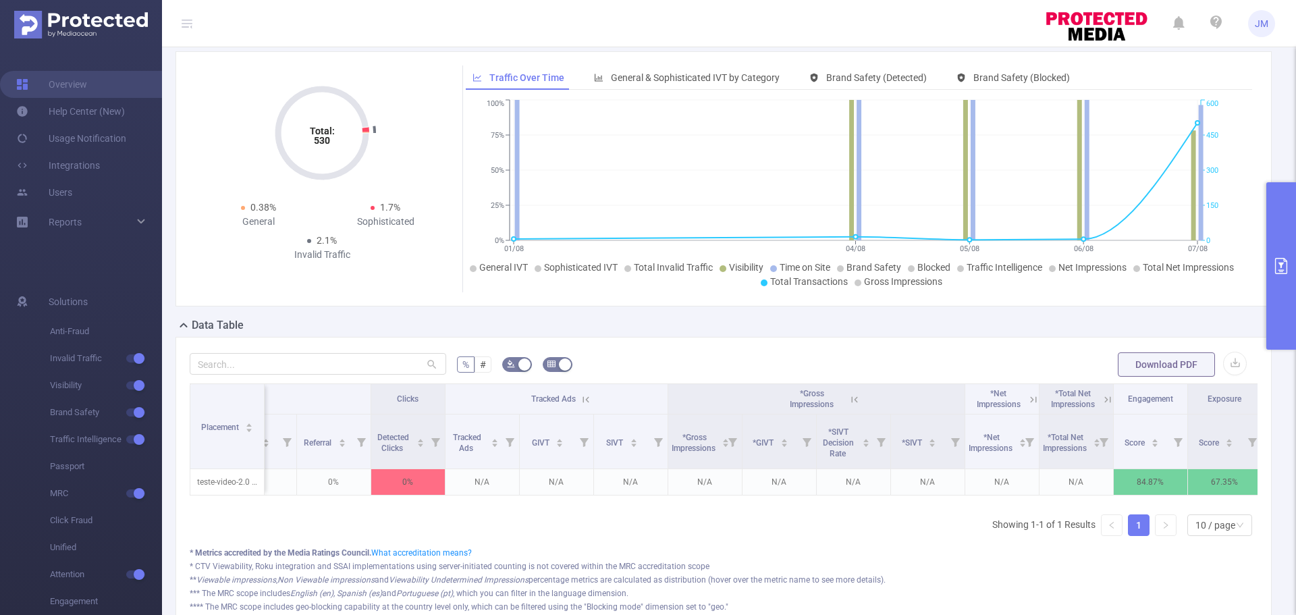
scroll to position [0, 5333]
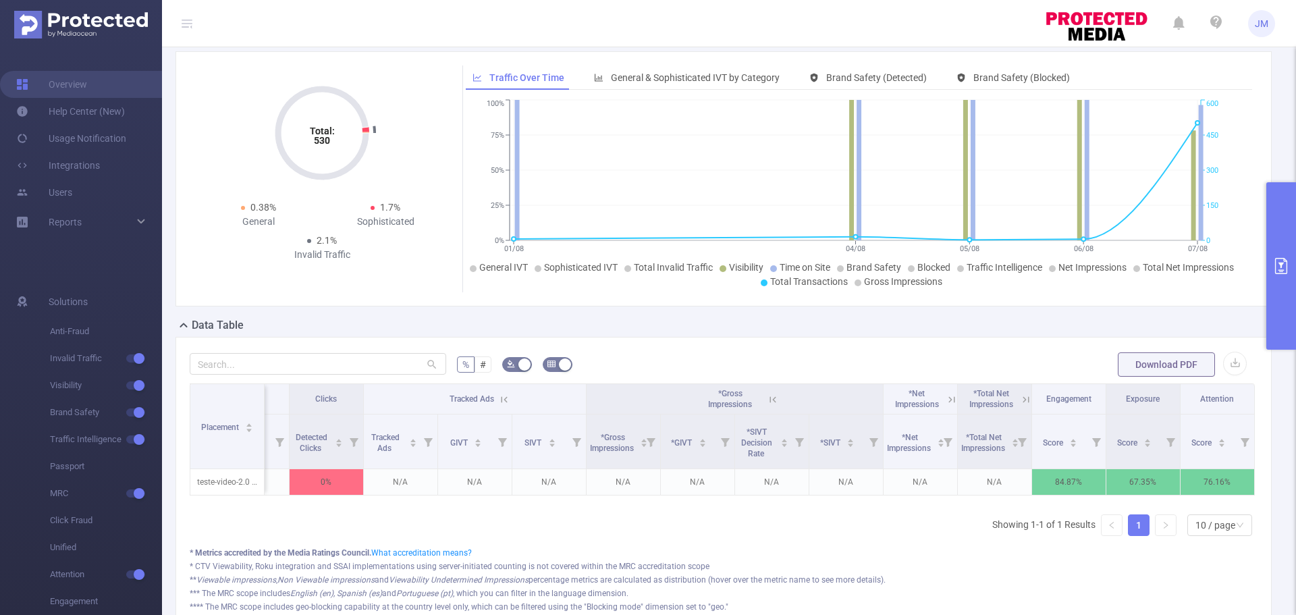
click at [1292, 254] on button "primary" at bounding box center [1282, 265] width 30 height 167
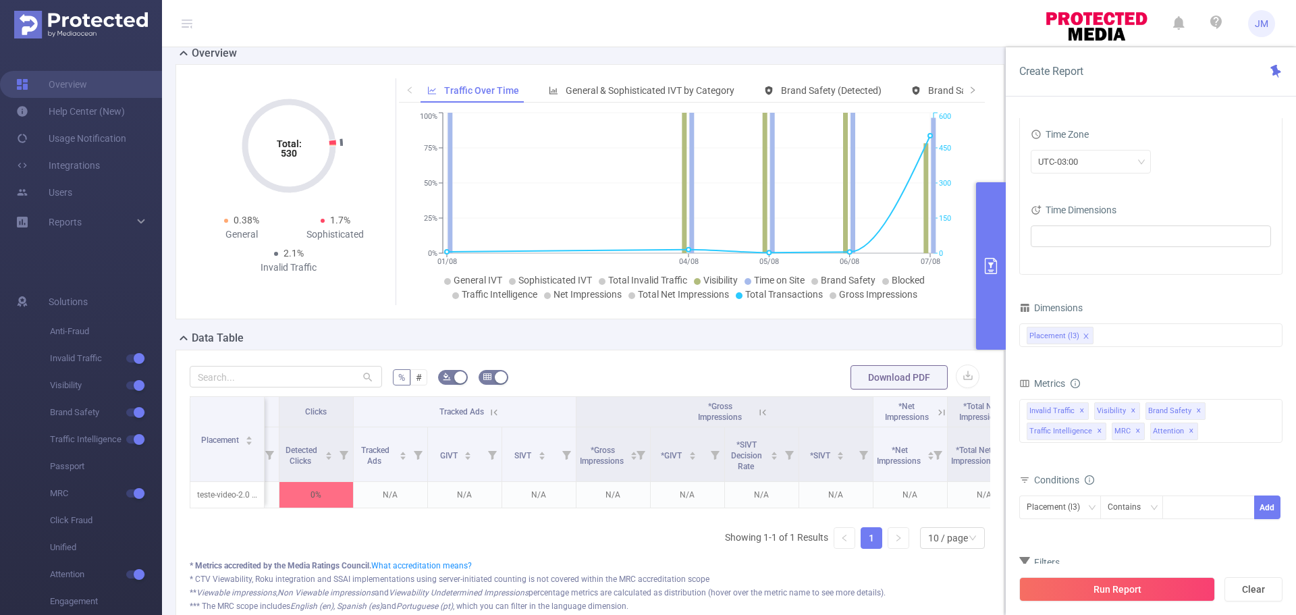
click at [1075, 385] on icon "icon: info-circle" at bounding box center [1075, 383] width 9 height 9
click at [1218, 429] on div "Invalid Traffic Visibility Visibility Time On Site Brand Safety Traffic Intelli…" at bounding box center [1151, 421] width 263 height 44
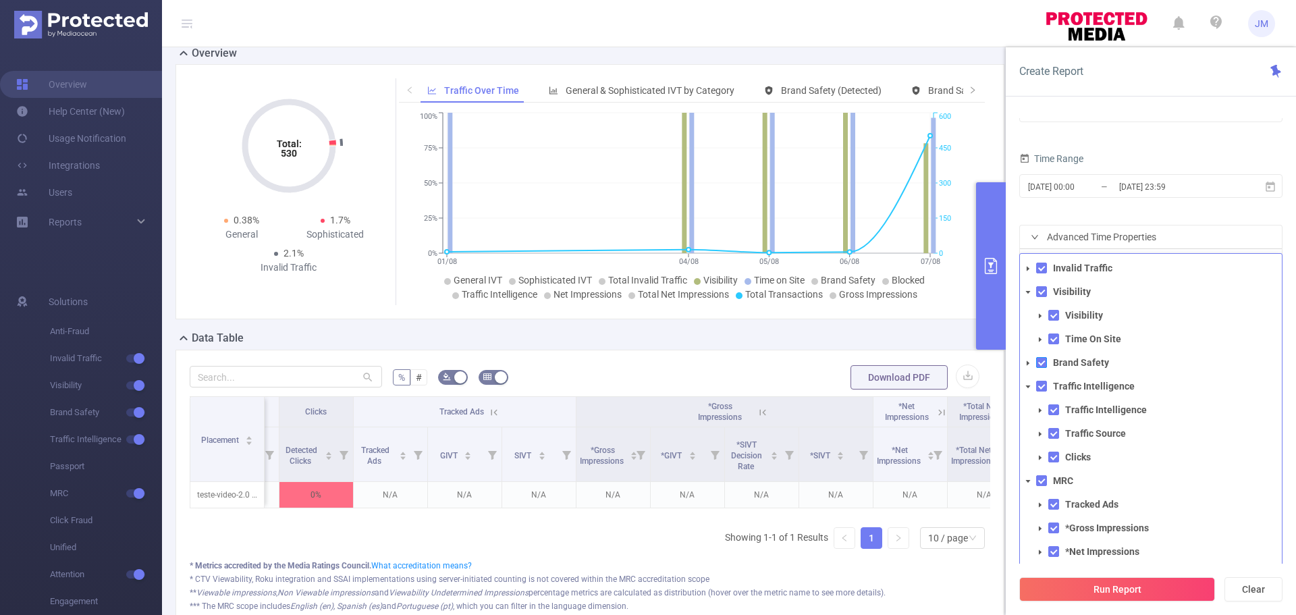
click at [1042, 364] on span at bounding box center [1041, 362] width 11 height 11
